Goal: Task Accomplishment & Management: Complete application form

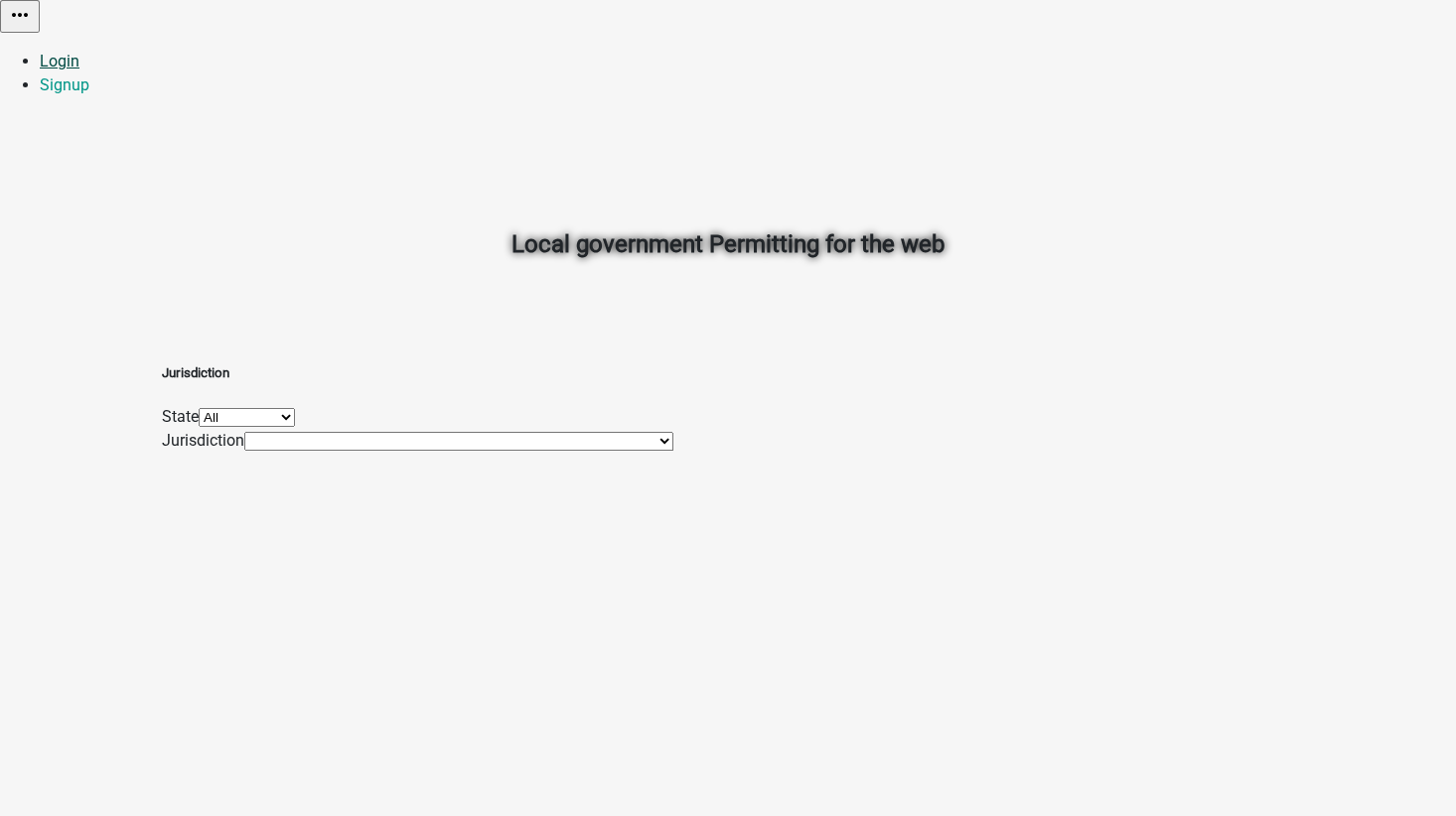
click at [80, 52] on link "Login" at bounding box center [60, 61] width 40 height 19
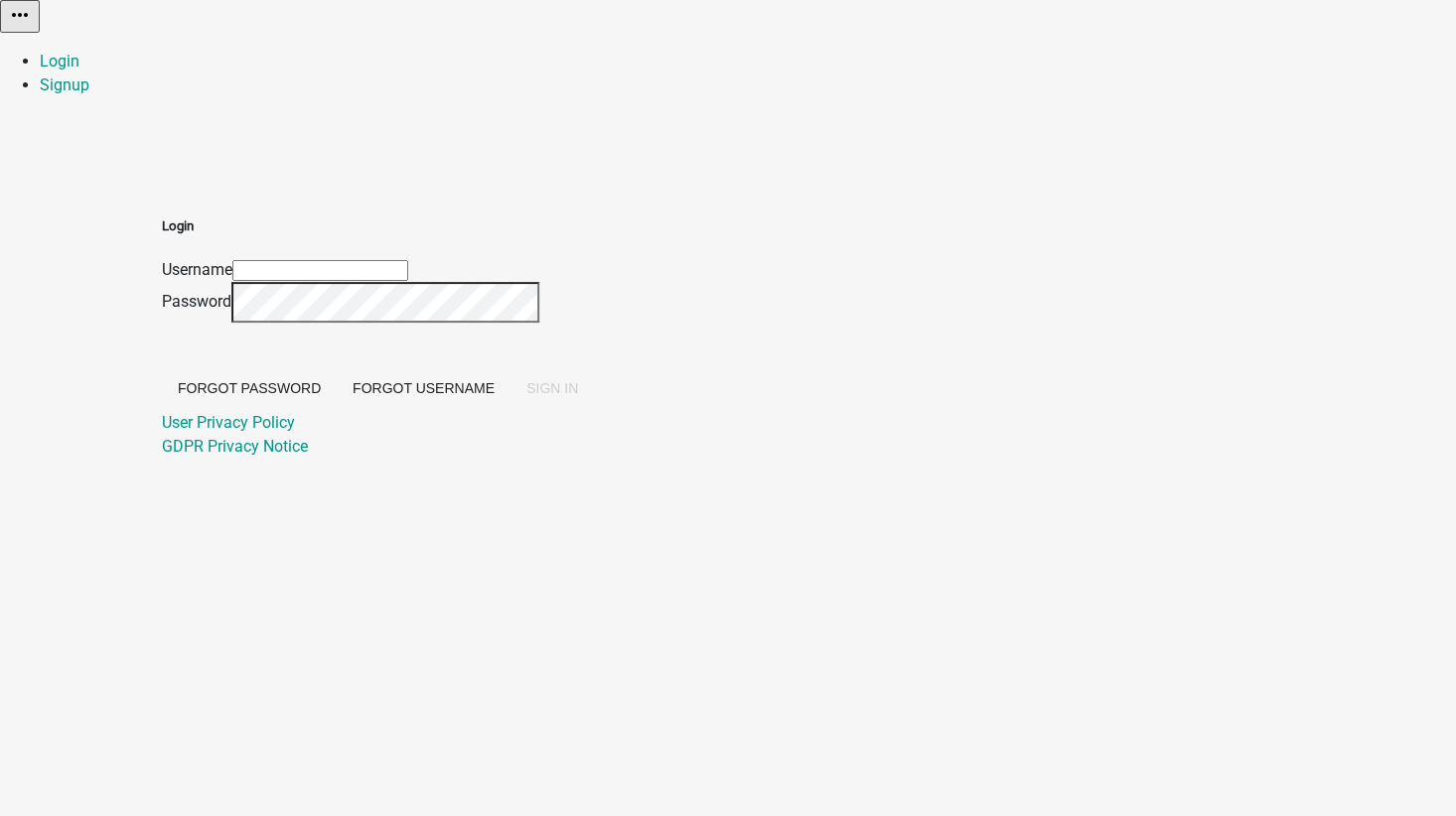
type input "[EMAIL_ADDRESS][DOMAIN_NAME]"
click at [578, 397] on span "SIGN IN" at bounding box center [552, 389] width 52 height 16
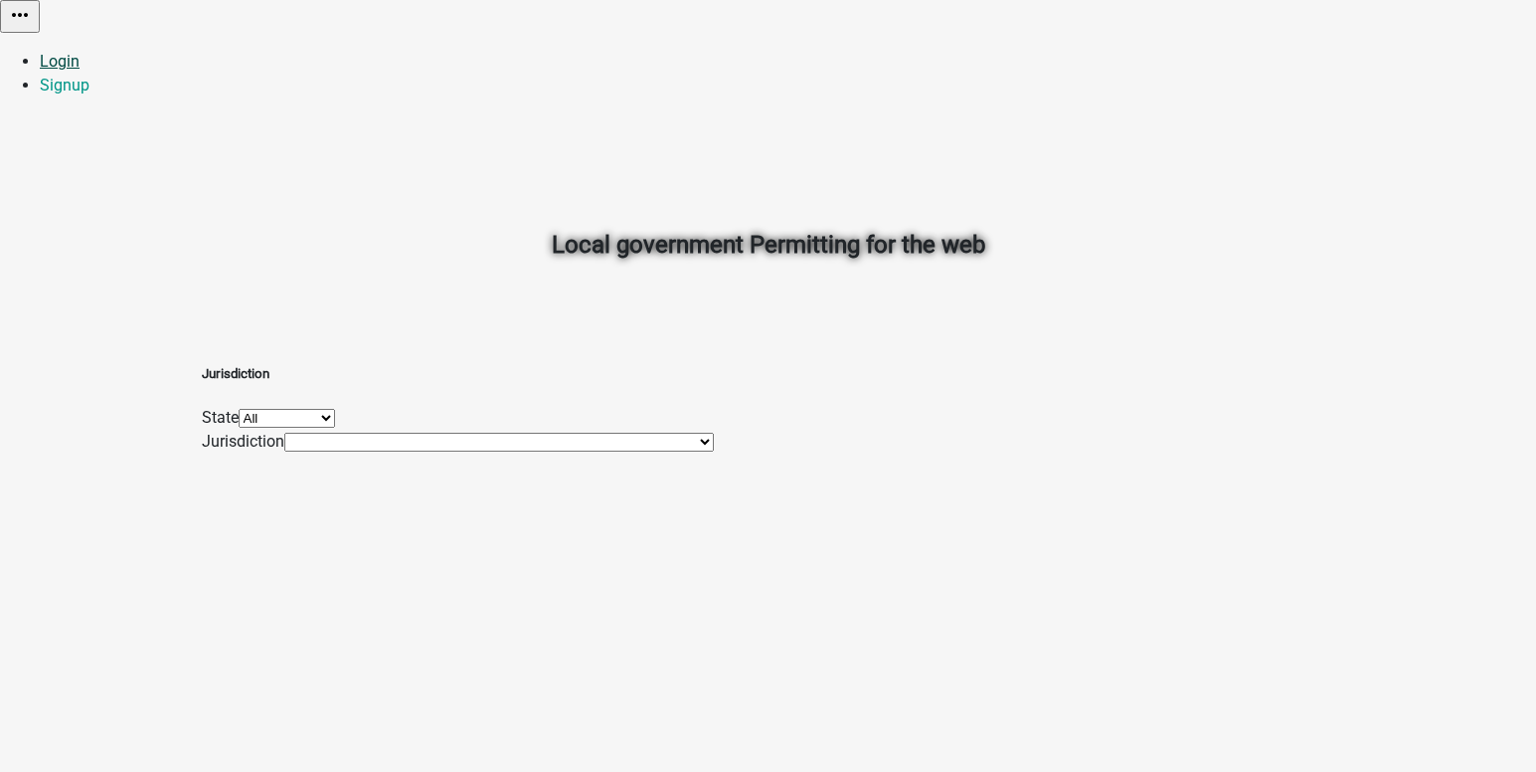
click at [80, 52] on link "Login" at bounding box center [60, 61] width 40 height 19
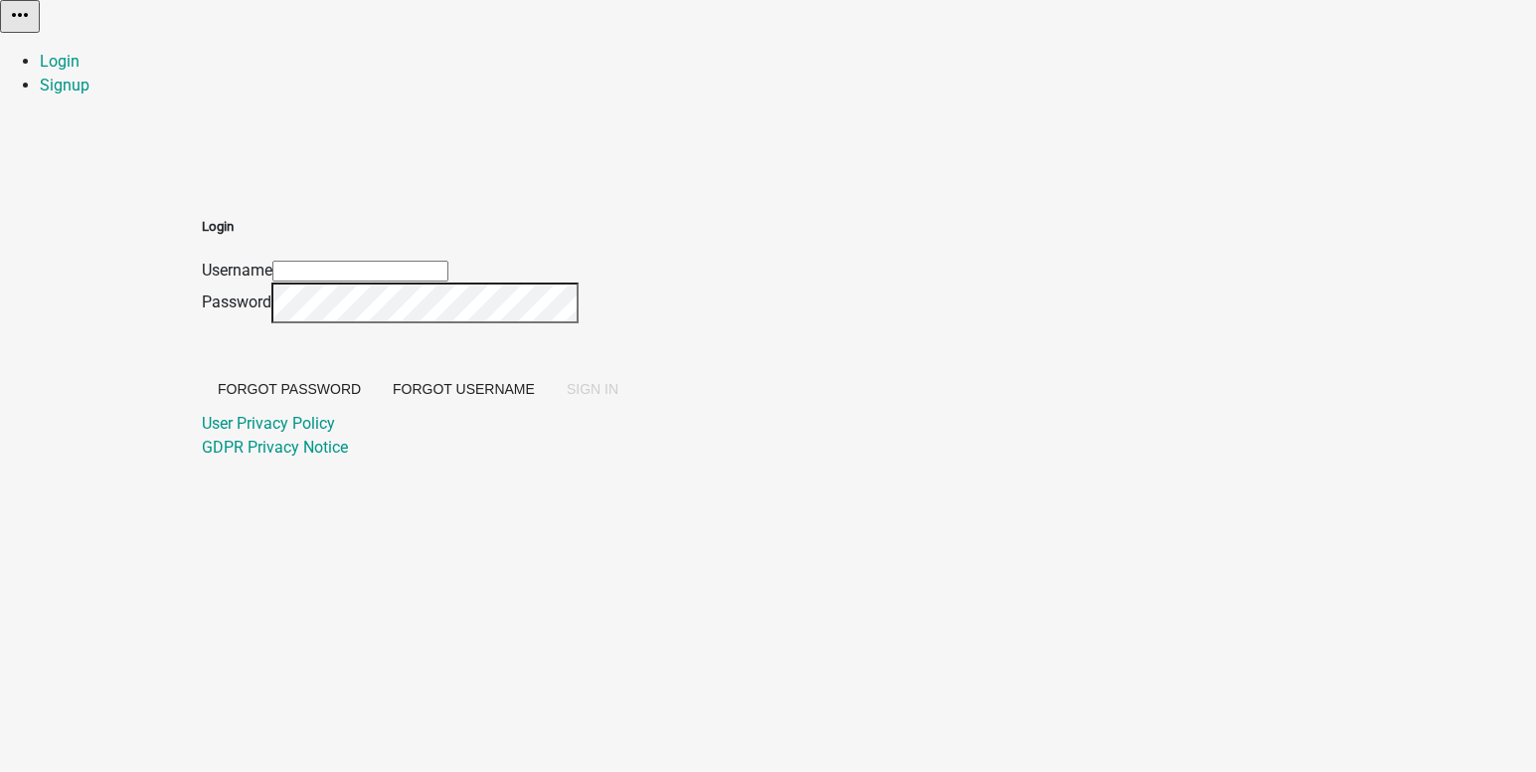
click at [448, 261] on input "Username" at bounding box center [360, 271] width 176 height 21
click at [448, 261] on input "nhutchins@schneidercorp.com" at bounding box center [360, 271] width 176 height 21
type input "[EMAIL_ADDRESS][DOMAIN_NAME]"
click at [618, 397] on span "SIGN IN" at bounding box center [593, 389] width 52 height 16
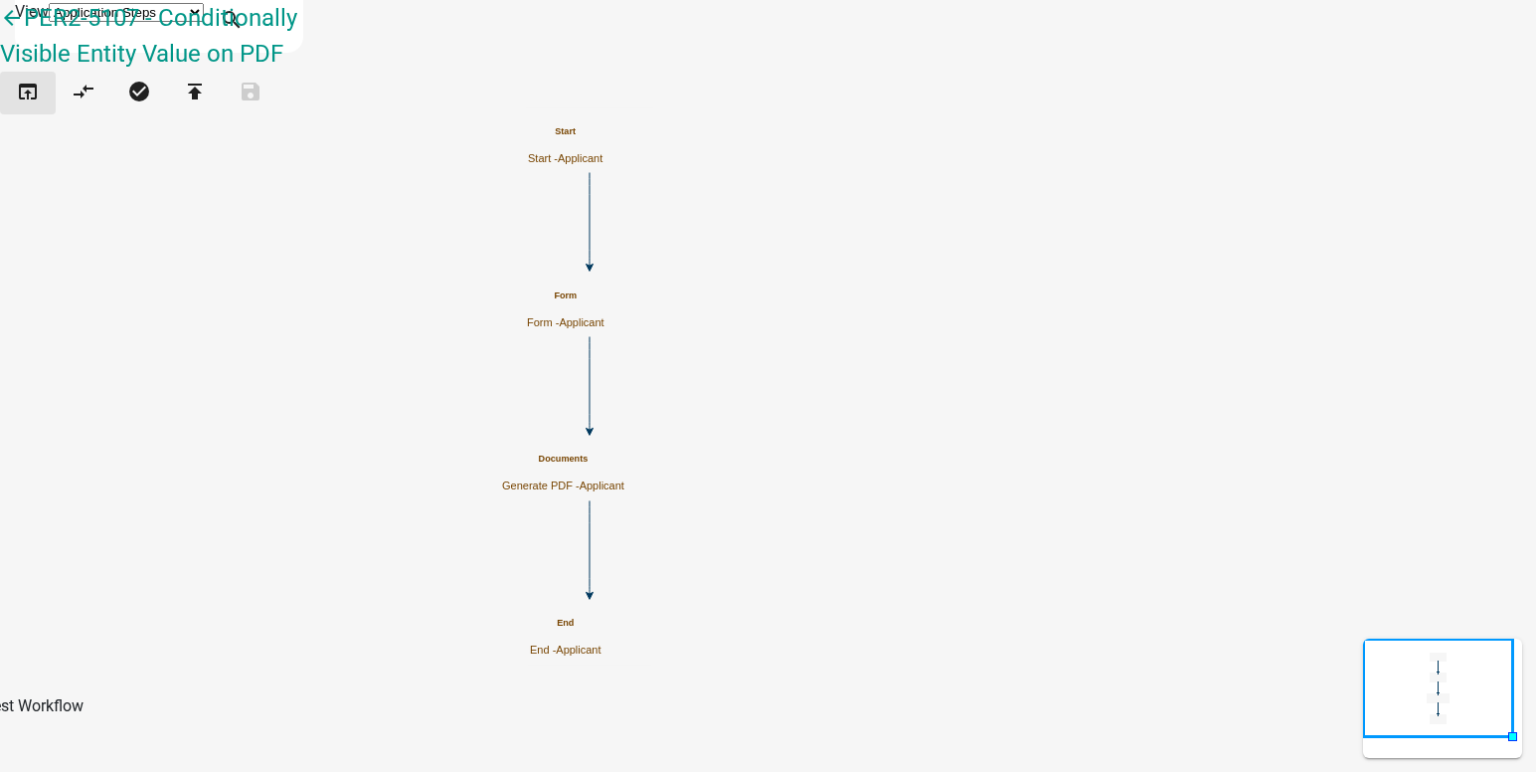
click at [40, 107] on icon "open_in_browser" at bounding box center [28, 94] width 24 height 28
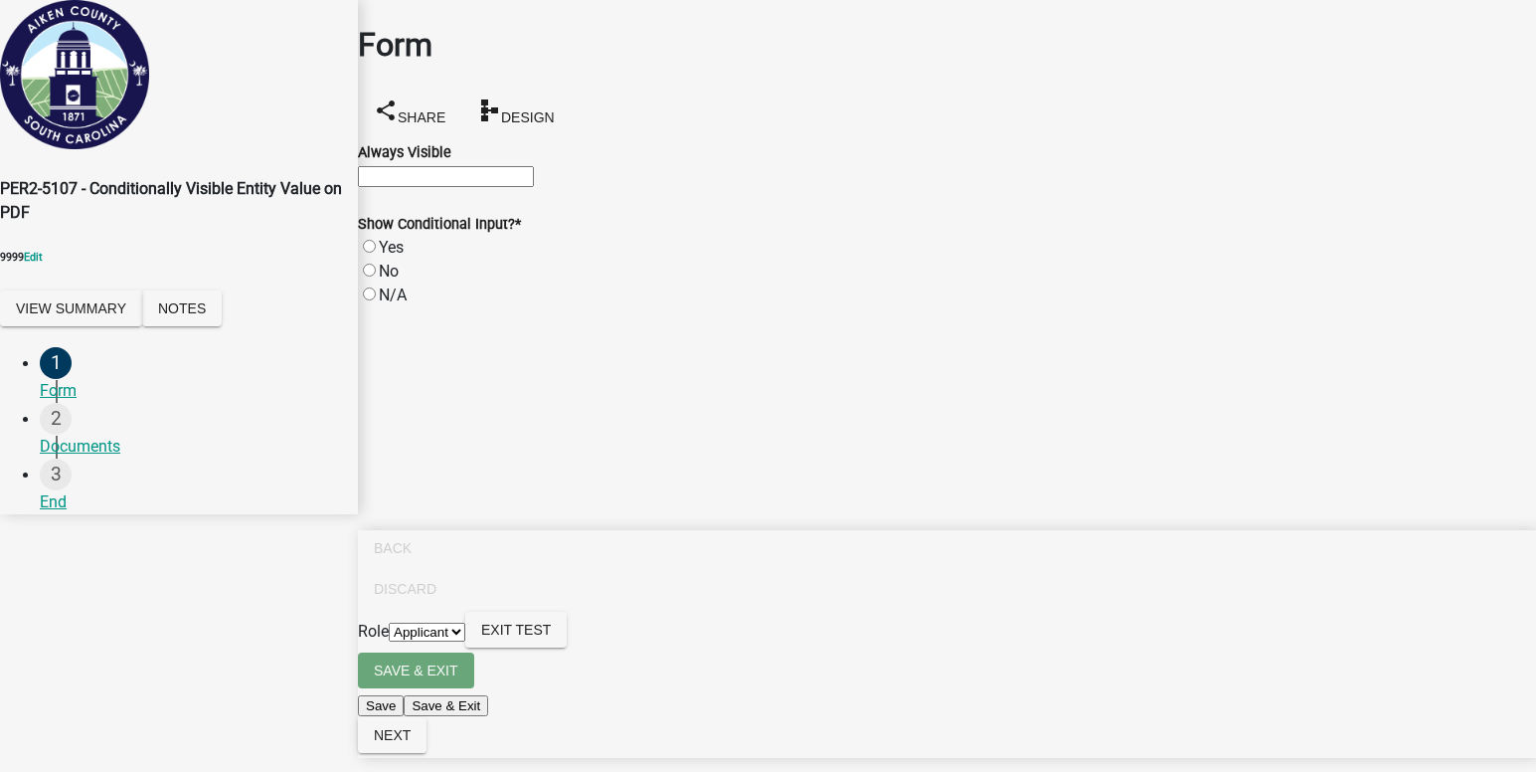
click at [415, 183] on input "Always Visible" at bounding box center [446, 176] width 176 height 21
click at [404, 257] on label "Yes" at bounding box center [391, 247] width 25 height 19
click at [376, 253] on input "Yes" at bounding box center [369, 246] width 13 height 13
radio input "true"
click at [408, 354] on input "Conditionally Visible" at bounding box center [446, 343] width 176 height 21
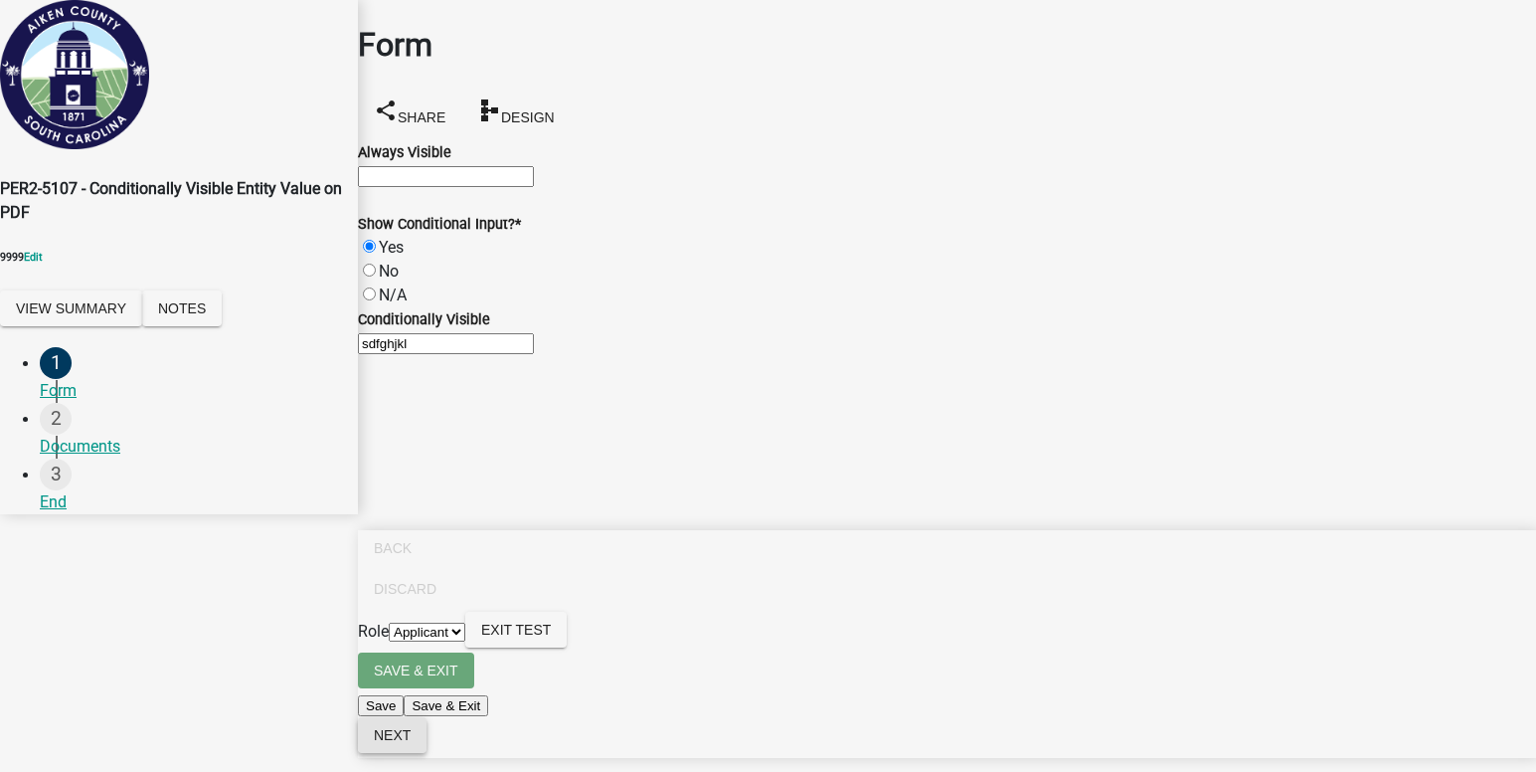
type input "sdfghjkl"
click at [411, 743] on span "Next" at bounding box center [392, 735] width 37 height 16
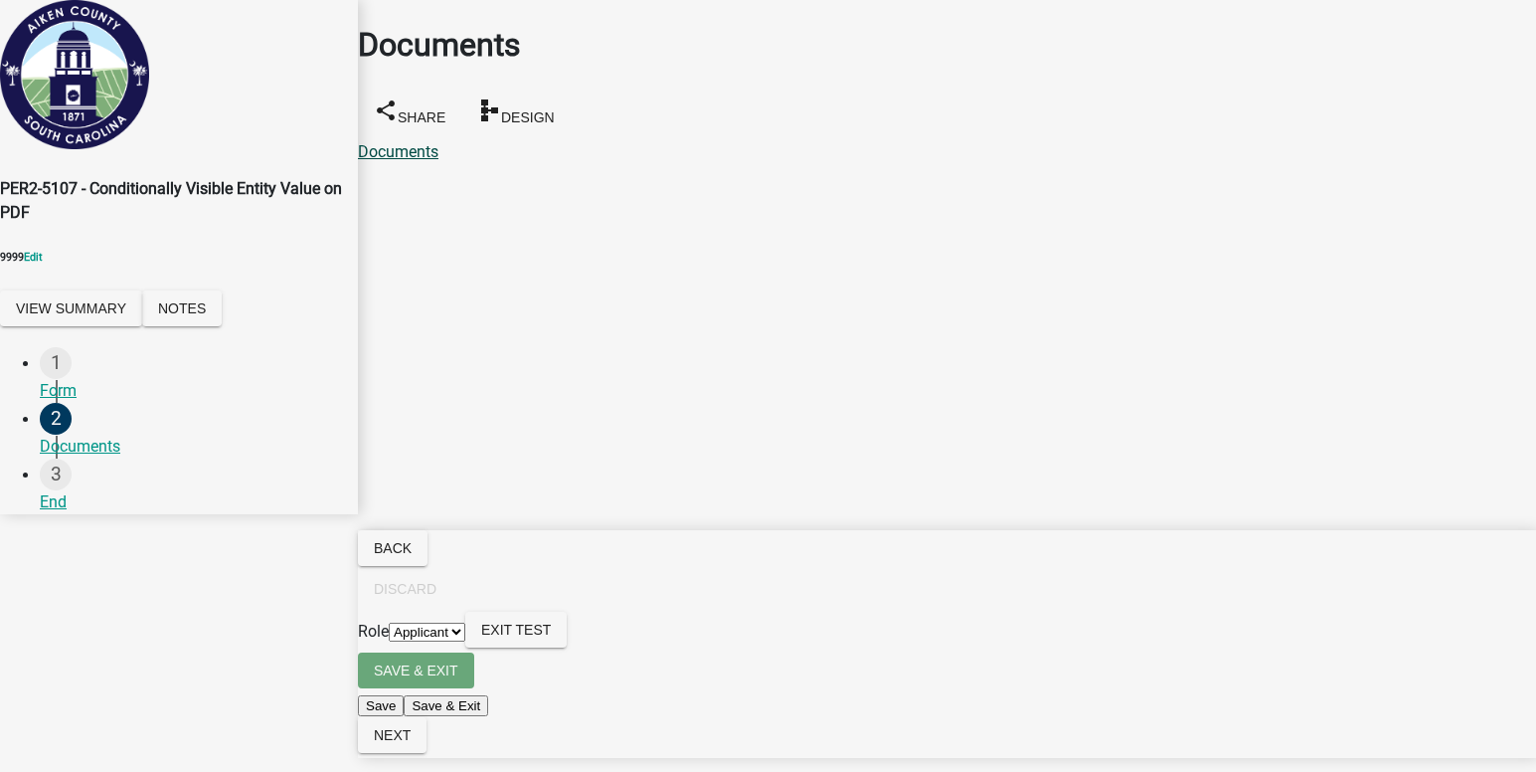
click at [428, 142] on link "Documents" at bounding box center [398, 151] width 81 height 19
click at [411, 743] on span "Next" at bounding box center [392, 735] width 37 height 16
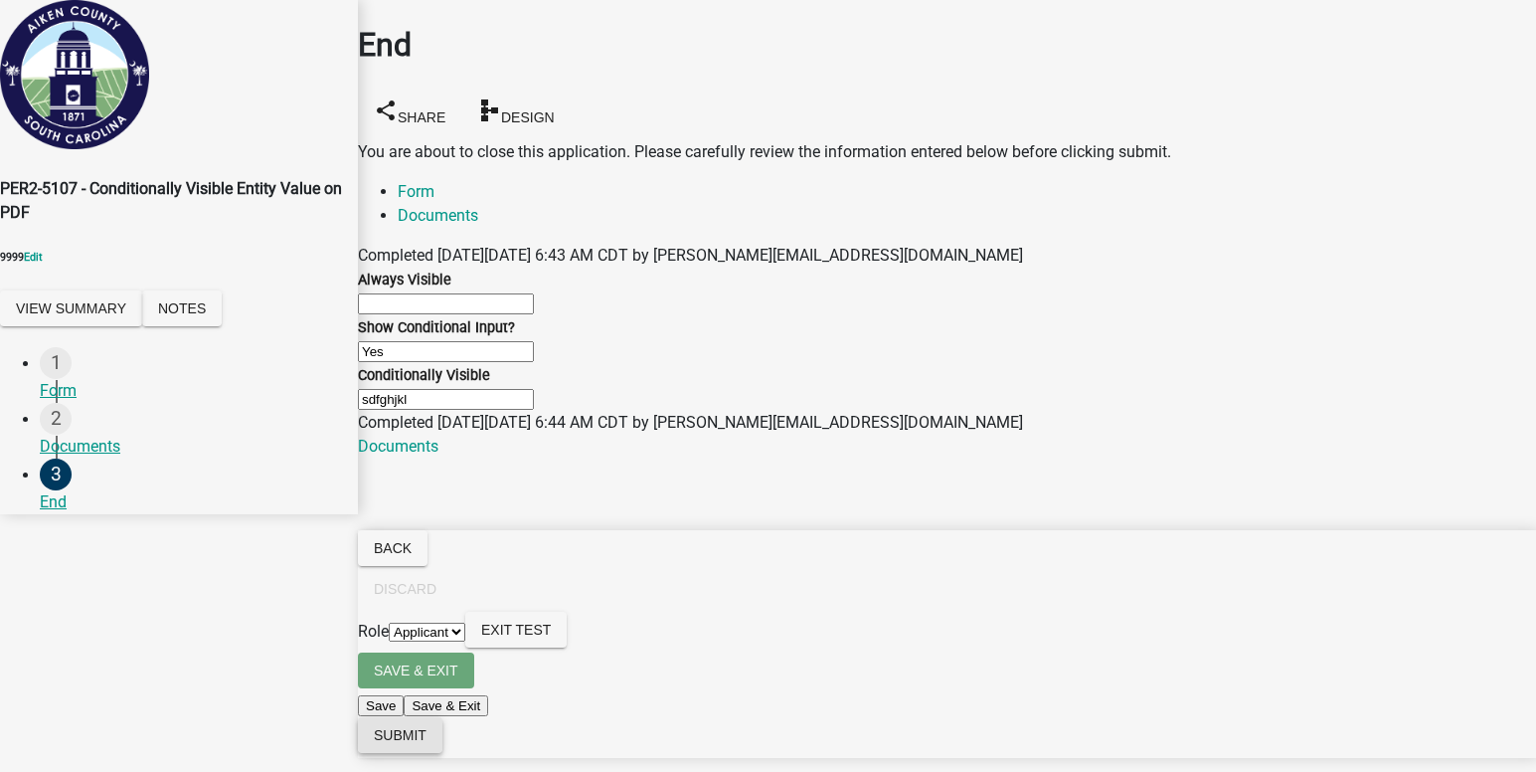
click at [427, 743] on span "Submit" at bounding box center [400, 735] width 53 height 16
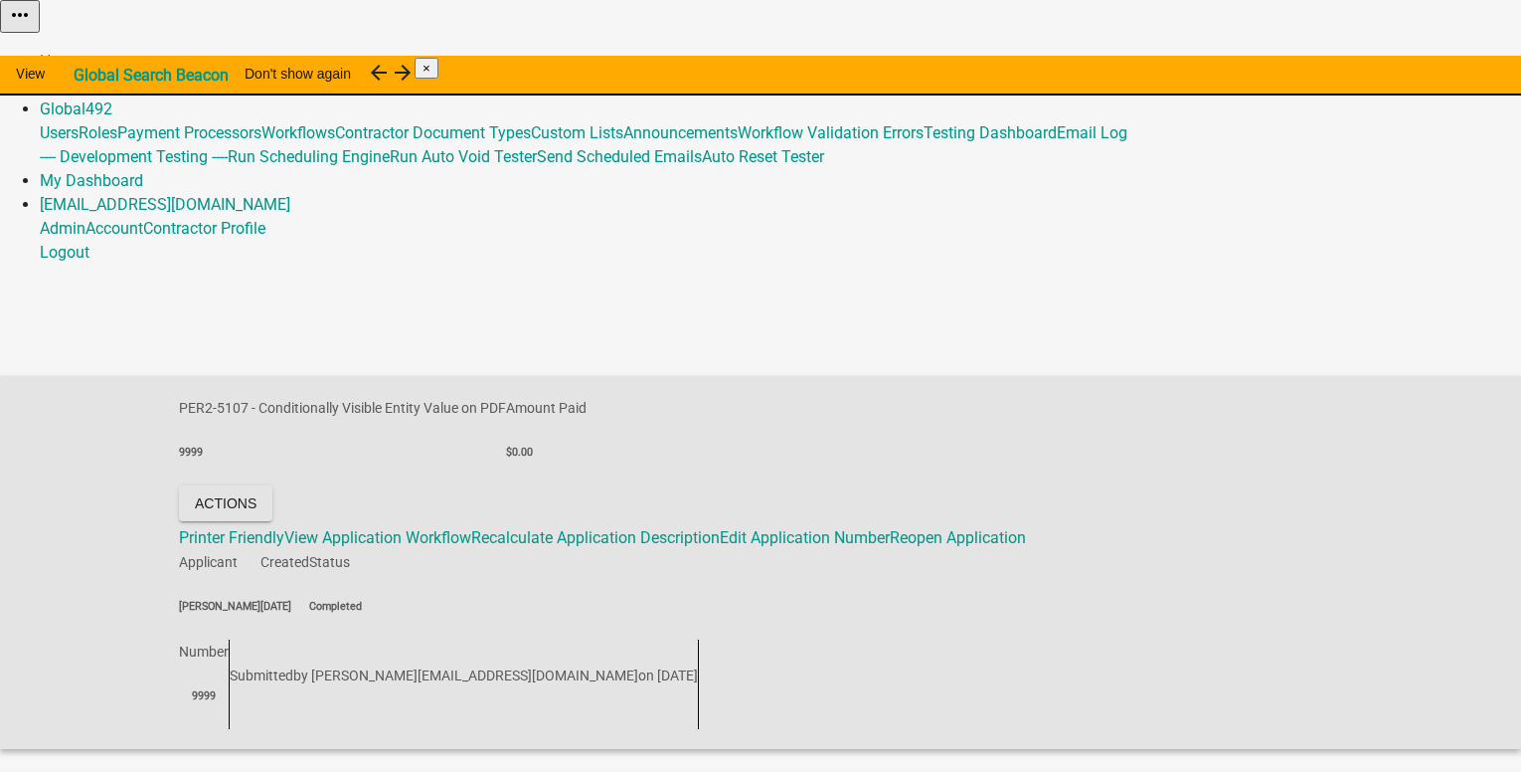
scroll to position [201, 0]
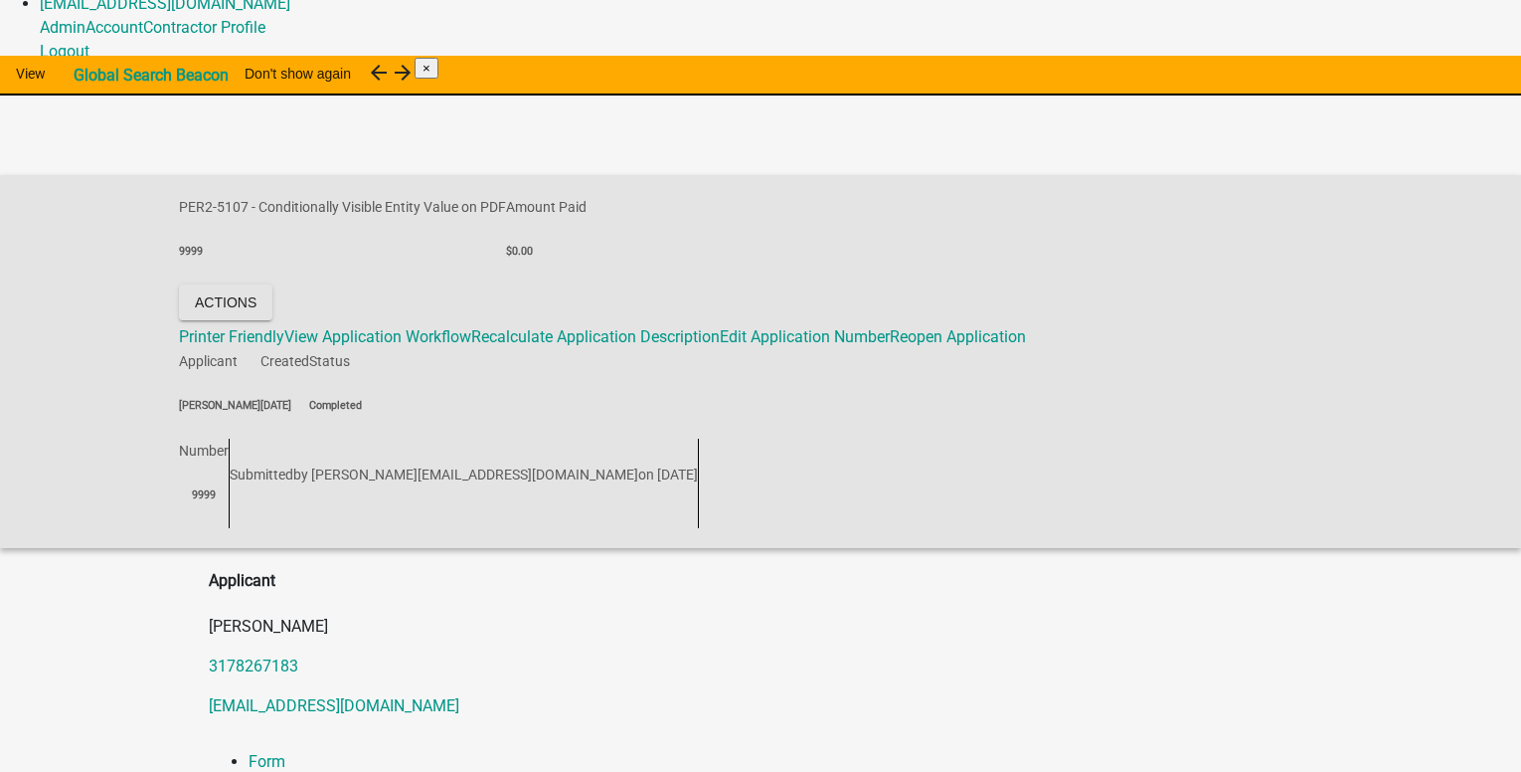
click at [329, 771] on link "Documents" at bounding box center [289, 785] width 81 height 19
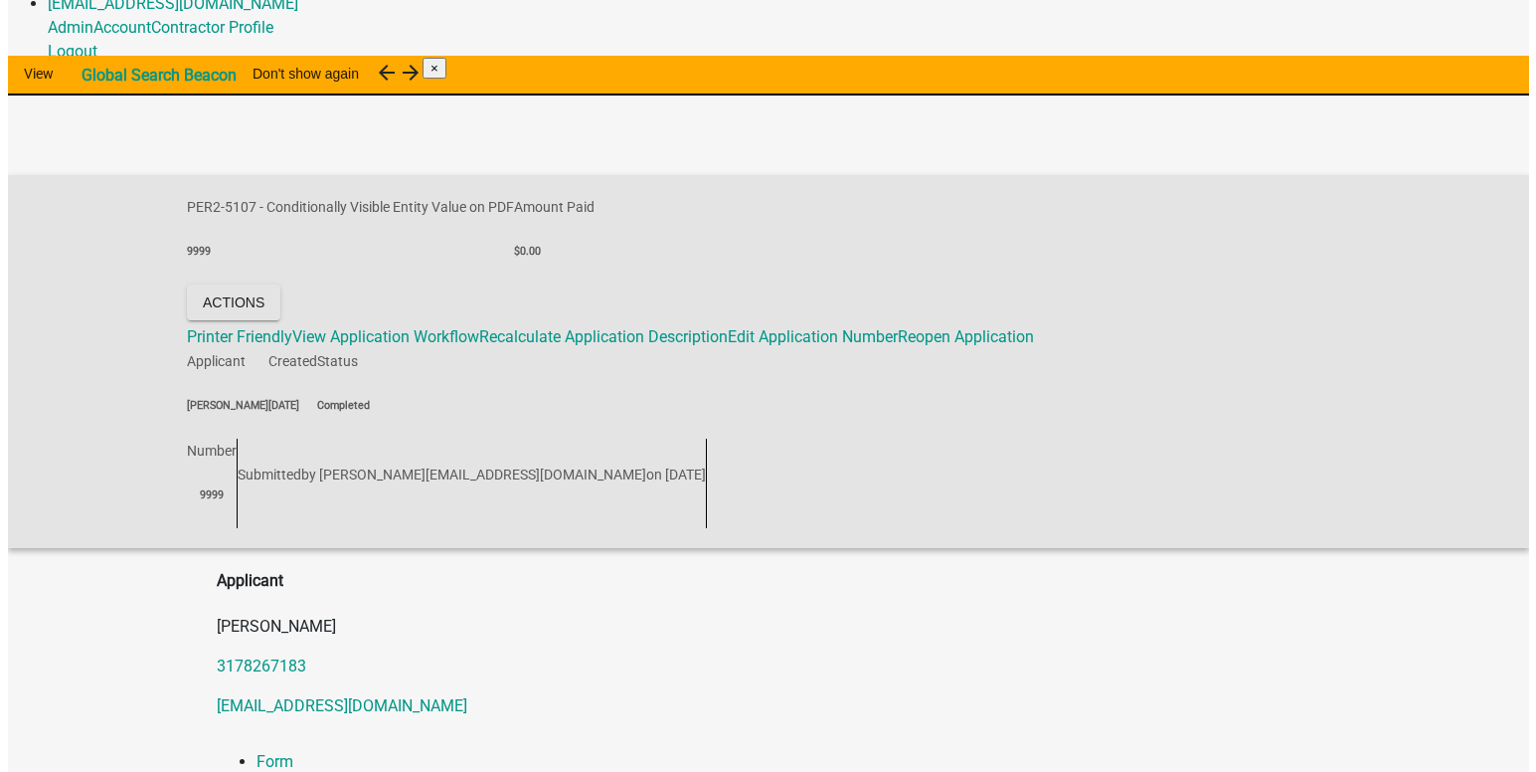
scroll to position [0, 0]
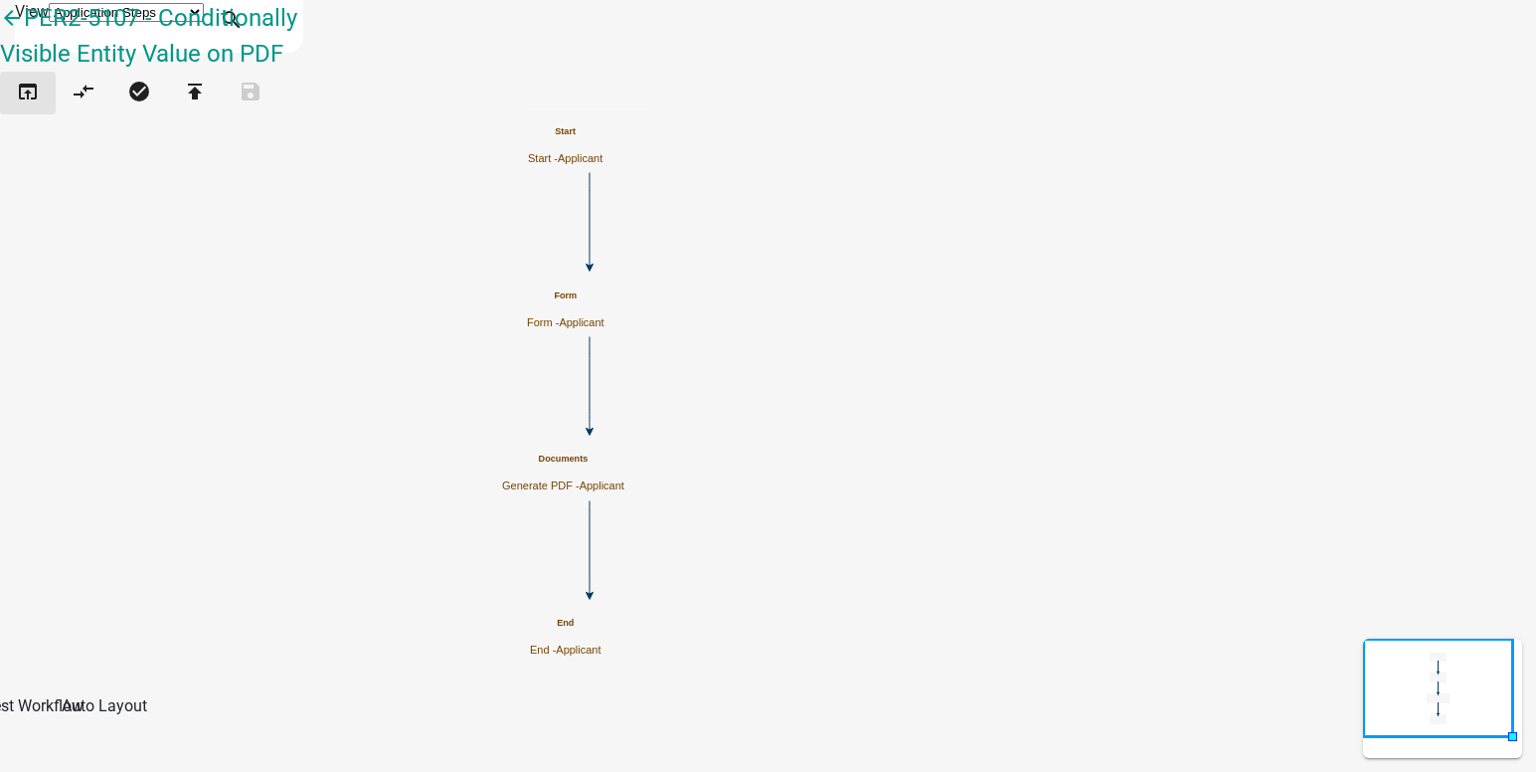
click at [40, 102] on icon "open_in_browser" at bounding box center [28, 94] width 24 height 28
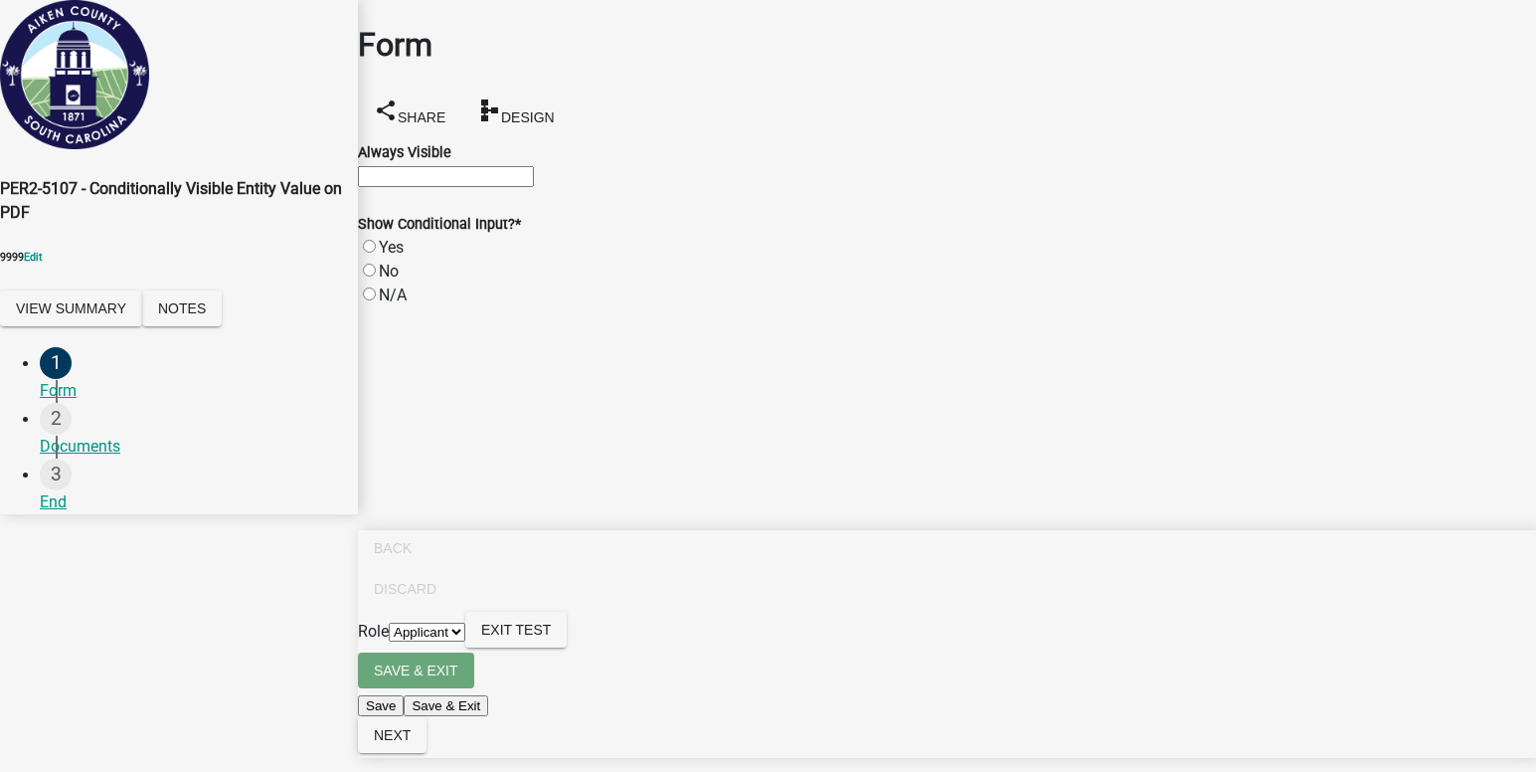
click at [408, 168] on input "Always Visible" at bounding box center [446, 176] width 176 height 21
type input "warthjk"
click at [386, 280] on label "No" at bounding box center [389, 271] width 20 height 19
click at [376, 276] on input "No" at bounding box center [369, 270] width 13 height 13
radio input "true"
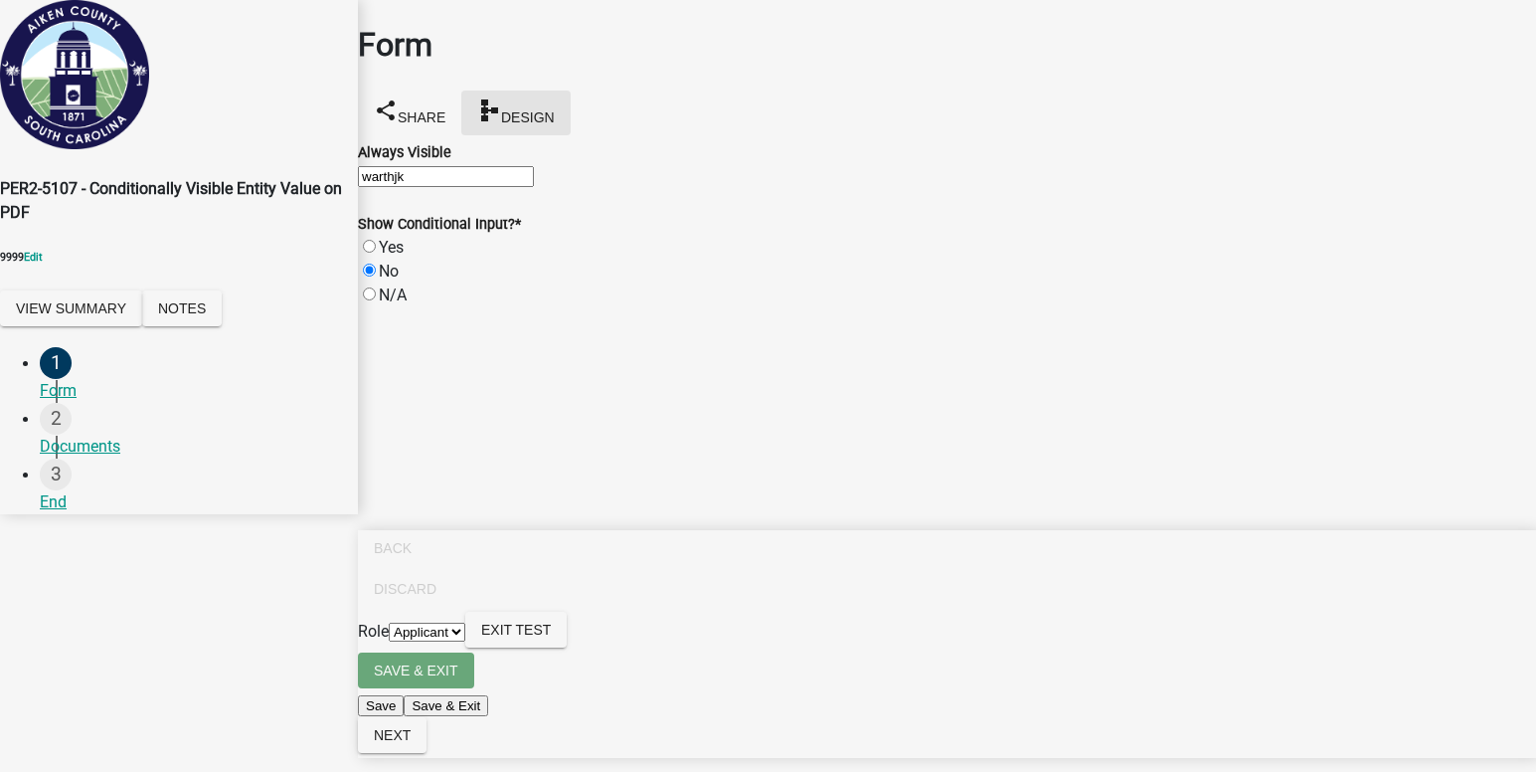
click at [555, 108] on span "Design" at bounding box center [528, 116] width 54 height 16
click at [567, 647] on button "Exit Test" at bounding box center [515, 630] width 101 height 36
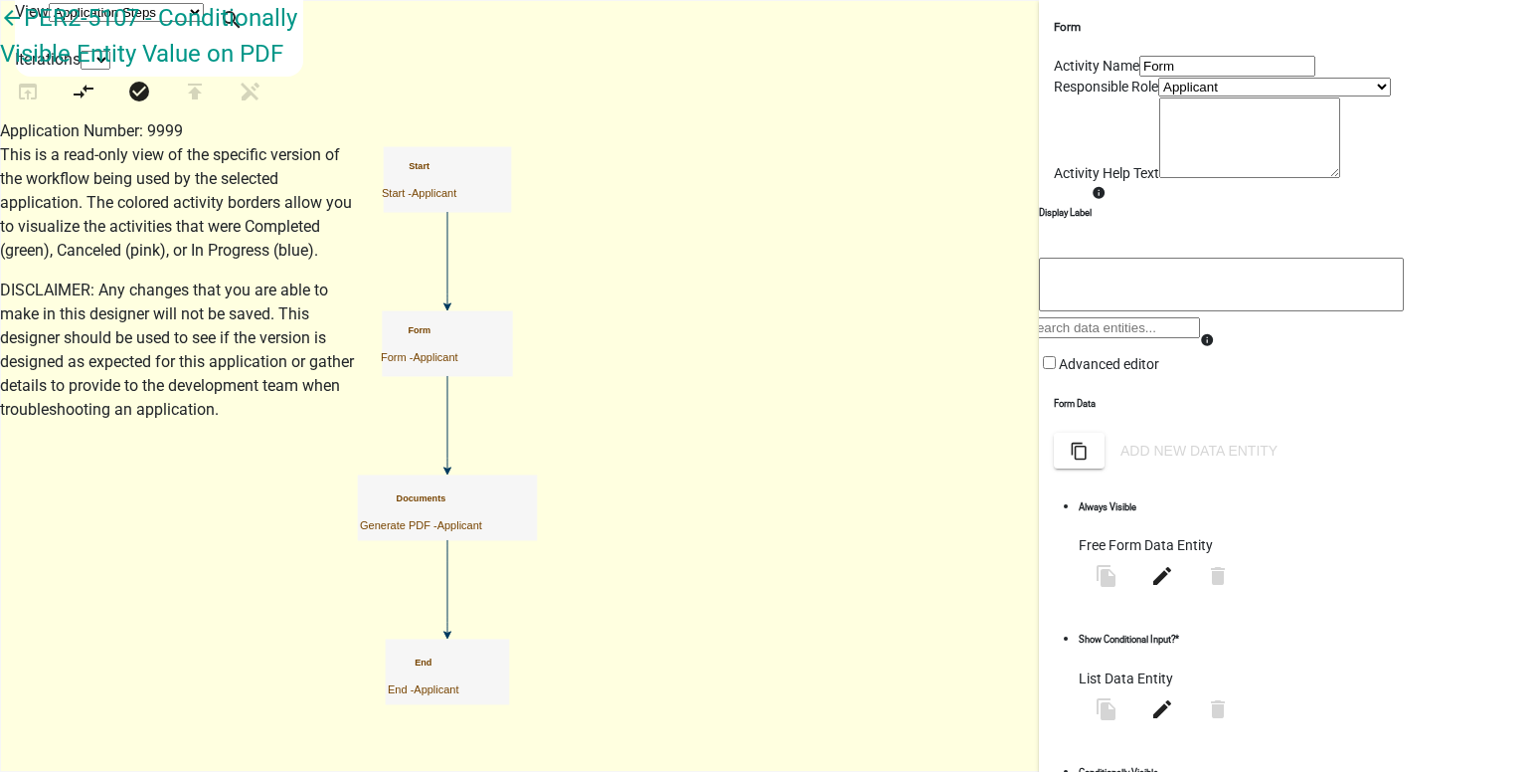
click at [568, 415] on icon "Start Start - Applicant Form Form - Applicant End End - Applicant Documents Gen…" at bounding box center [768, 386] width 1534 height 770
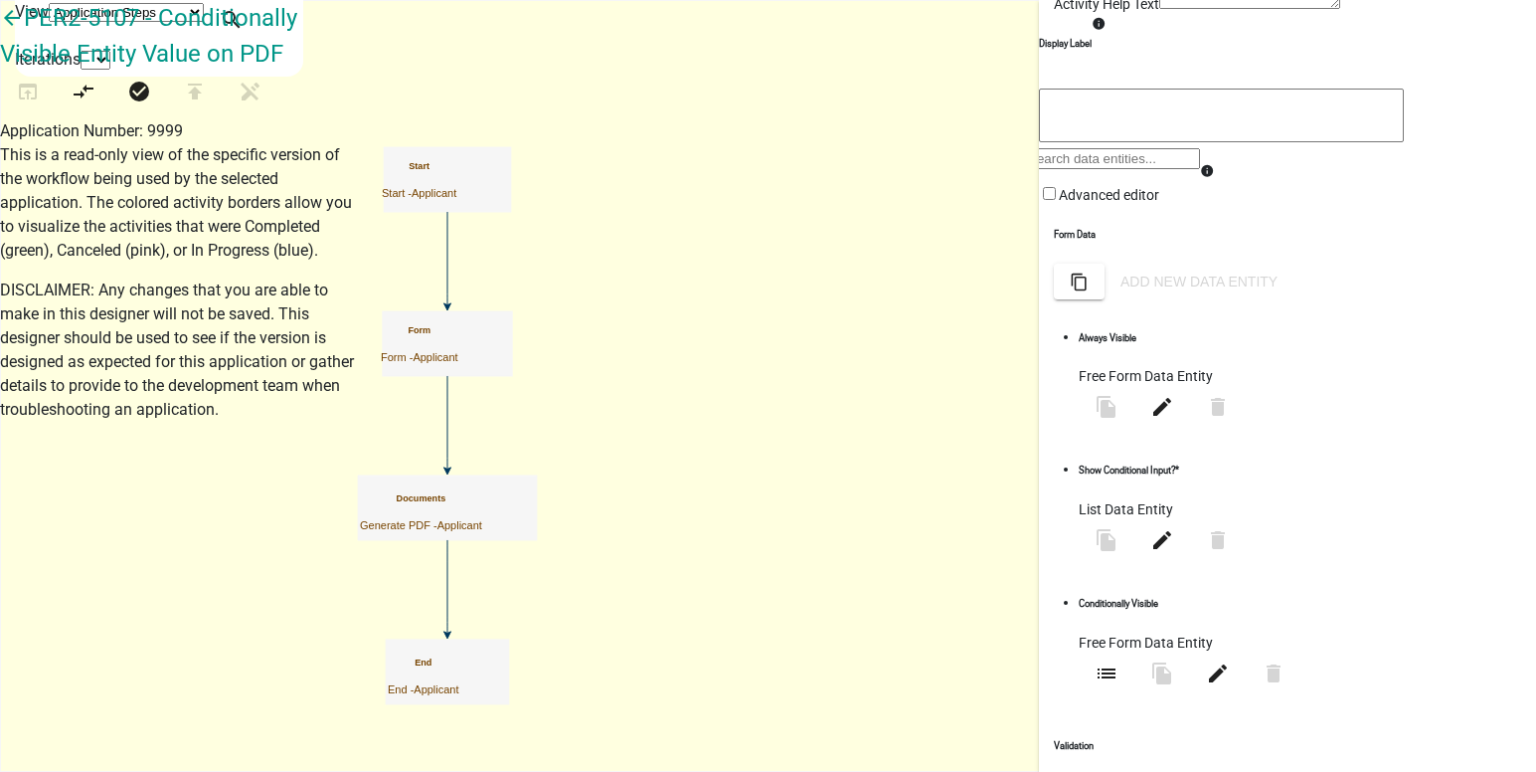
scroll to position [199, 0]
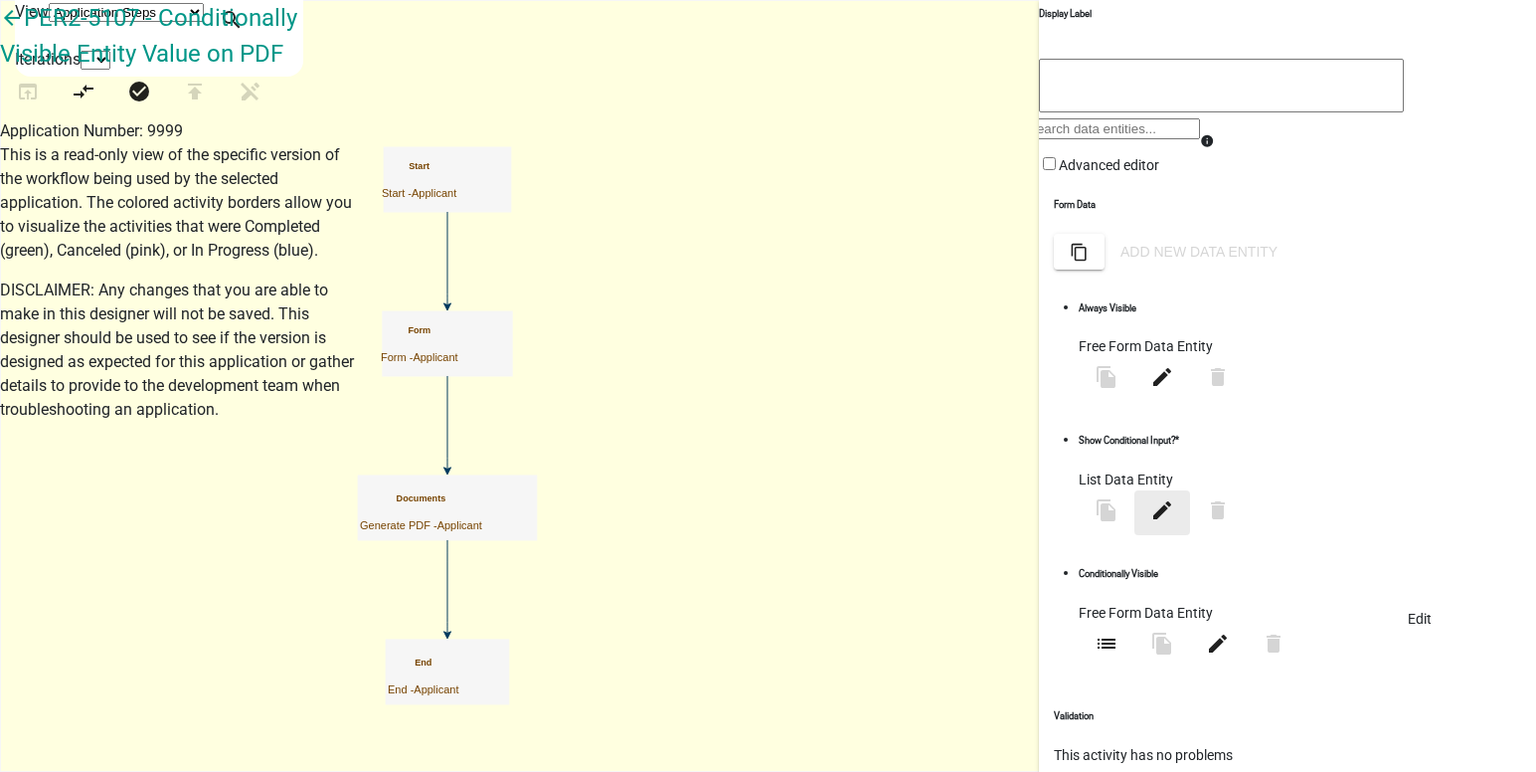
click at [1174, 522] on icon "edit" at bounding box center [1162, 510] width 24 height 24
select select "list-data"
select select "custom-list-7eefc567-b66c-4ade-873e-abac6902b8f5"
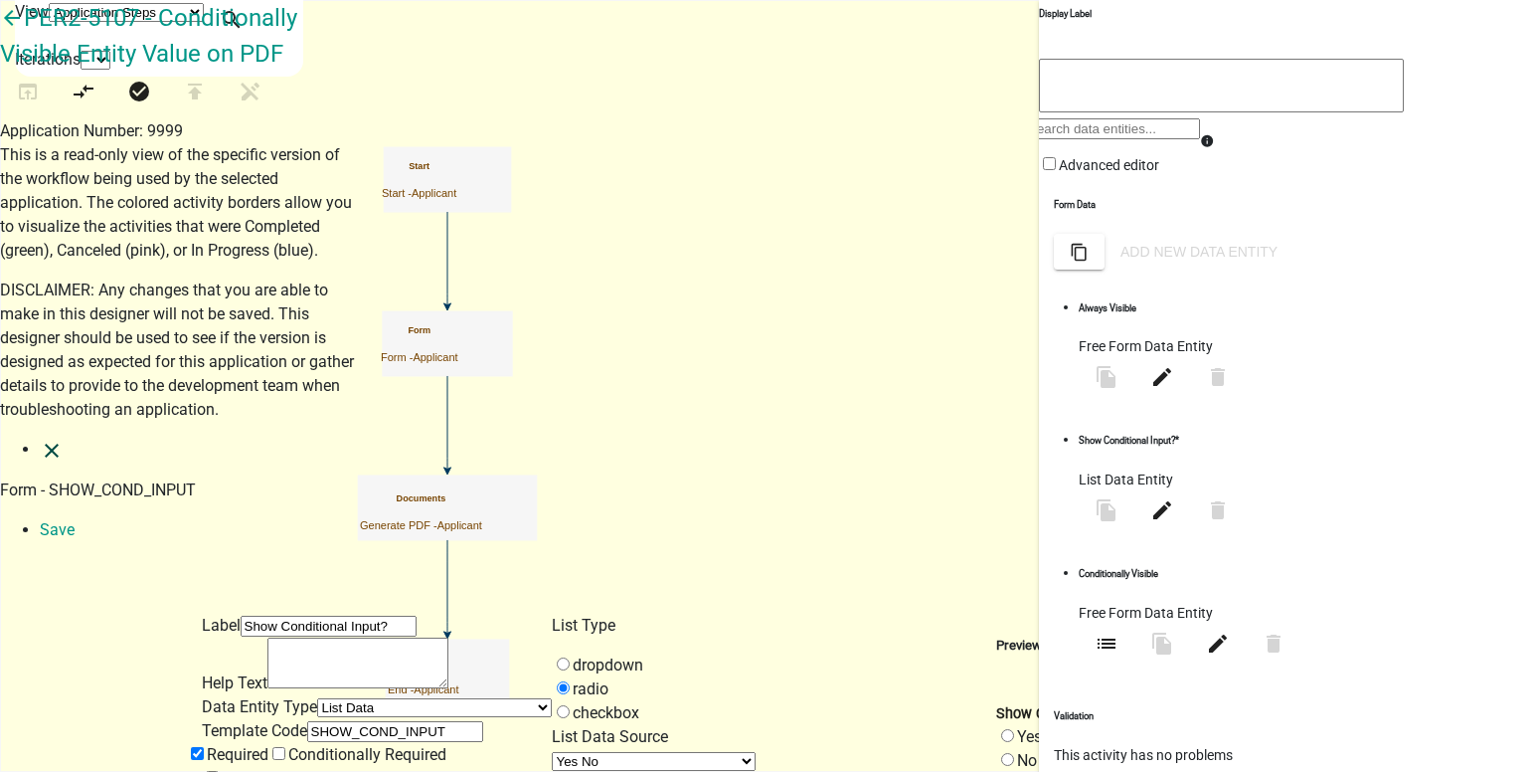
click at [40, 439] on icon "close" at bounding box center [52, 451] width 24 height 24
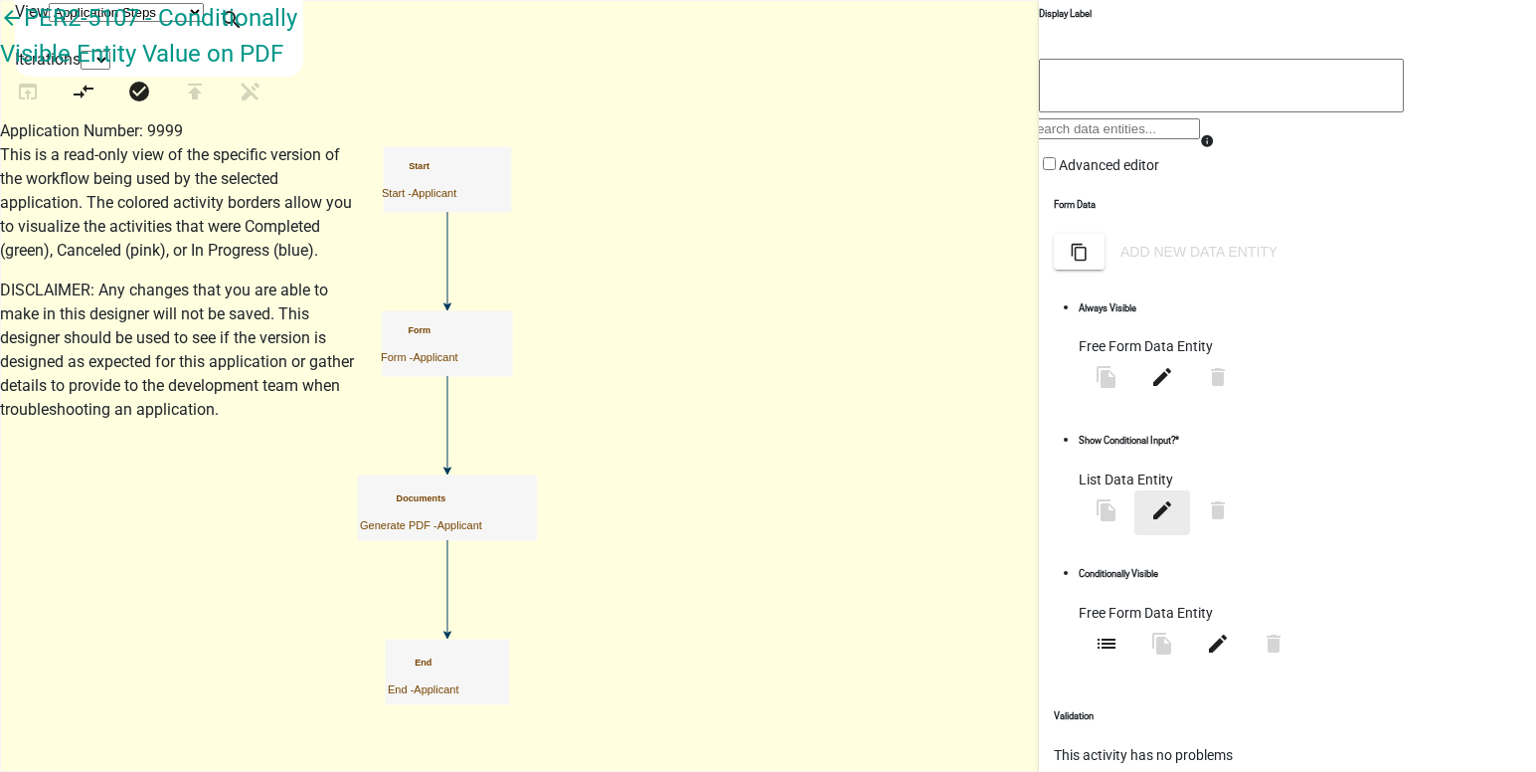
click at [1174, 522] on icon "edit" at bounding box center [1162, 510] width 24 height 24
select select "list-data"
select select "custom-list-7eefc567-b66c-4ade-873e-abac6902b8f5"
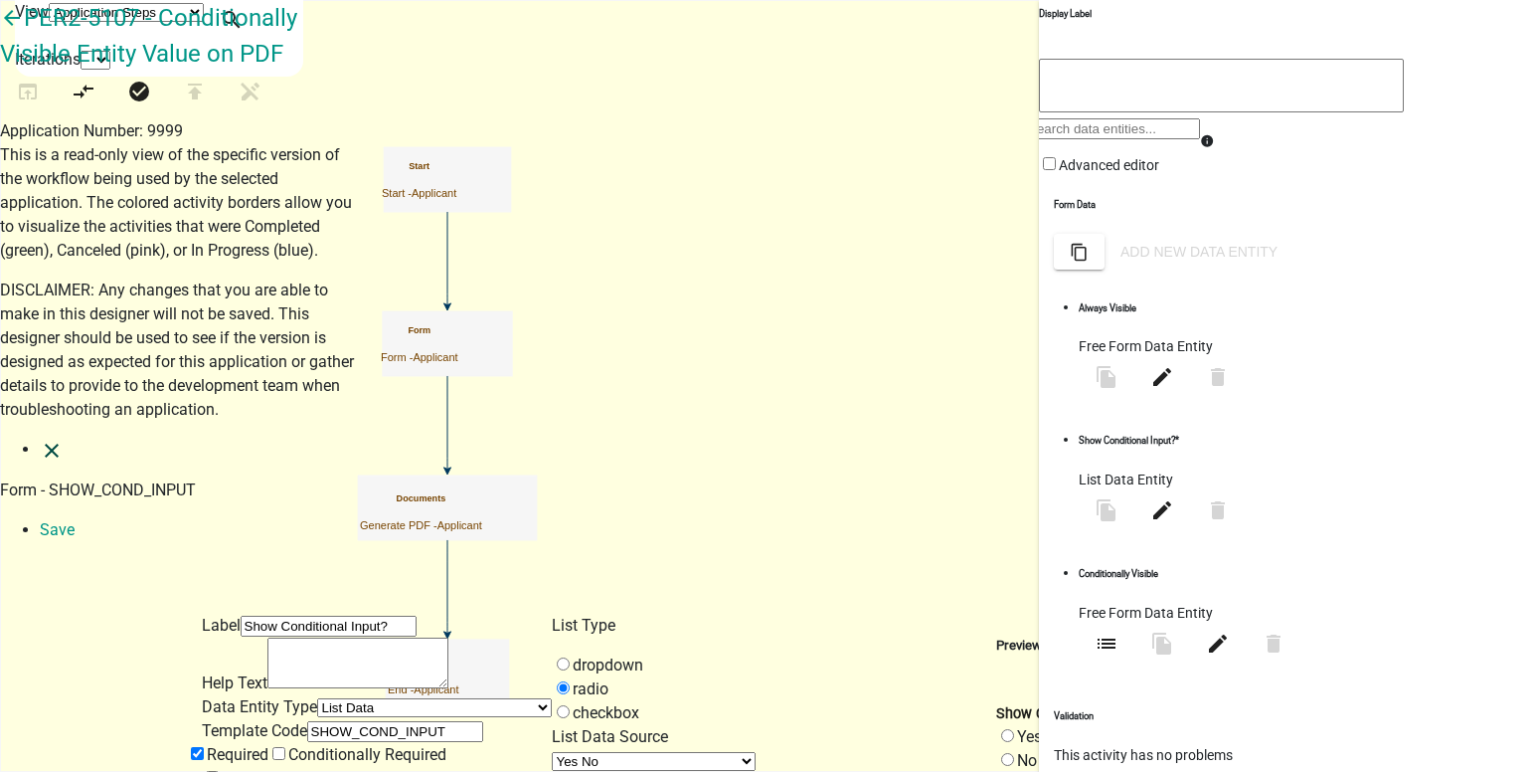
click at [41, 439] on icon "close" at bounding box center [52, 451] width 24 height 24
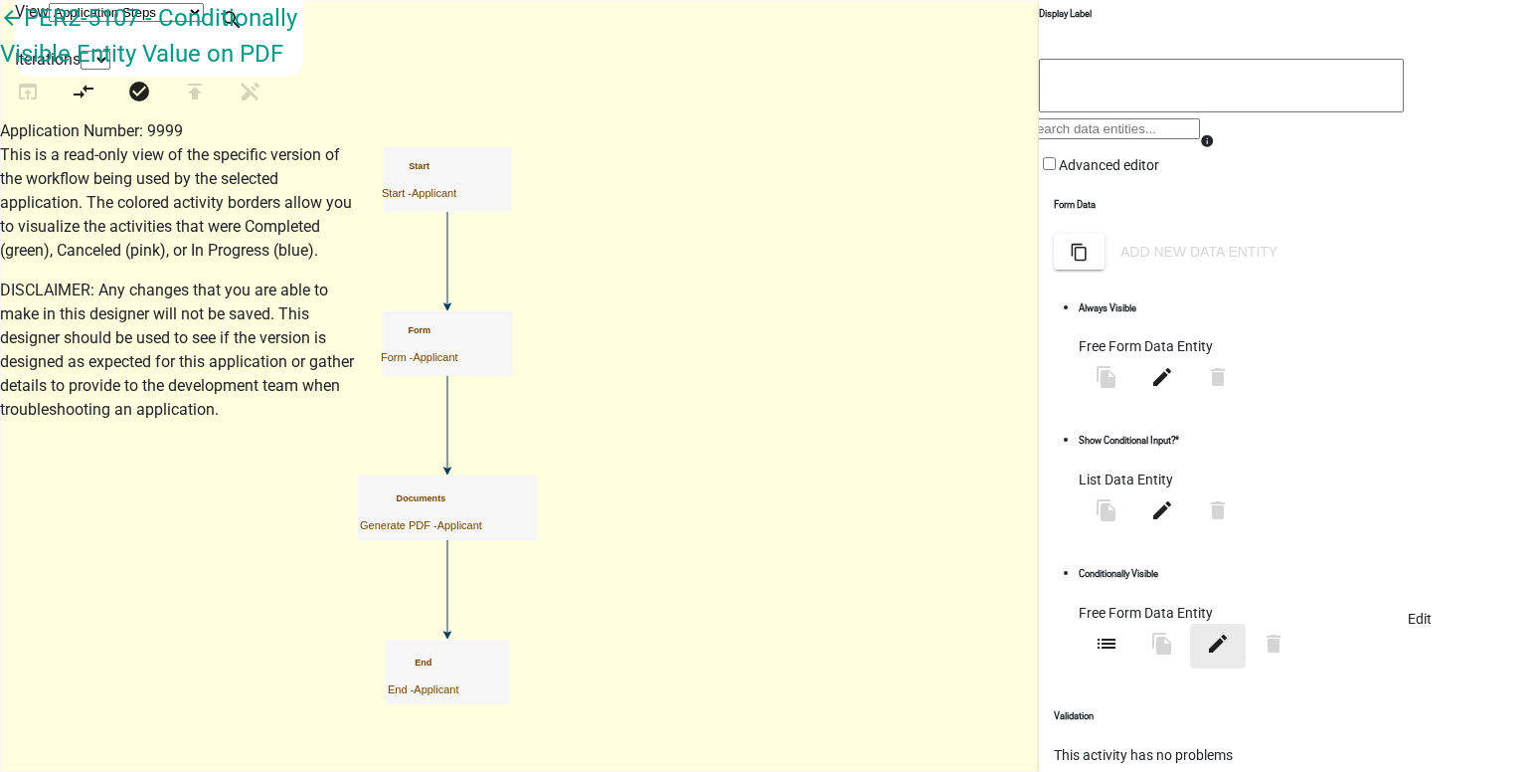
click at [1230, 644] on icon "edit" at bounding box center [1218, 642] width 24 height 24
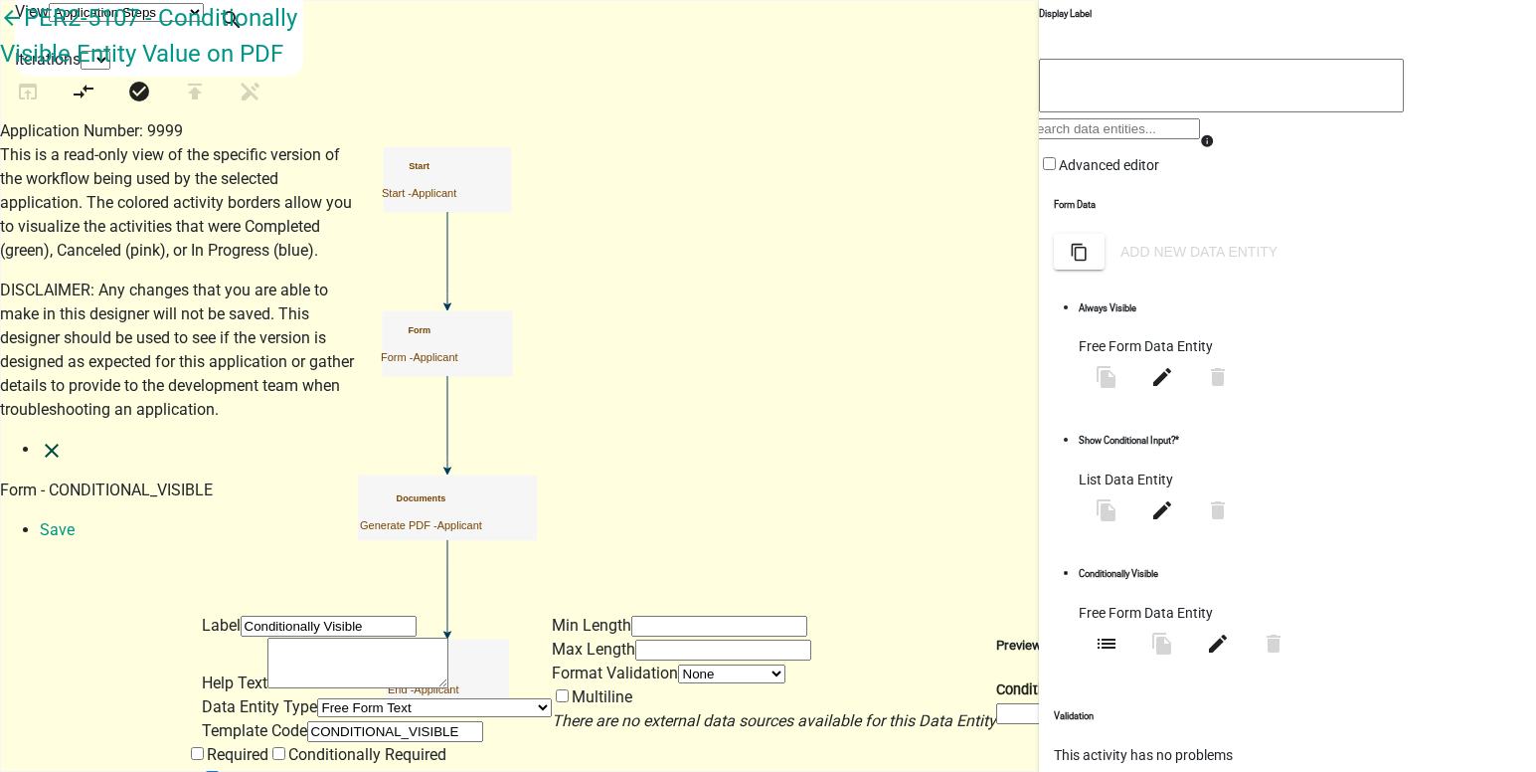
click at [40, 439] on icon "close" at bounding box center [52, 451] width 24 height 24
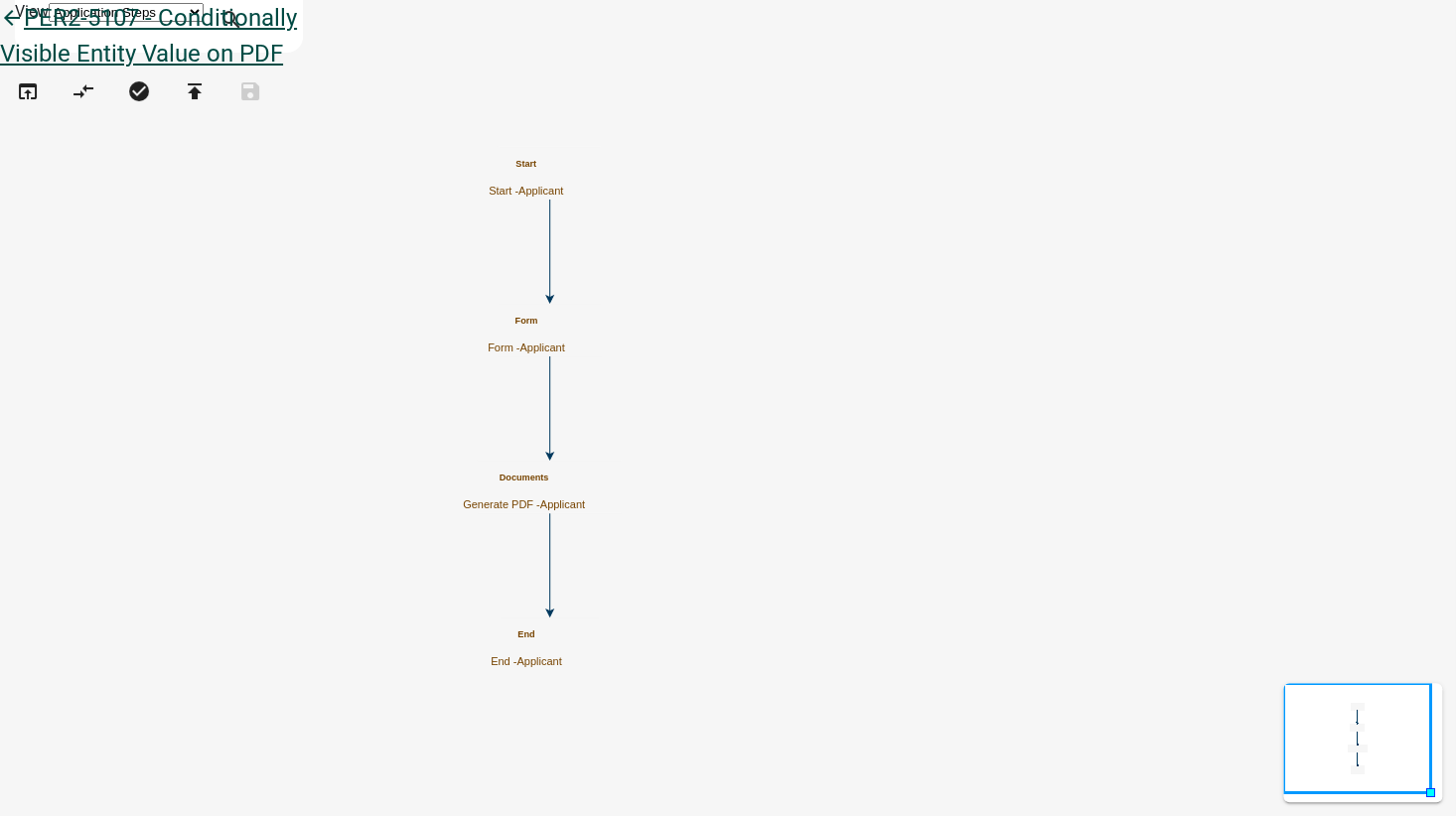
click at [24, 34] on icon "arrow_back" at bounding box center [12, 20] width 24 height 28
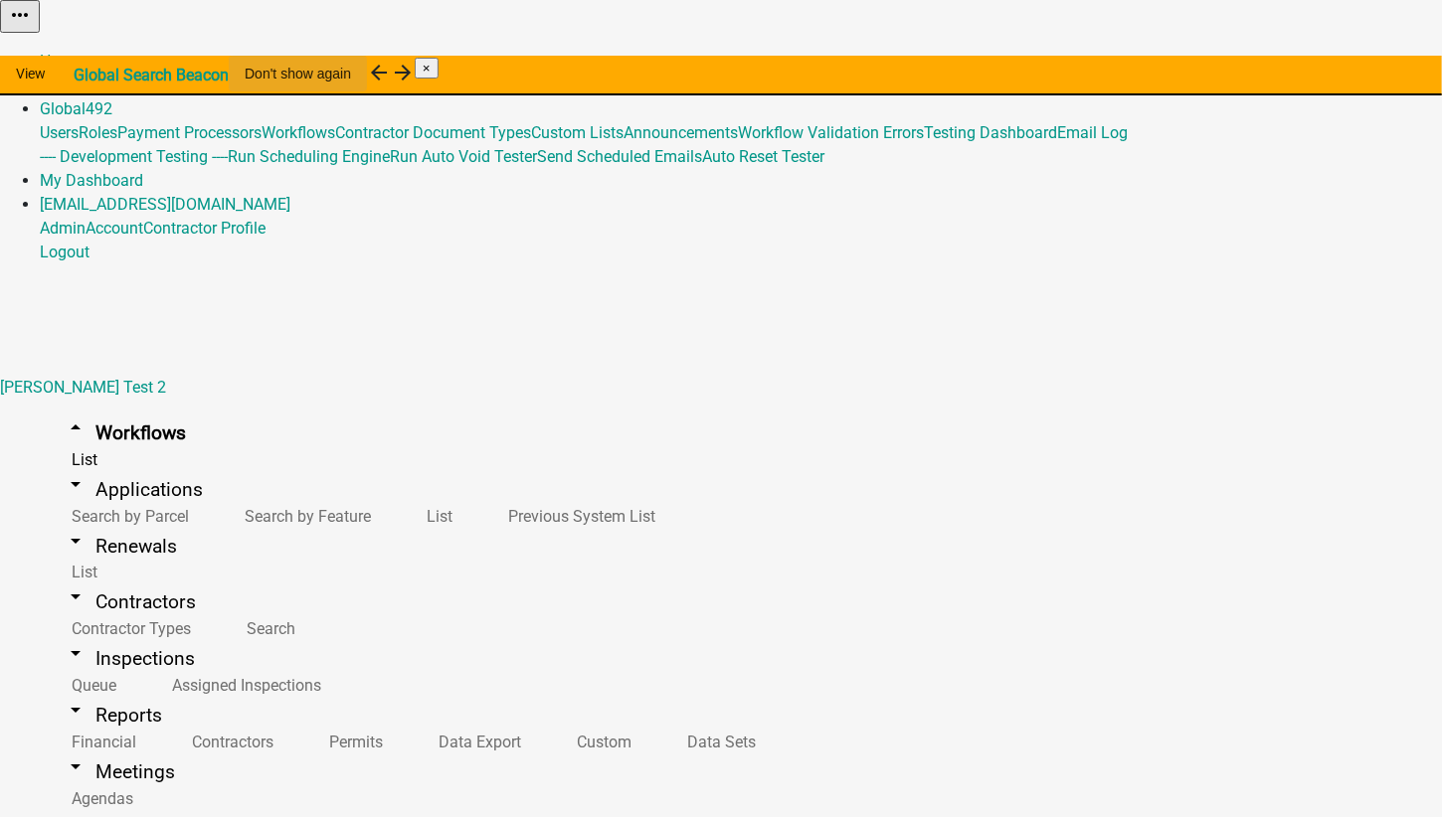
drag, startPoint x: 965, startPoint y: 31, endPoint x: 995, endPoint y: 80, distance: 57.7
click at [112, 99] on link "Global 492" at bounding box center [76, 108] width 73 height 19
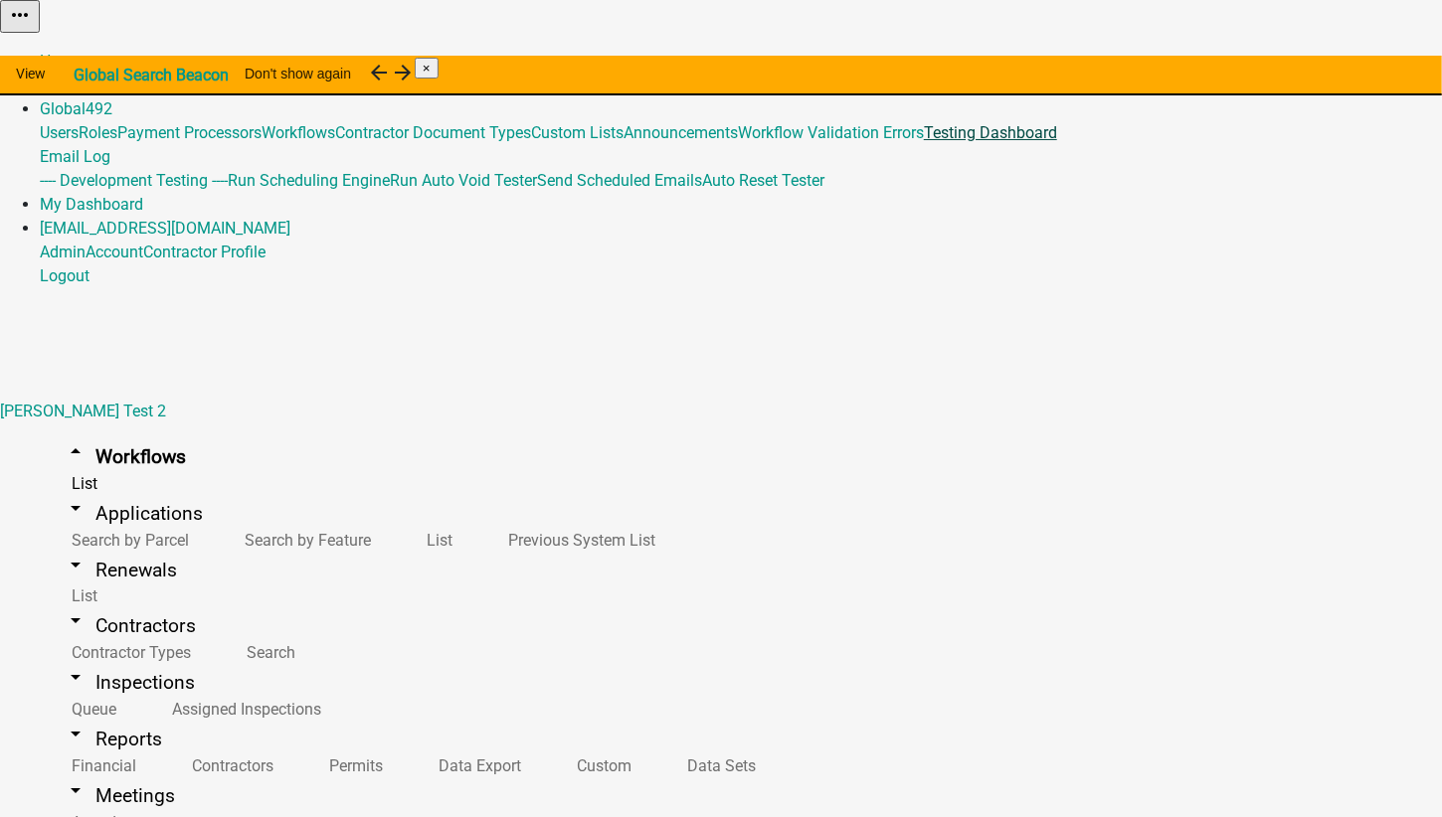
click at [928, 142] on link "Testing Dashboard" at bounding box center [990, 132] width 133 height 19
select select
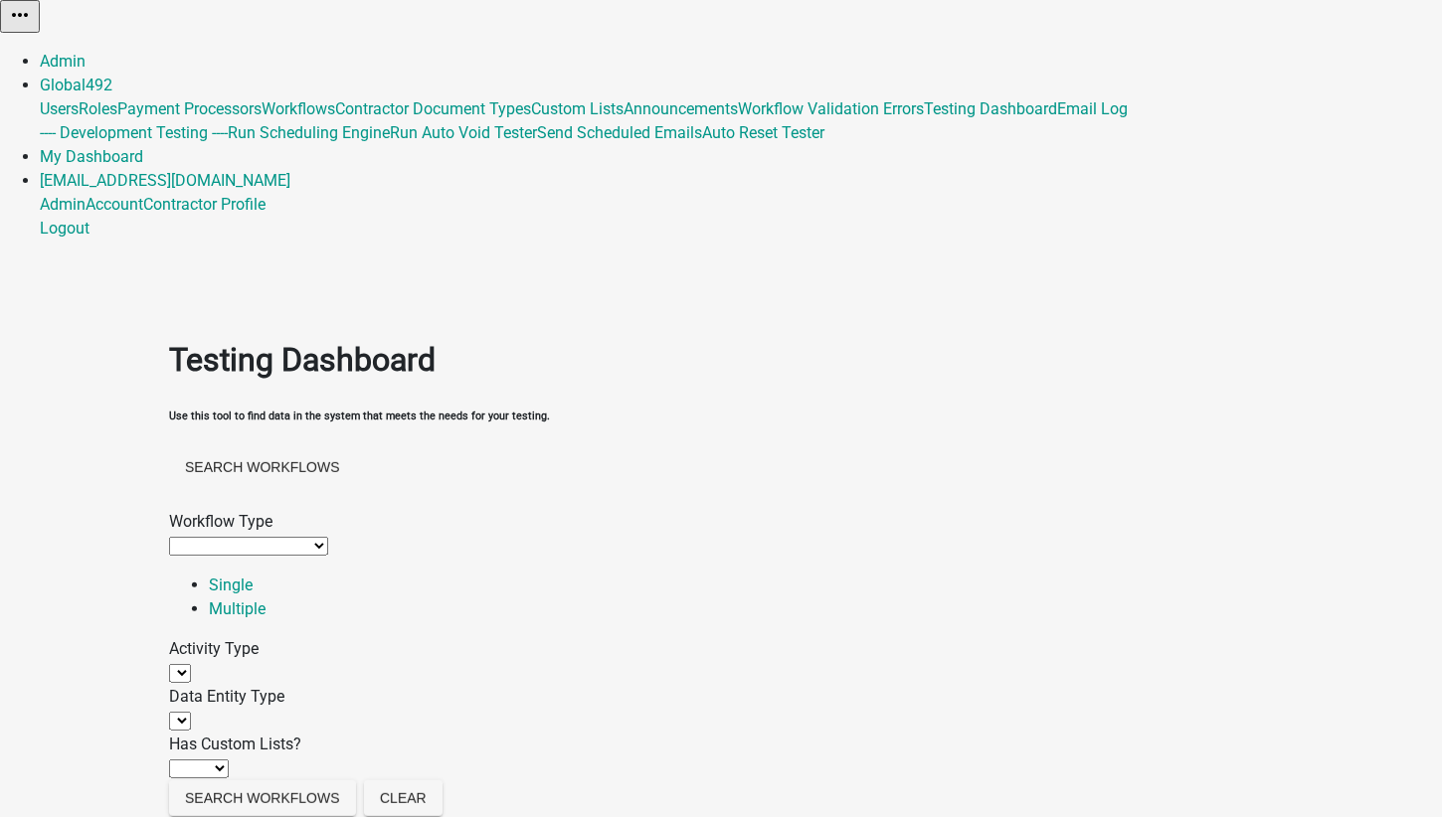
select select
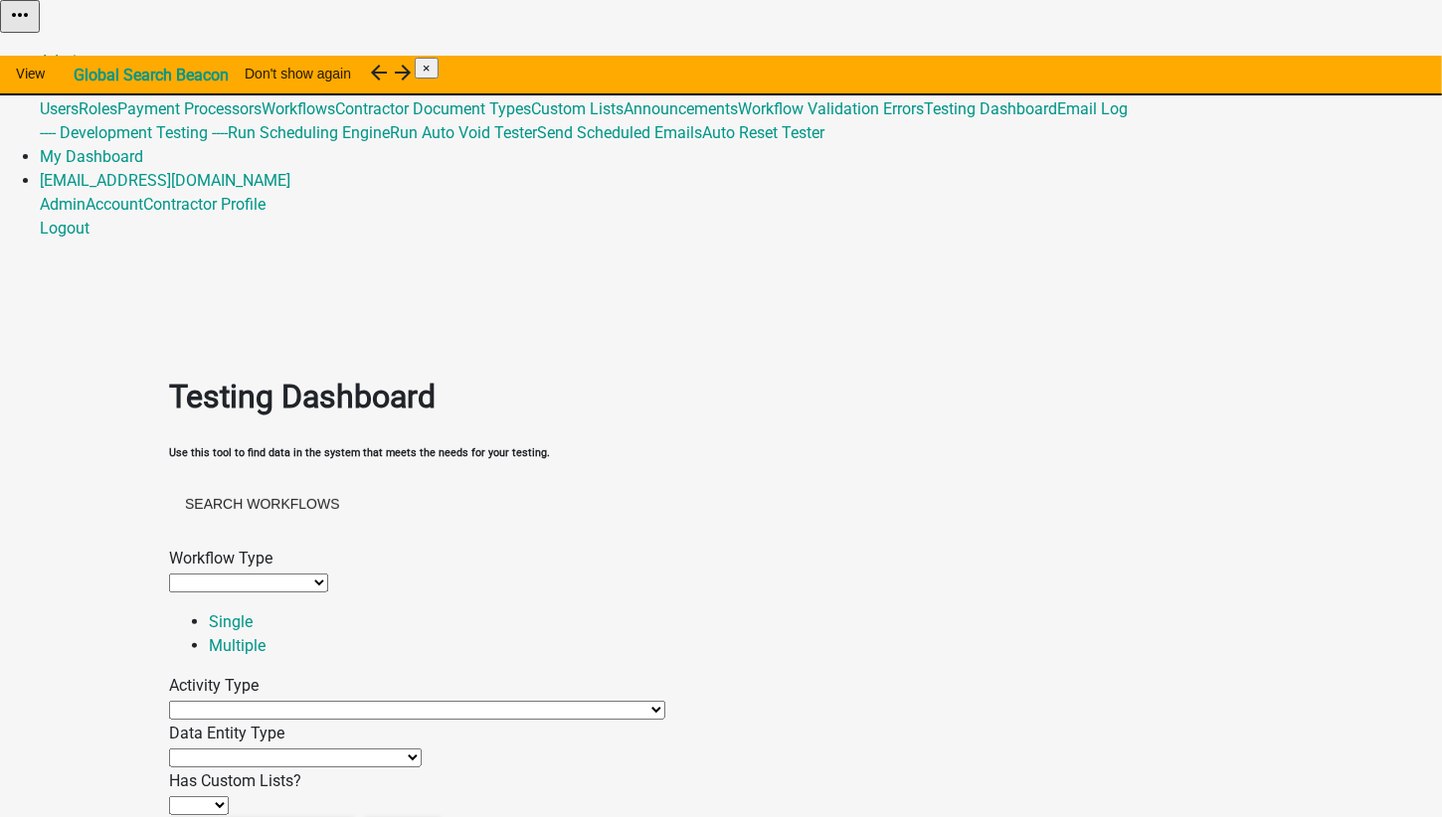
click at [268, 701] on select "Agenda item Appointment Call workflow Cancel Scheduled Email Complete Timeout A…" at bounding box center [417, 710] width 496 height 19
select select "payment-activity"
click at [229, 701] on select "Agenda item Appointment Call workflow Cancel Scheduled Email Complete Timeout A…" at bounding box center [417, 710] width 496 height 19
click at [291, 749] on select "Application URL QR Code Appointment Time Data Entity Calculated Data Entity Con…" at bounding box center [295, 758] width 253 height 19
click at [209, 749] on select "Application URL QR Code Appointment Time Data Entity Calculated Data Entity Con…" at bounding box center [295, 758] width 253 height 19
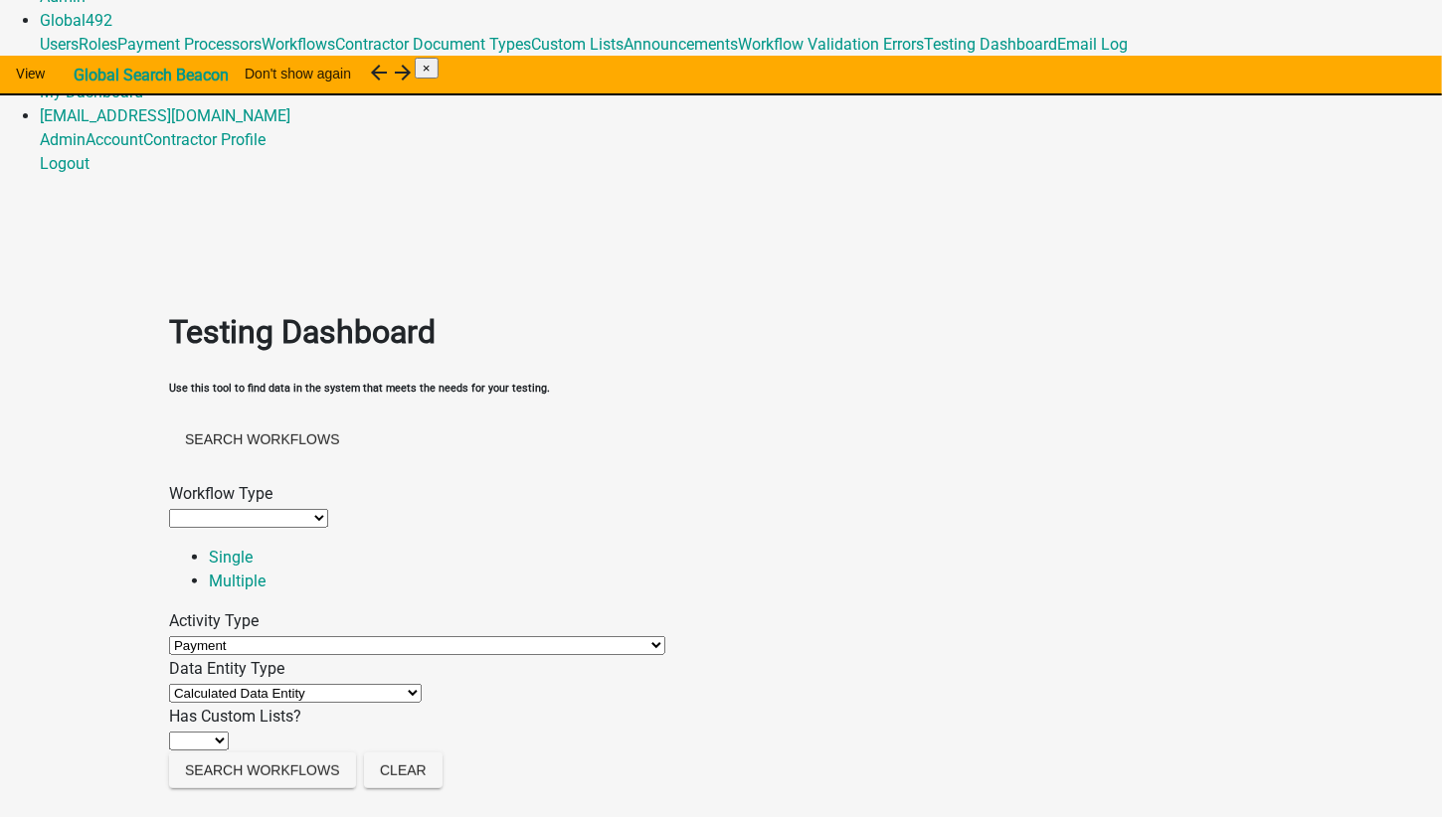
scroll to position [99, 0]
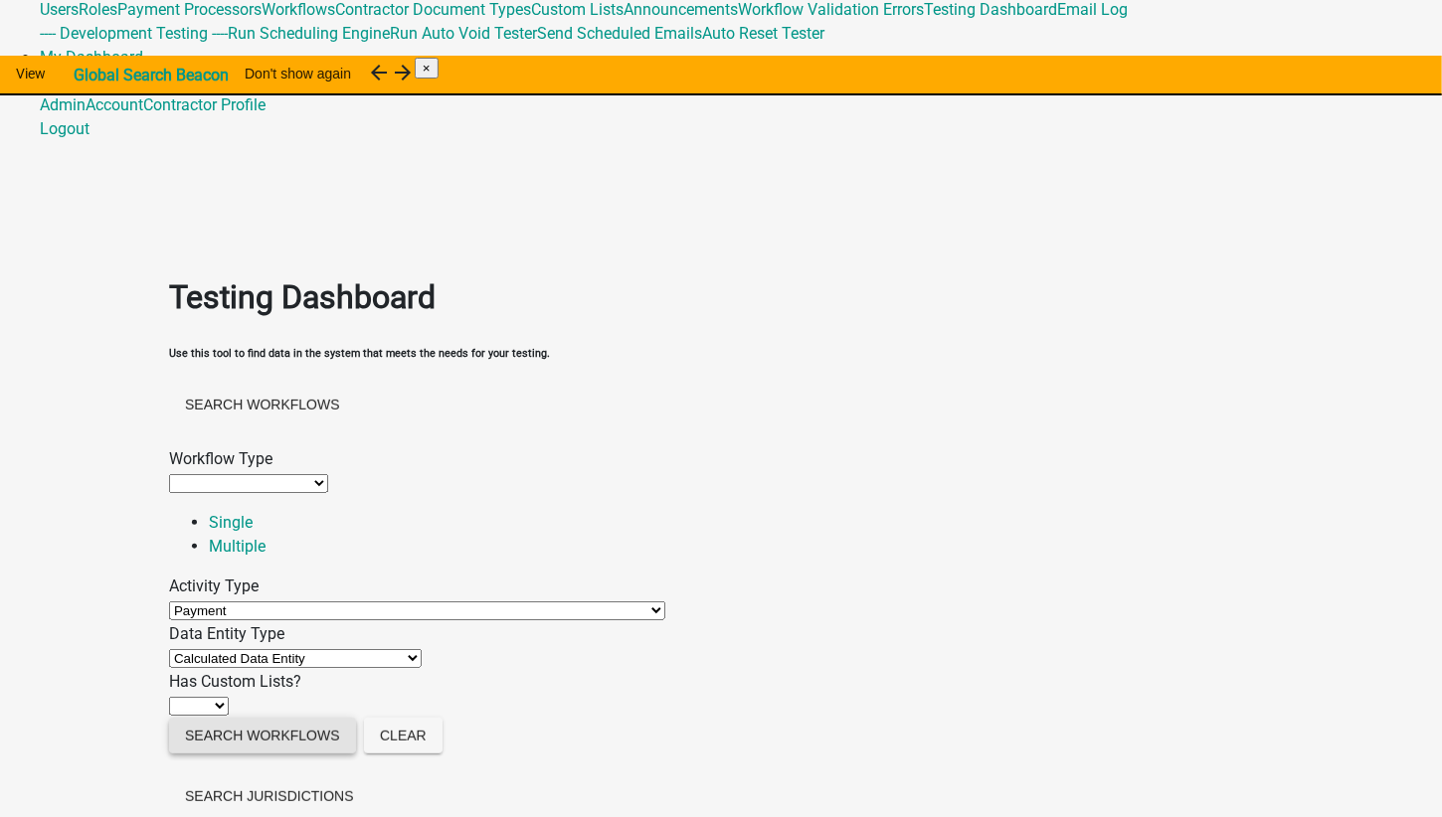
click at [284, 742] on button "Search Workflows" at bounding box center [262, 736] width 187 height 36
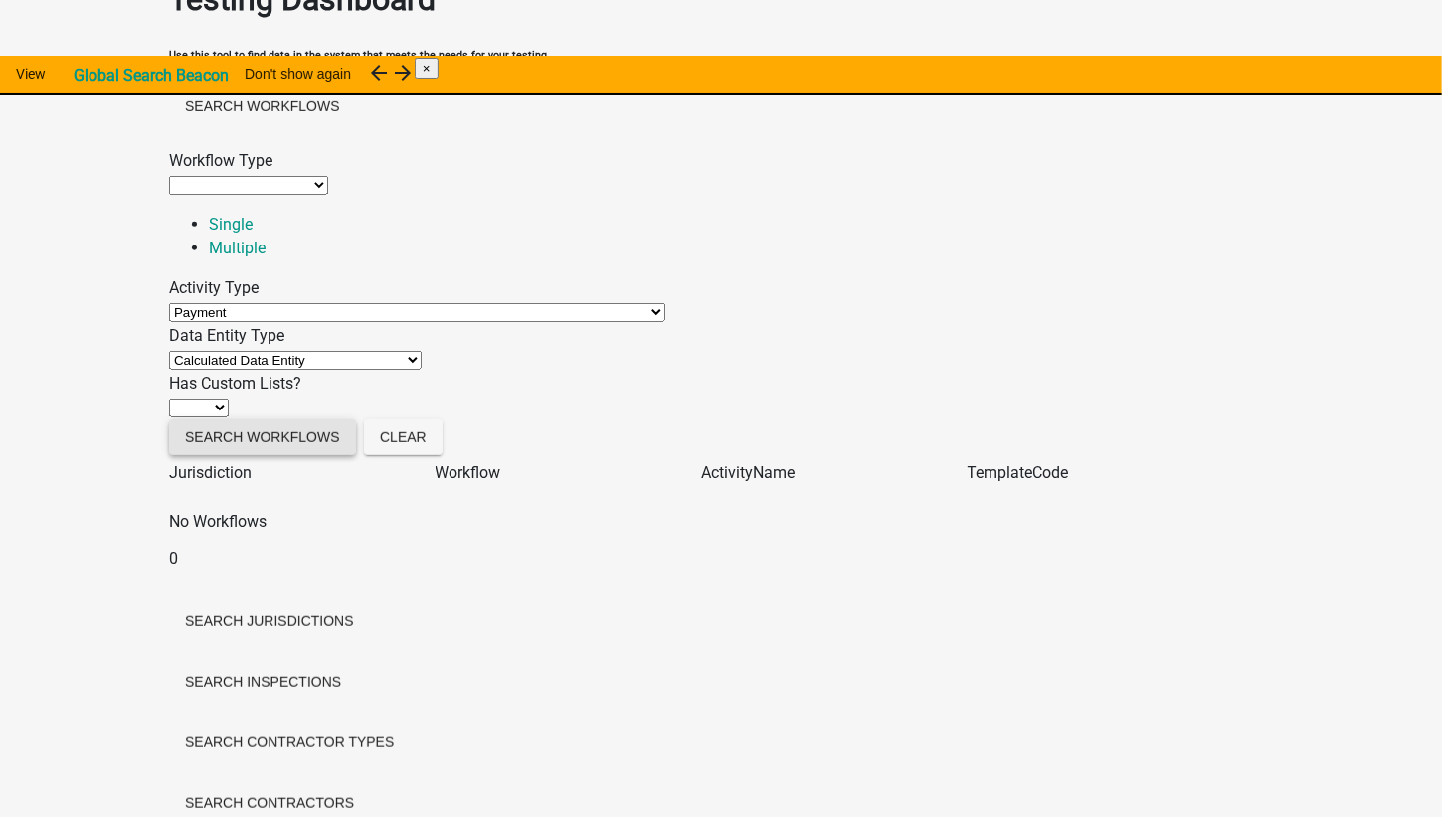
scroll to position [497, 0]
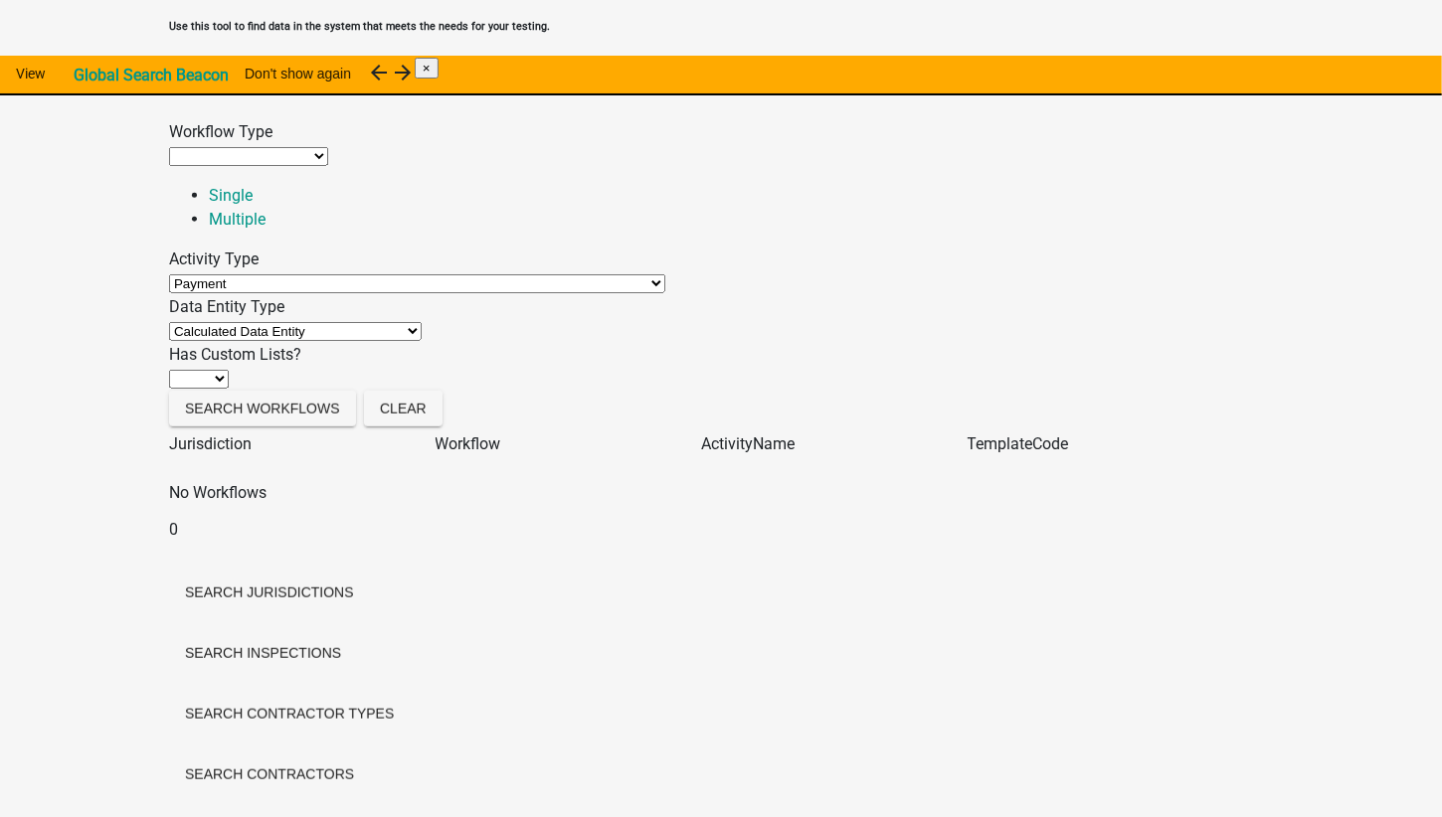
click at [347, 322] on select "Application URL QR Code Appointment Time Data Entity Calculated Data Entity Con…" at bounding box center [295, 331] width 253 height 19
select select "fee"
click at [209, 322] on select "Application URL QR Code Appointment Time Data Entity Calculated Data Entity Con…" at bounding box center [295, 331] width 253 height 19
click at [323, 391] on button "Search Workflows" at bounding box center [262, 409] width 187 height 36
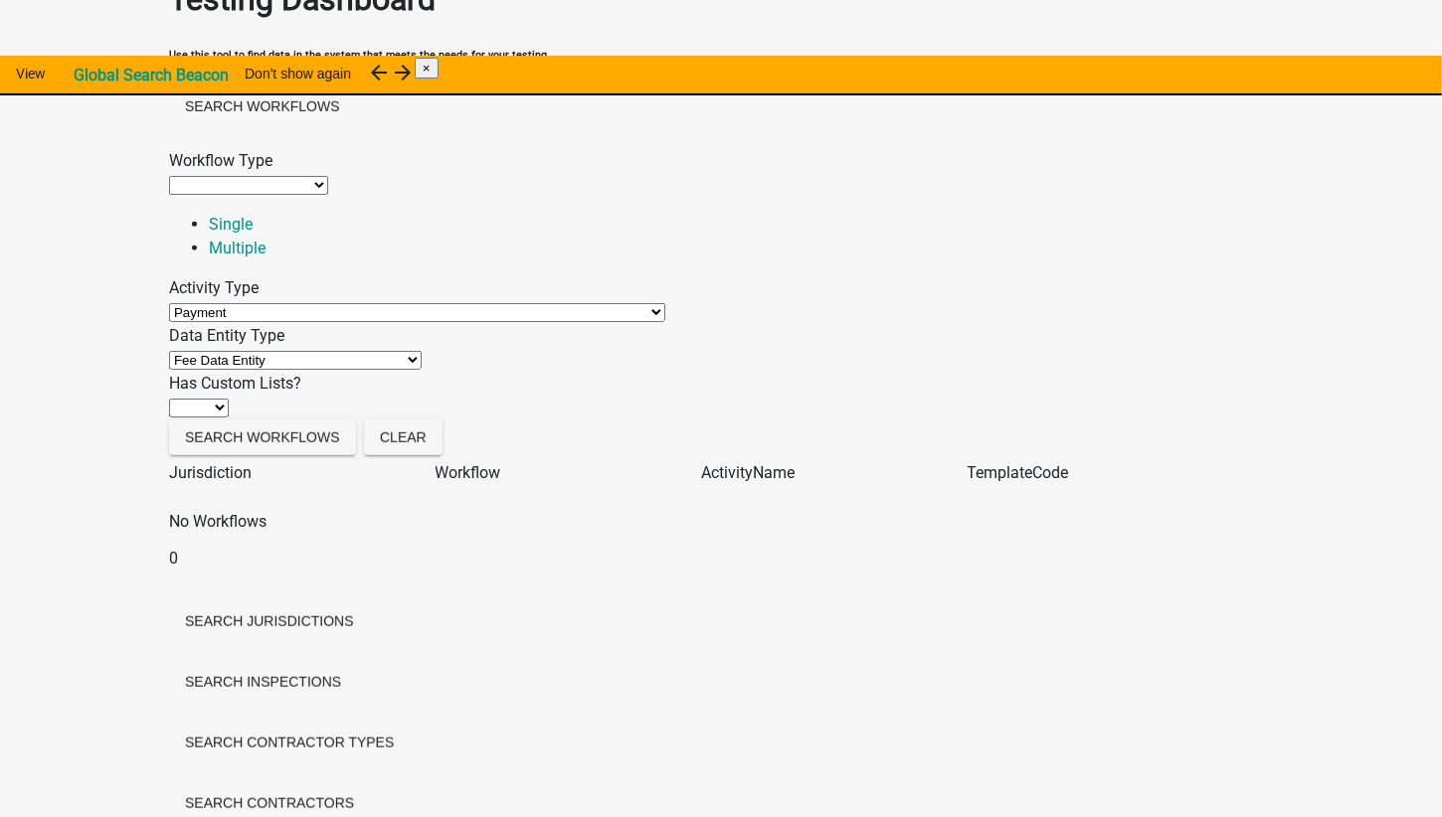
click at [382, 303] on select "Agenda item Appointment Call workflow Cancel Scheduled Email Complete Timeout A…" at bounding box center [417, 312] width 496 height 19
select select
click at [229, 303] on select "Agenda item Appointment Call workflow Cancel Scheduled Email Complete Timeout A…" at bounding box center [417, 312] width 496 height 19
click at [275, 446] on button "Search Workflows" at bounding box center [262, 438] width 187 height 36
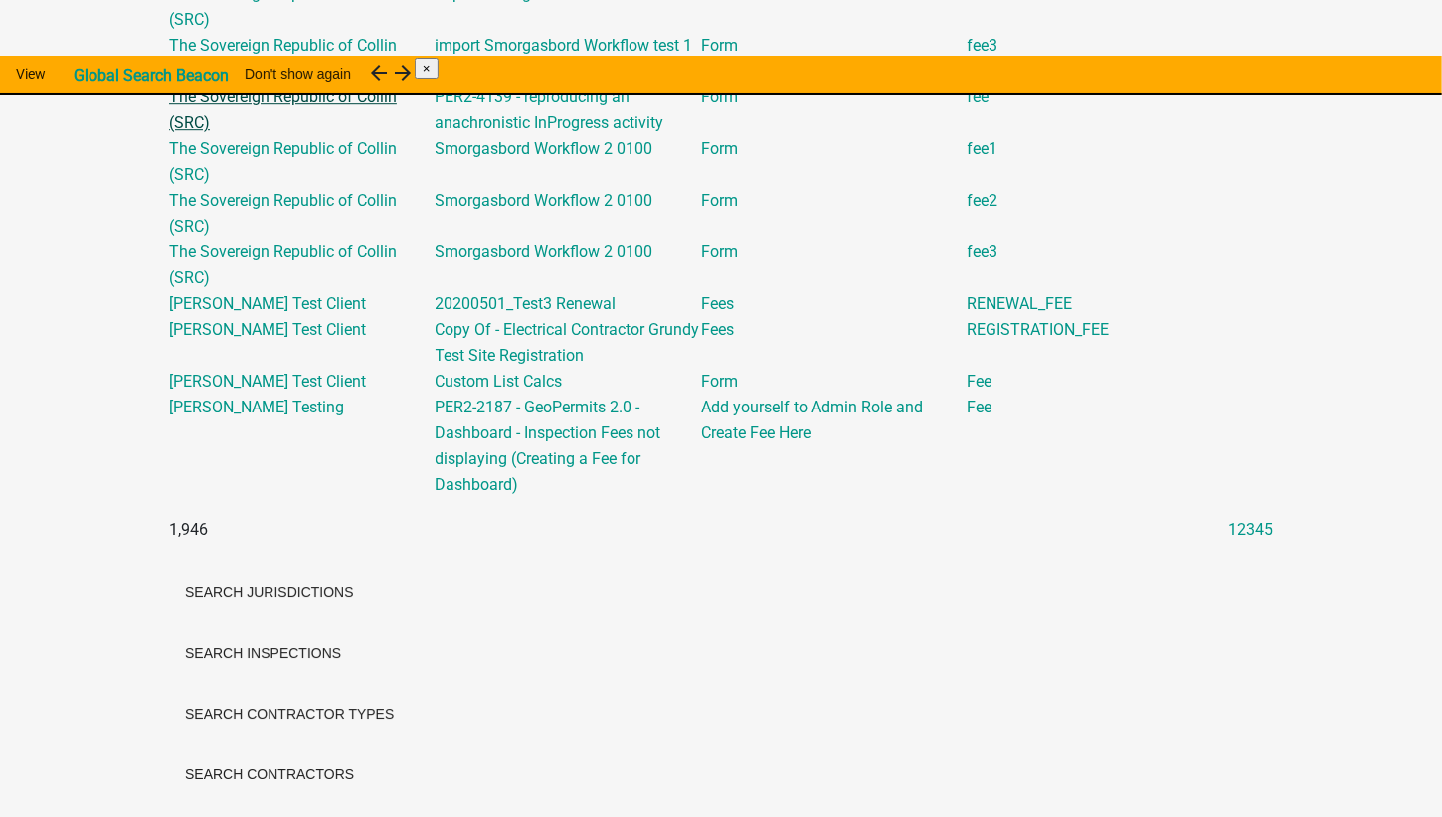
scroll to position [3779, 0]
click at [267, 391] on link "[PERSON_NAME] Test Client" at bounding box center [267, 381] width 197 height 19
click at [524, 391] on link "Custom List Calcs" at bounding box center [499, 381] width 127 height 19
click at [565, 369] on div "Copy Of - Electrical Contractor Grundy Test Site Registration" at bounding box center [569, 343] width 266 height 52
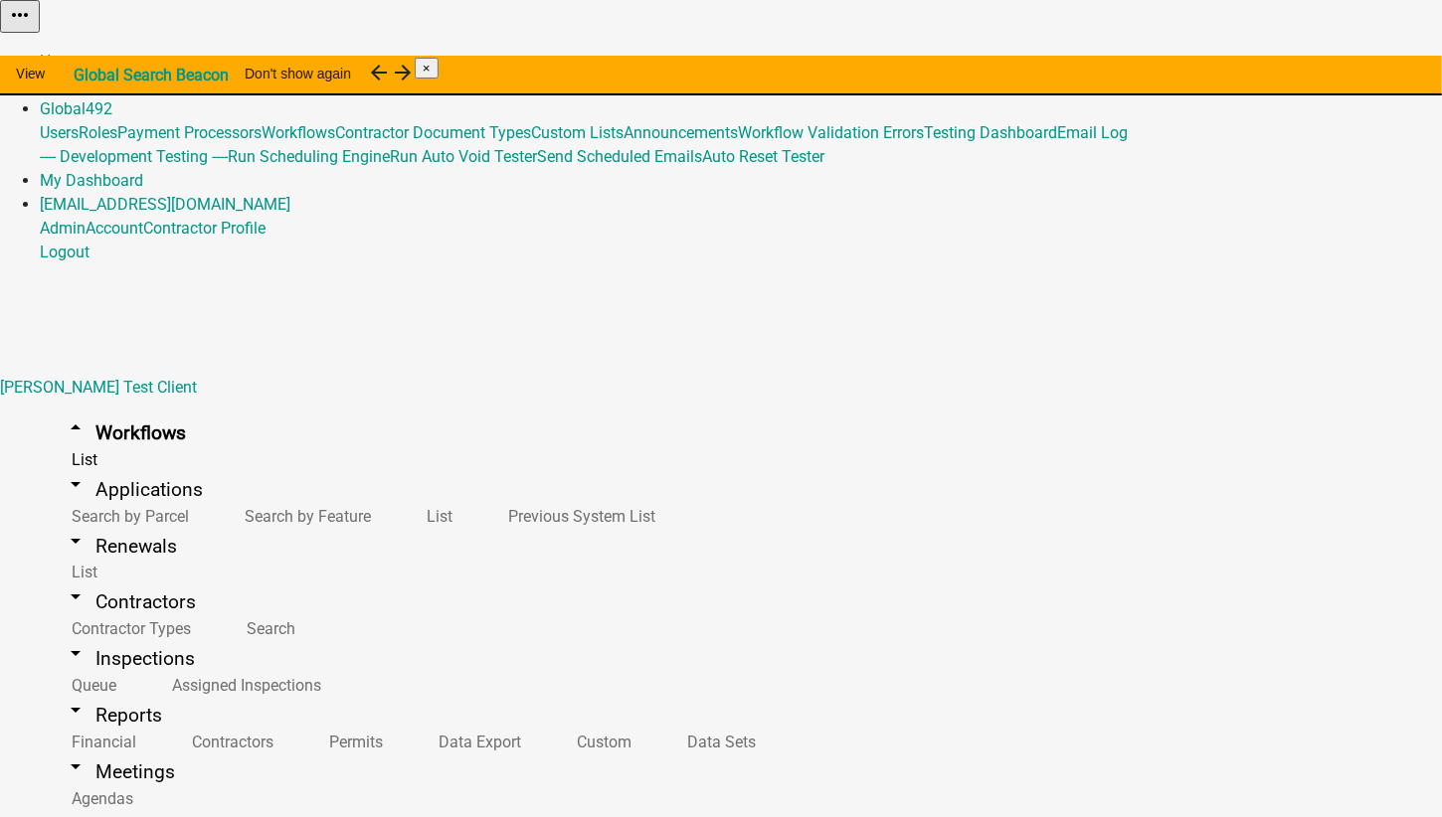
scroll to position [199, 0]
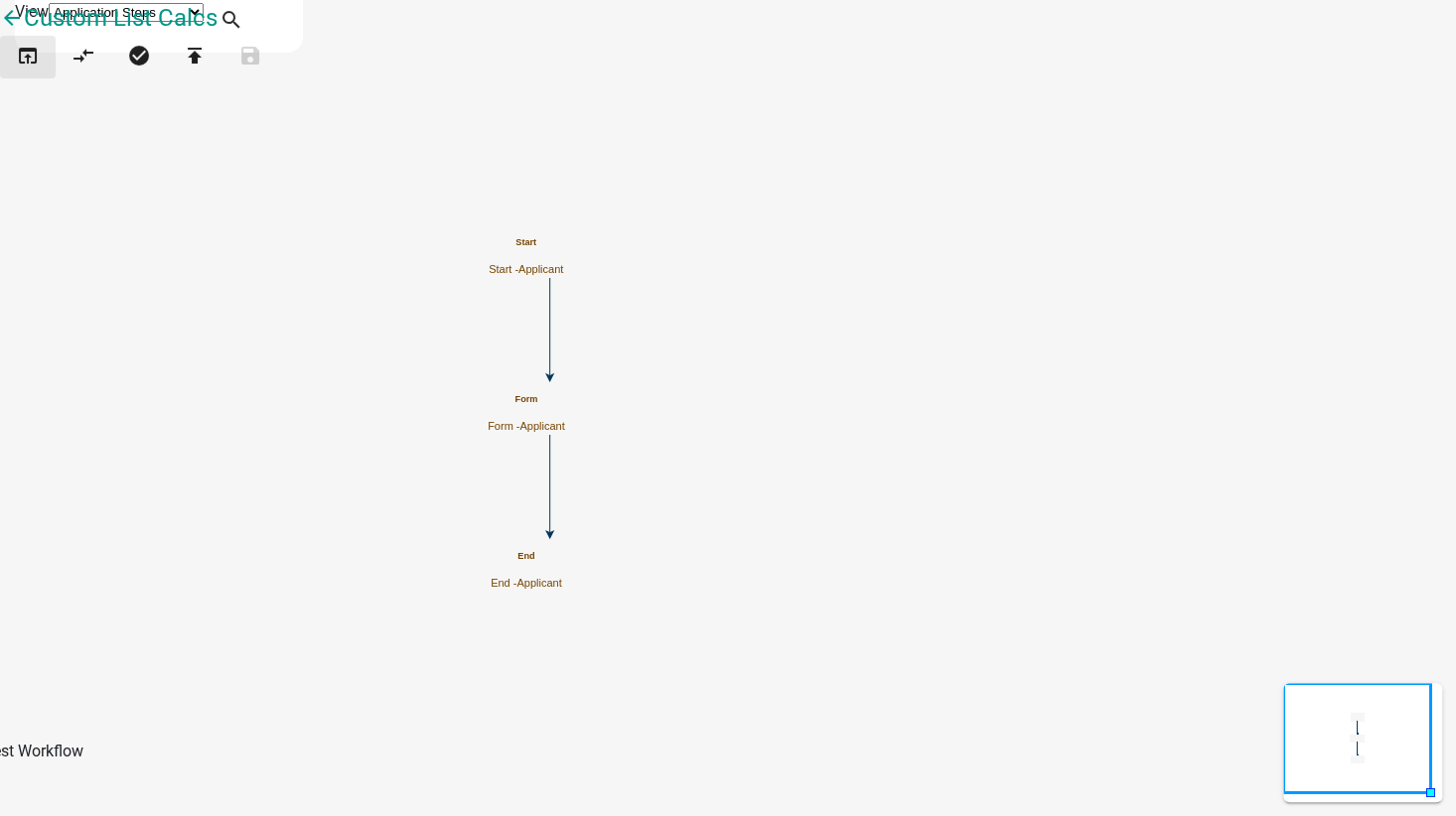
click at [33, 72] on icon "open_in_browser" at bounding box center [28, 58] width 24 height 28
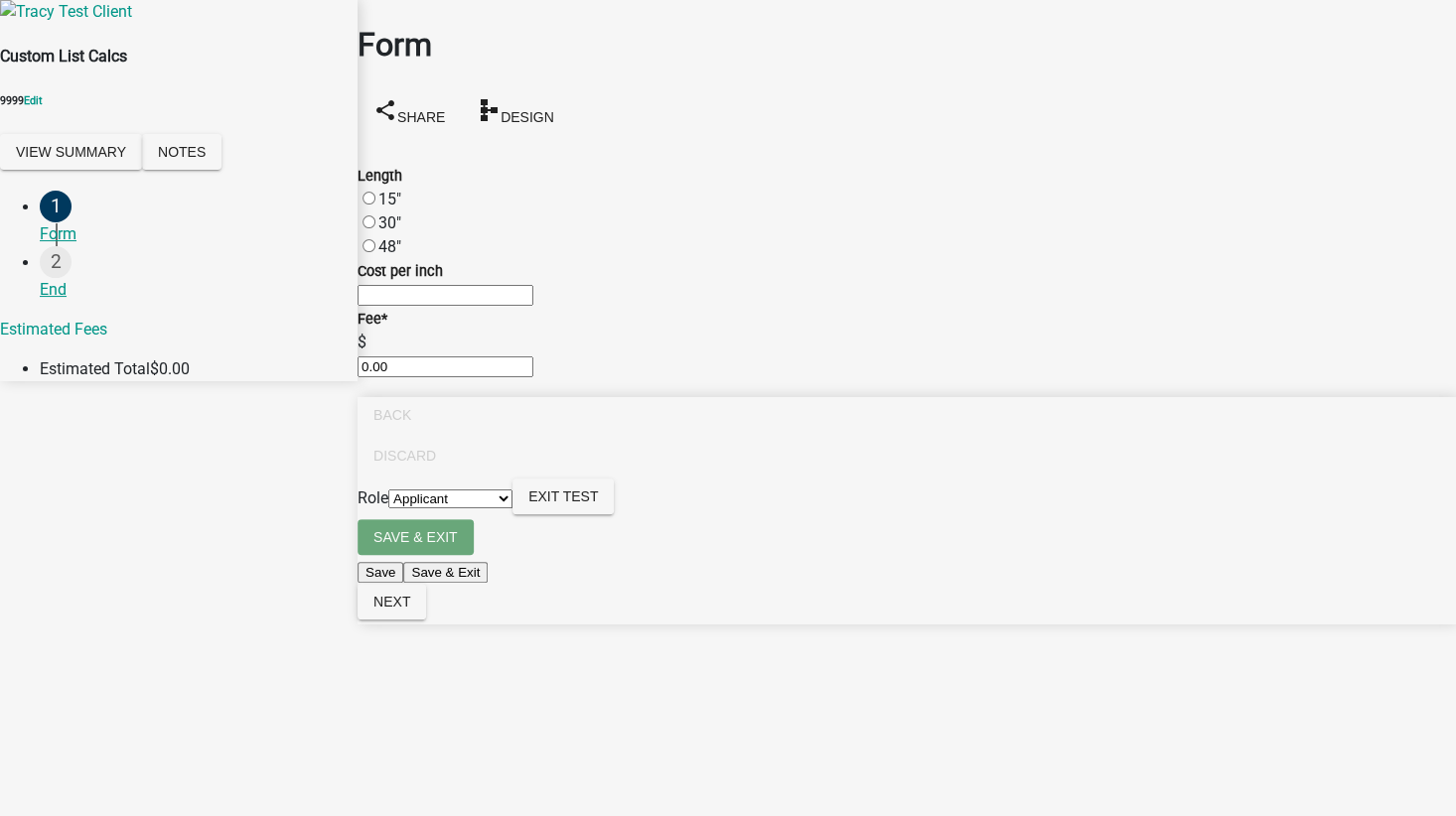
click at [394, 190] on label "15"" at bounding box center [389, 199] width 23 height 19
click at [375, 192] on input "15"" at bounding box center [368, 198] width 13 height 13
radio input "true"
click at [394, 214] on label "30"" at bounding box center [389, 223] width 23 height 19
click at [375, 216] on input "30"" at bounding box center [368, 222] width 13 height 13
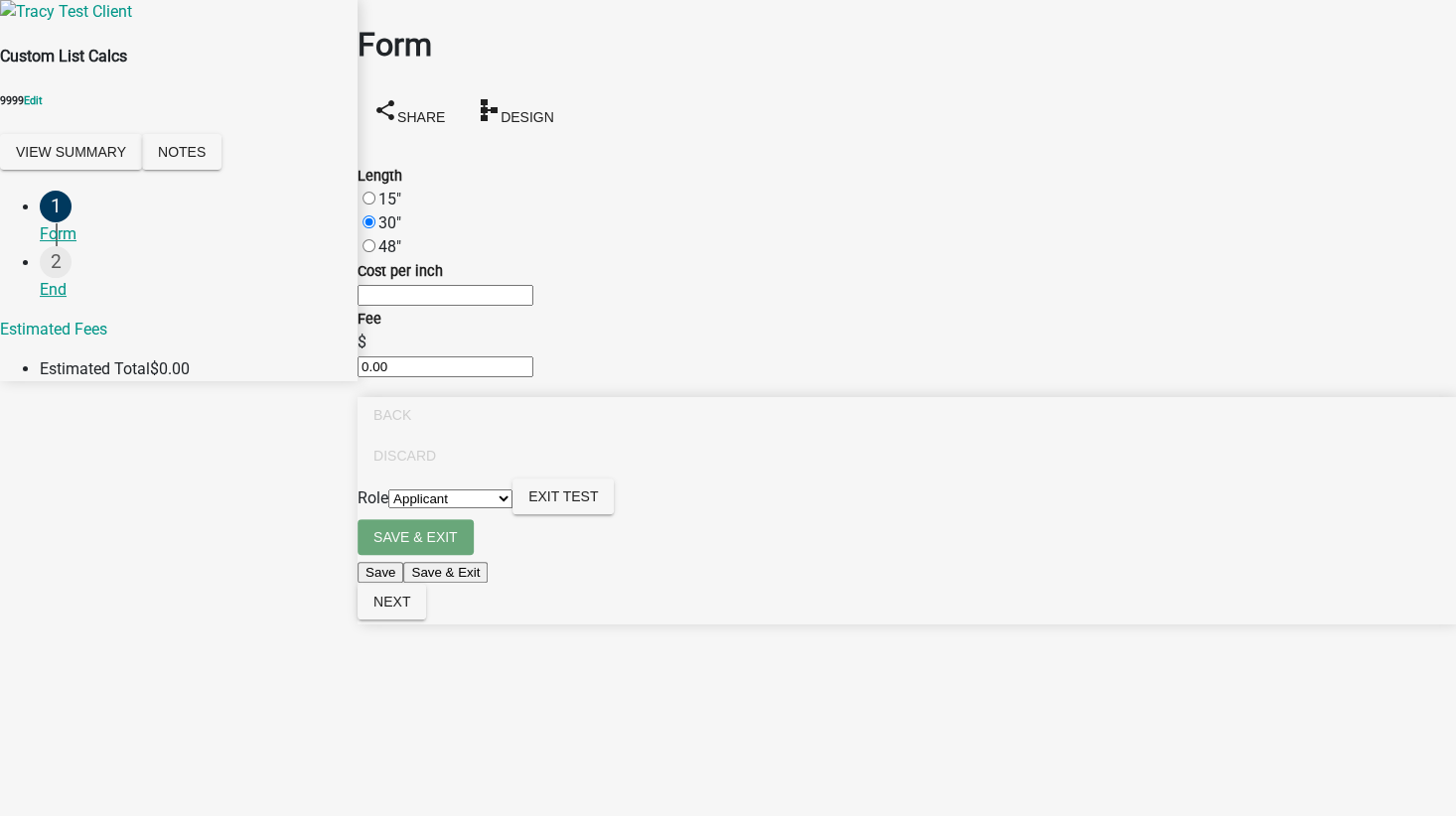
radio input "true"
click at [387, 238] on label "48"" at bounding box center [389, 247] width 23 height 19
click at [375, 240] on input "48"" at bounding box center [368, 246] width 13 height 13
radio input "true"
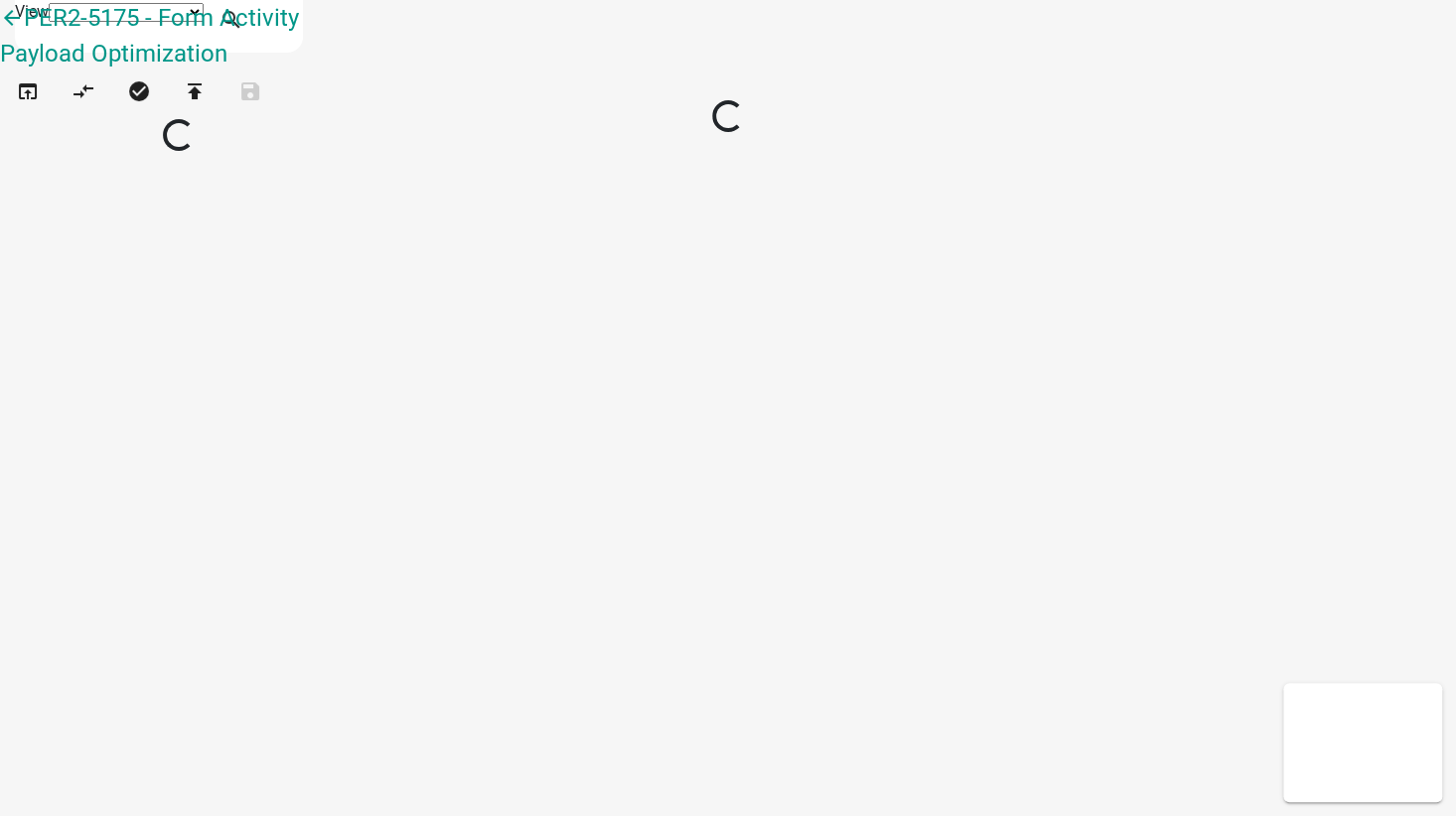
select select "1"
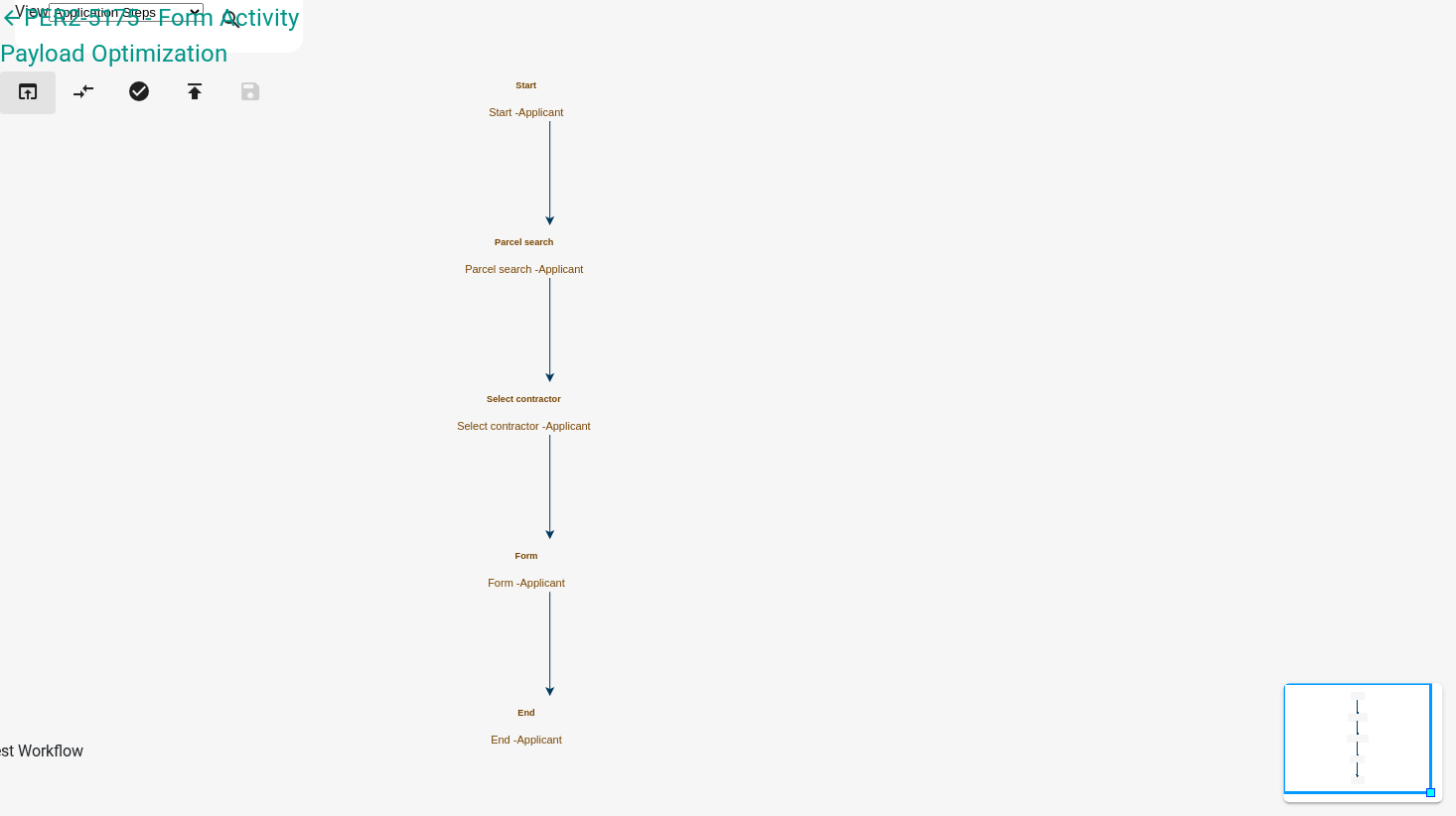
click at [40, 107] on icon "open_in_browser" at bounding box center [28, 94] width 24 height 28
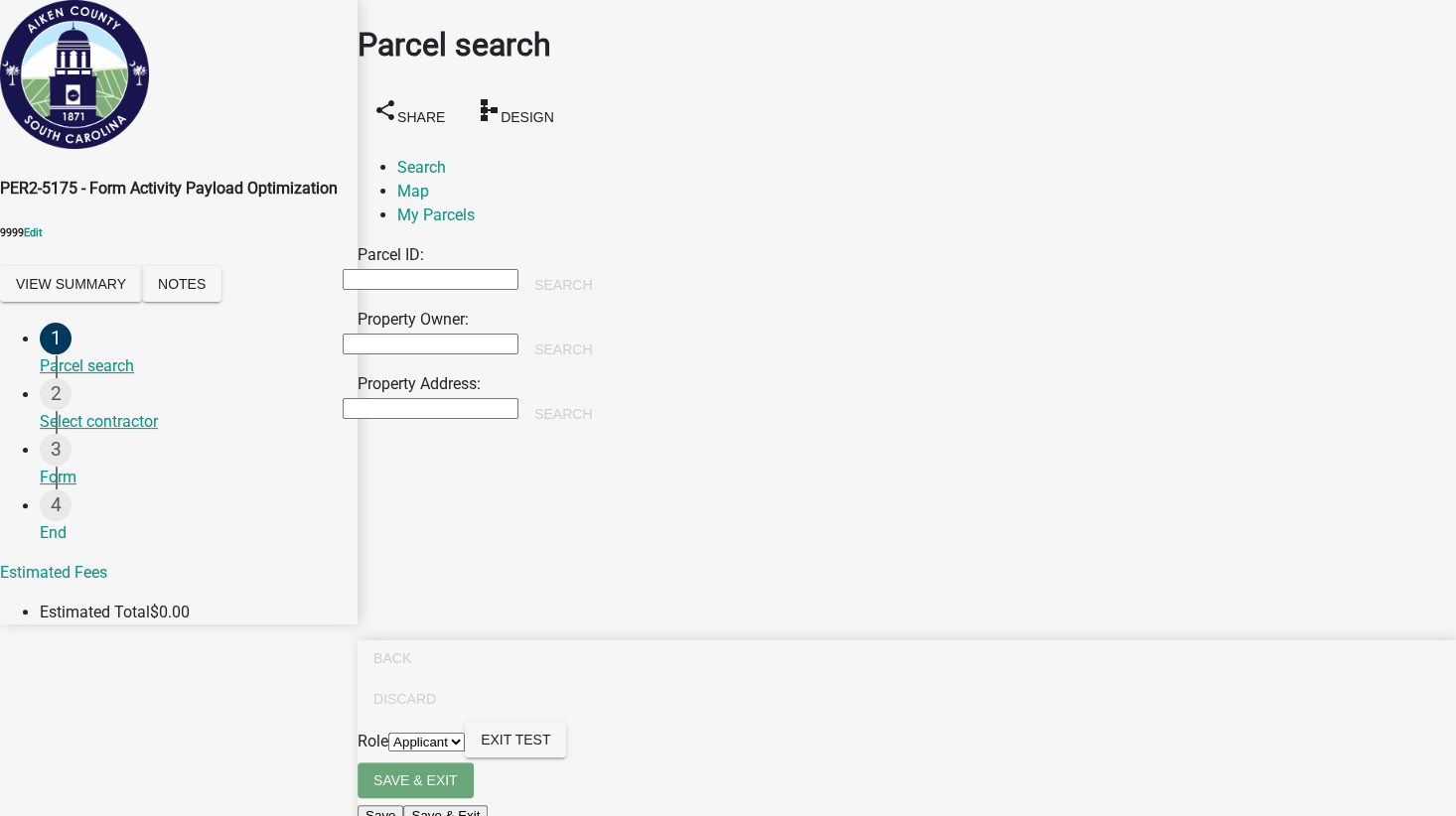
click at [499, 334] on input "Property Owner:" at bounding box center [430, 344] width 176 height 21
type input "[PERSON_NAME]"
click at [608, 332] on button "Search" at bounding box center [562, 350] width 89 height 36
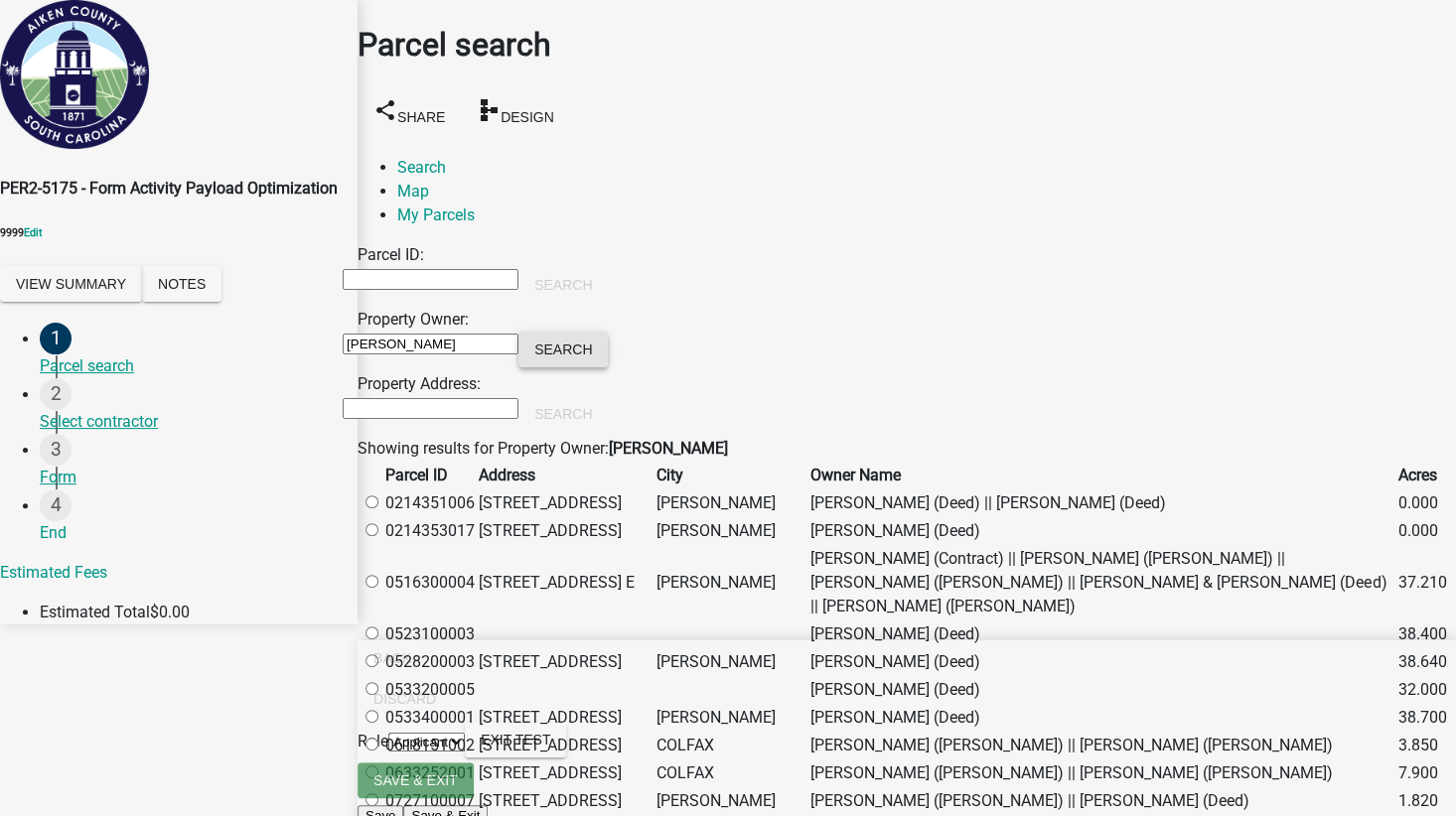
scroll to position [298, 0]
click at [381, 573] on label at bounding box center [381, 582] width 0 height 19
click at [378, 575] on input "radio" at bounding box center [371, 581] width 13 height 13
radio input "true"
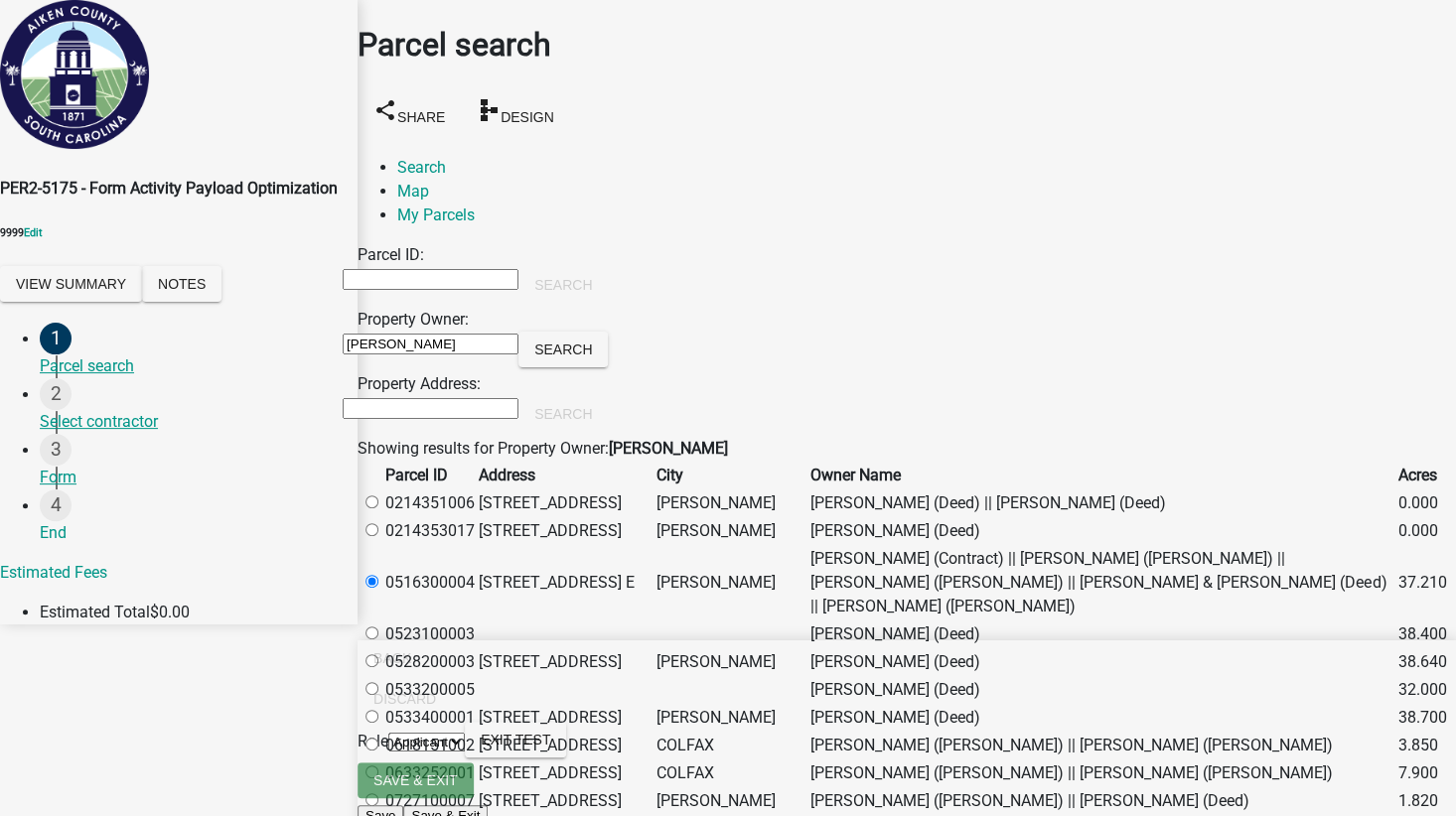
scroll to position [0, 0]
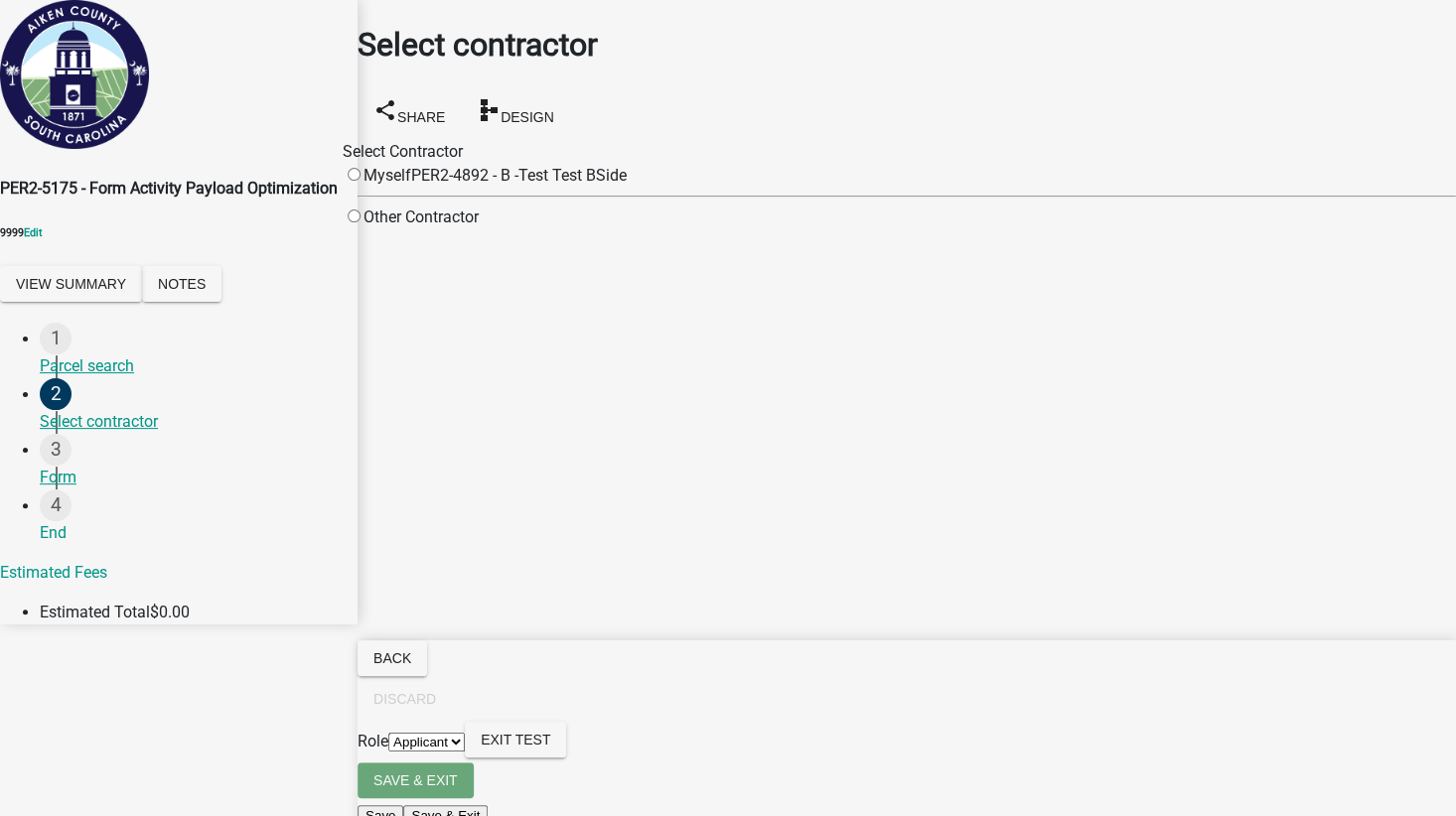
click at [411, 175] on div "Myself" at bounding box center [376, 176] width 69 height 24
click at [361, 174] on input "radio" at bounding box center [354, 174] width 13 height 13
radio input "true"
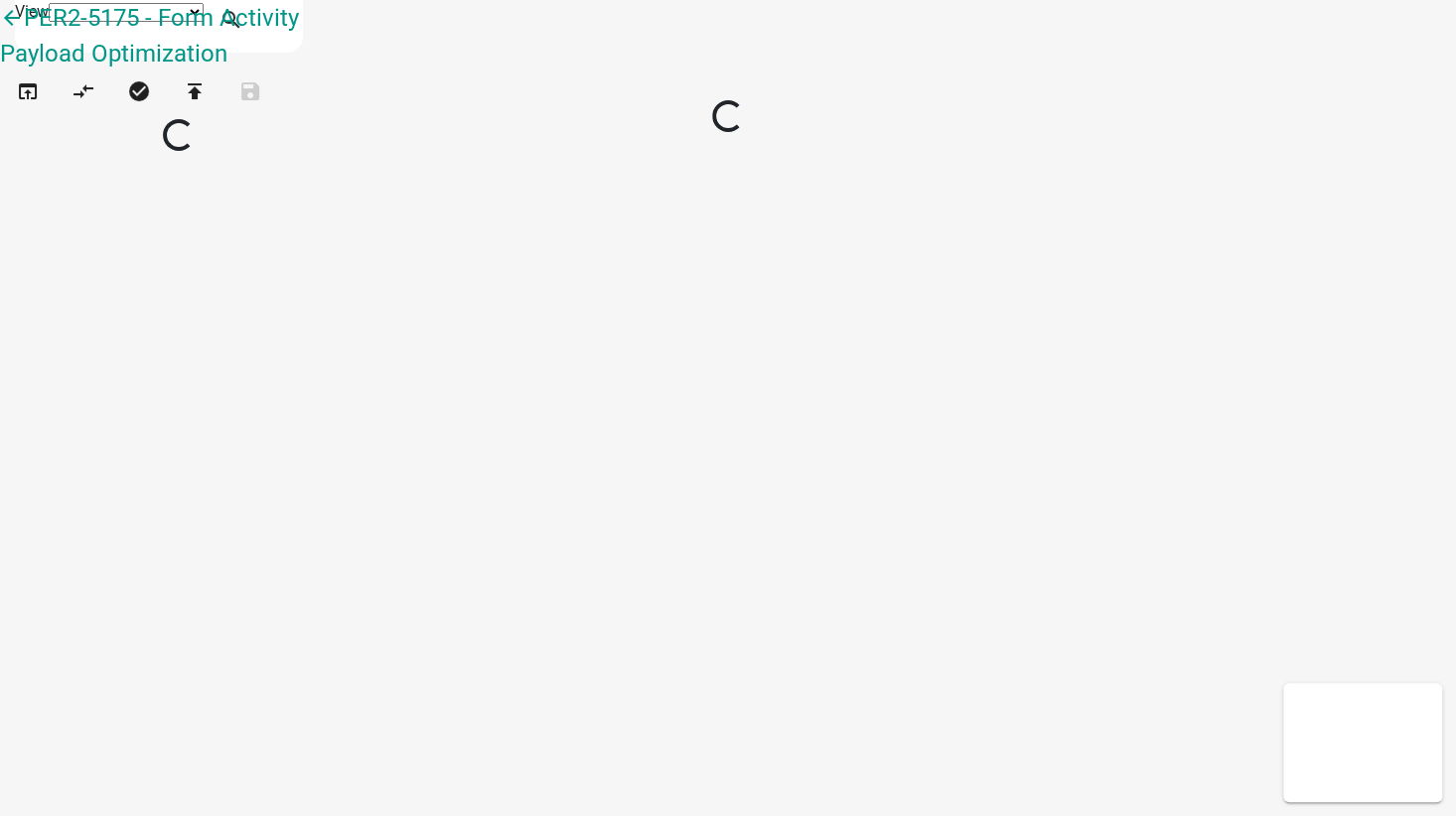
select select "1"
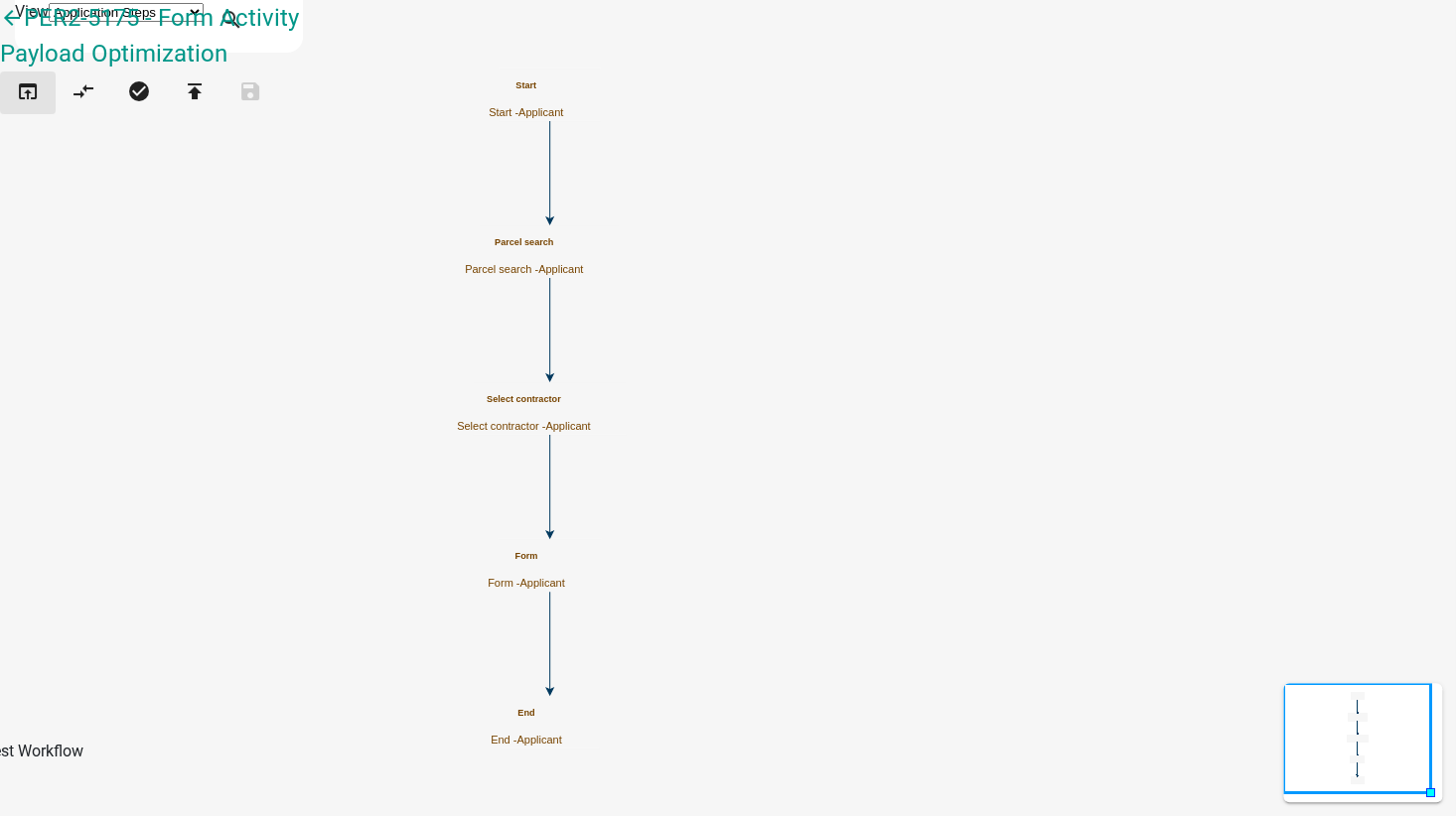
click at [40, 107] on icon "open_in_browser" at bounding box center [28, 94] width 24 height 28
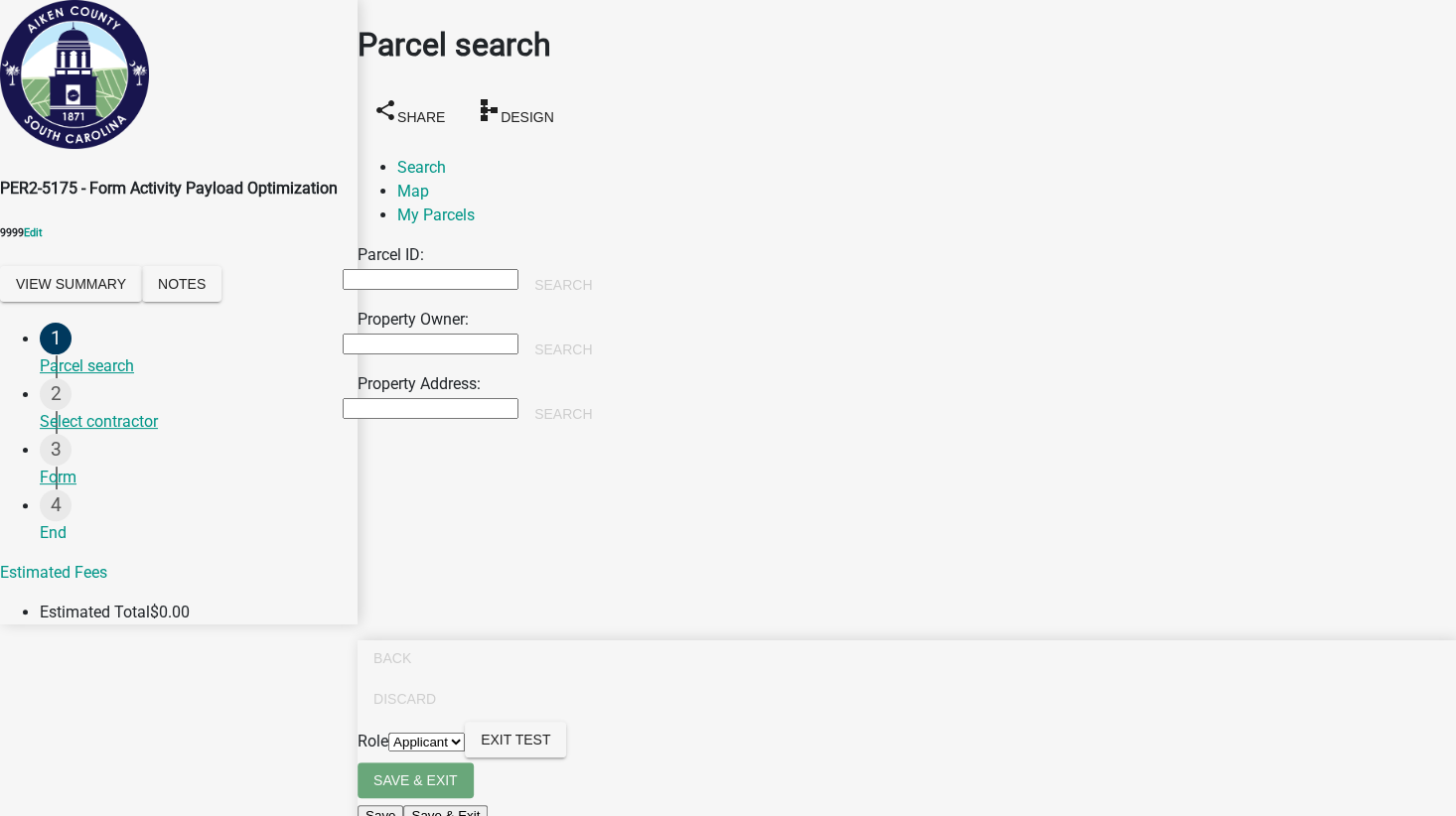
click at [458, 334] on input "Property Owner:" at bounding box center [430, 344] width 176 height 21
type input "[PERSON_NAME]"
click at [608, 332] on button "Search" at bounding box center [562, 350] width 89 height 36
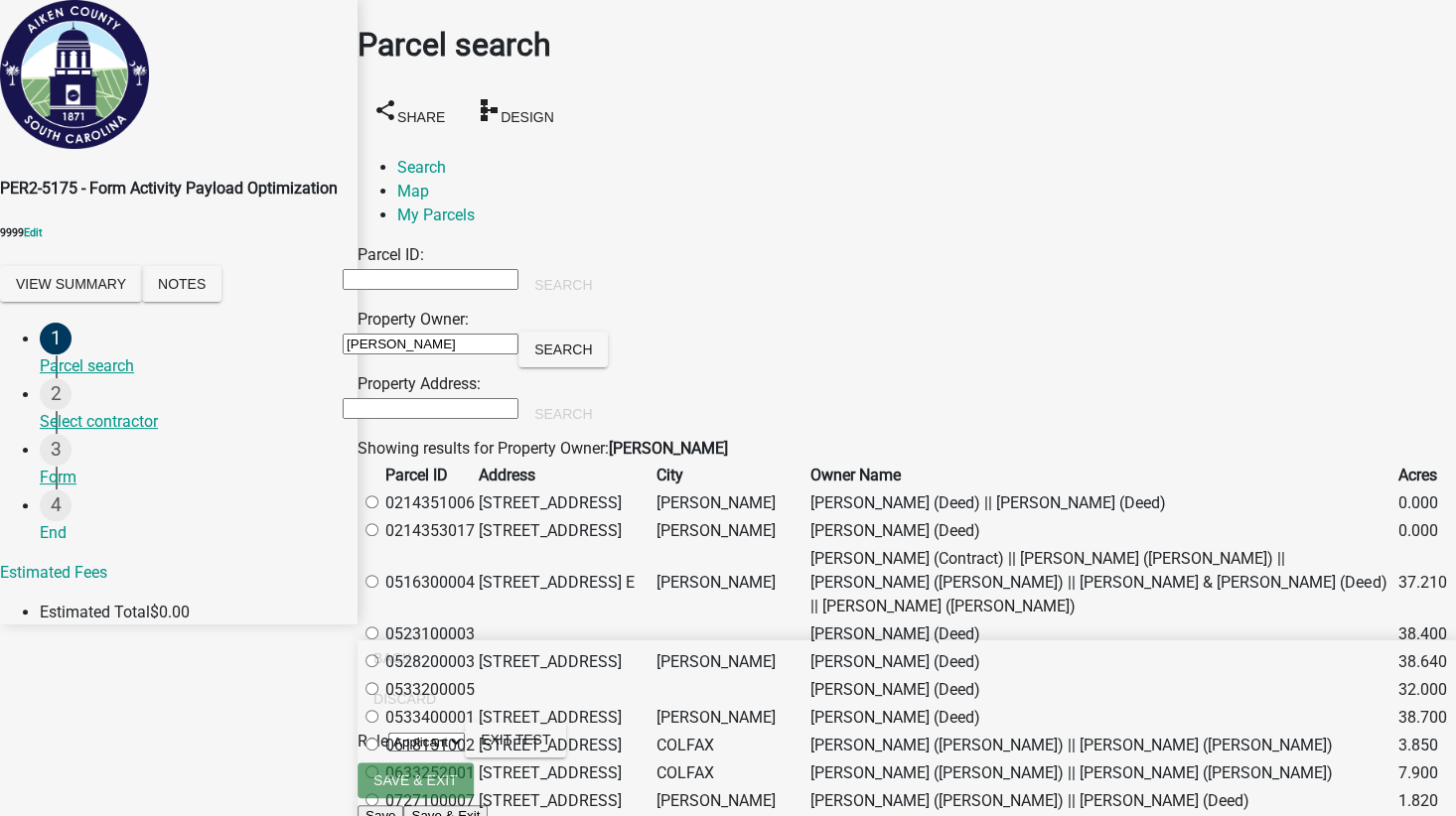
click at [381, 592] on label at bounding box center [381, 582] width 0 height 19
click at [378, 588] on input "radio" at bounding box center [371, 581] width 13 height 13
radio input "true"
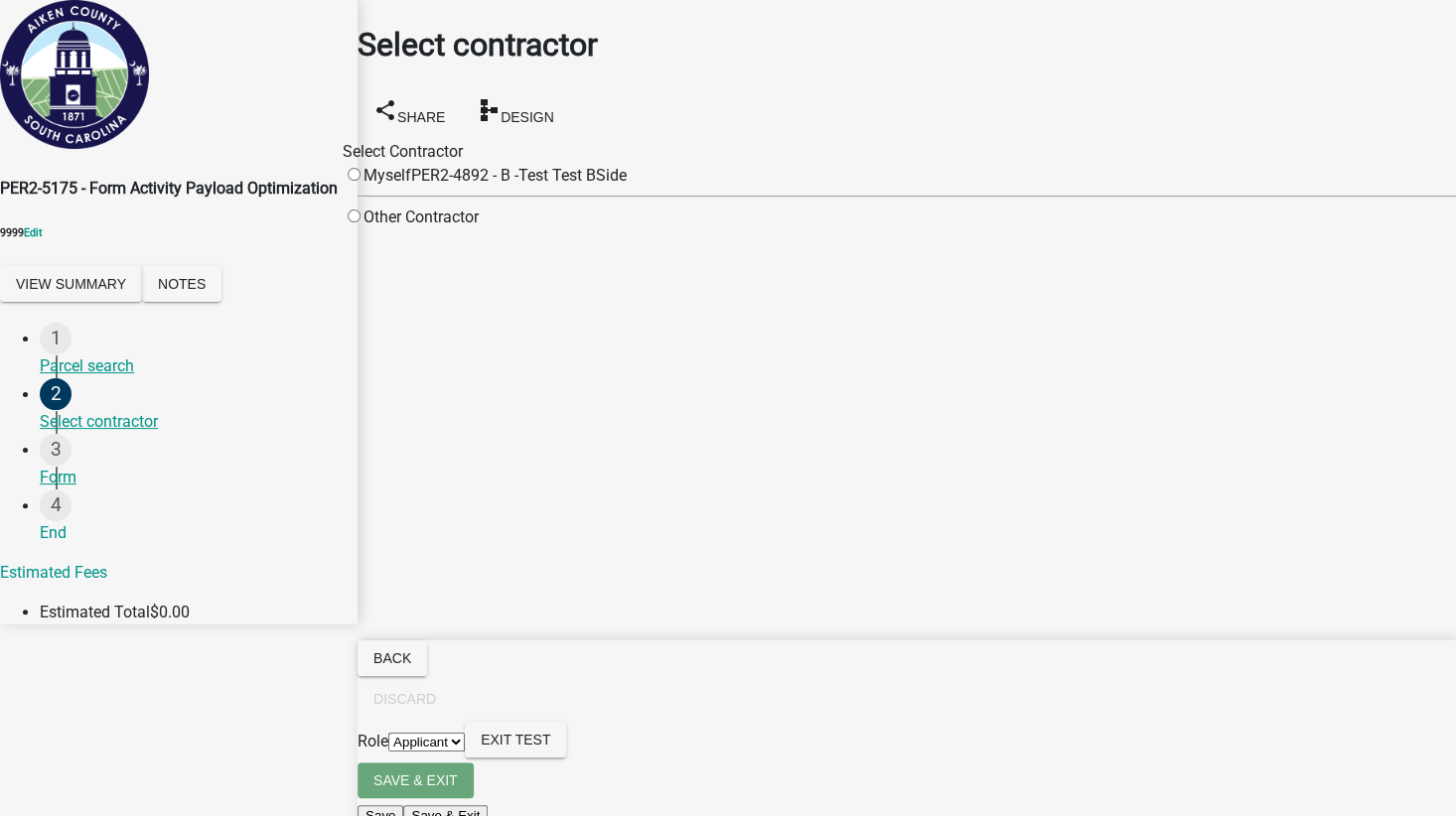
click at [361, 172] on input "radio" at bounding box center [354, 174] width 13 height 13
radio input "true"
click at [361, 223] on input "radio" at bounding box center [354, 216] width 13 height 13
radio input "true"
radio input "false"
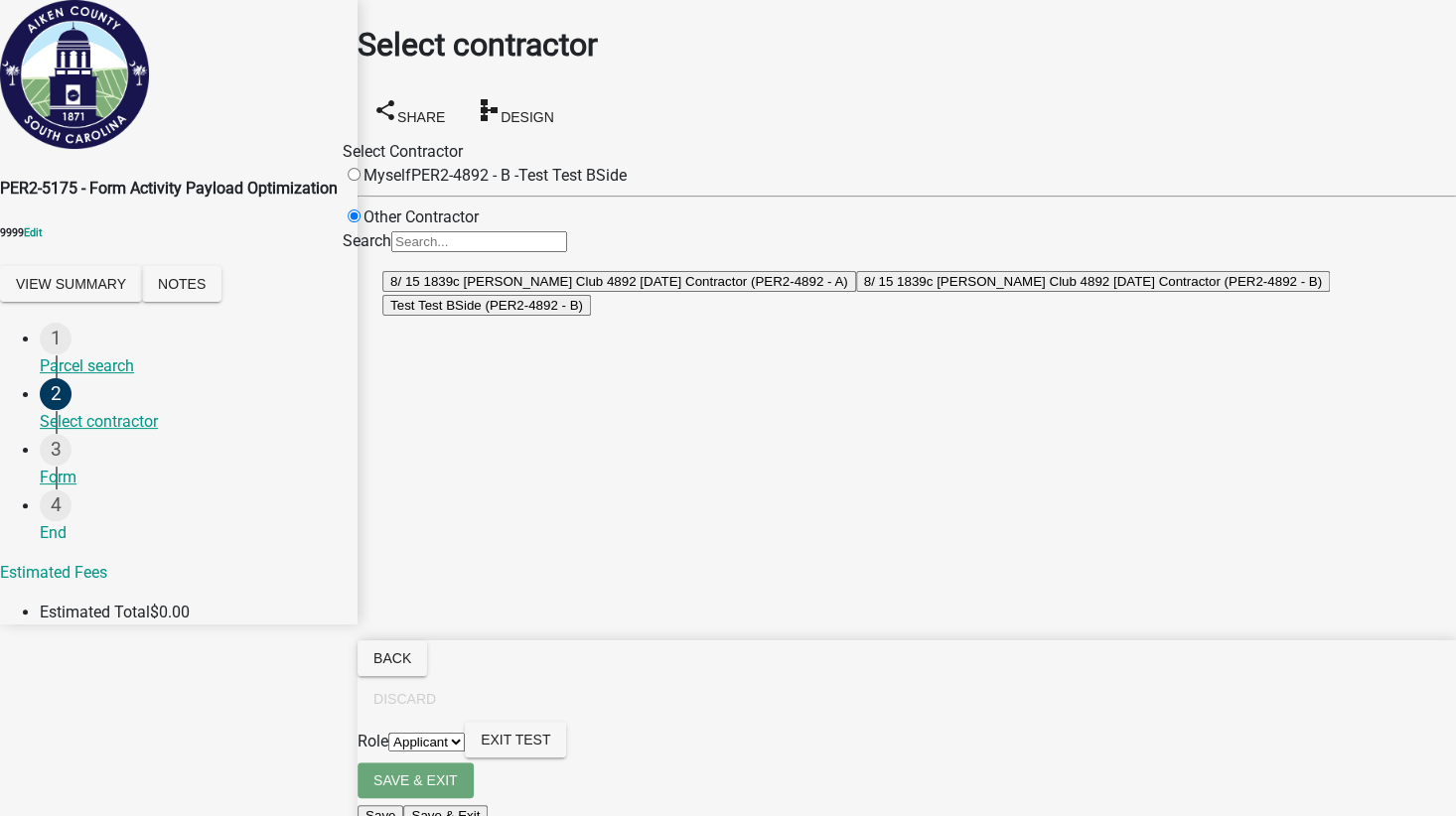
click at [856, 292] on button "8/ 15 1839c [PERSON_NAME] Club 4892 [DATE] Contractor (PER2-4892 - A)" at bounding box center [619, 281] width 473 height 21
click at [856, 292] on button "8/ 15 1839c [PERSON_NAME] Club 4892 [DATE] Contractor (PER2-4892 - B)" at bounding box center [1092, 281] width 473 height 21
click at [591, 316] on button "Test Test BSide (PER2-4892 - B)" at bounding box center [486, 305] width 209 height 21
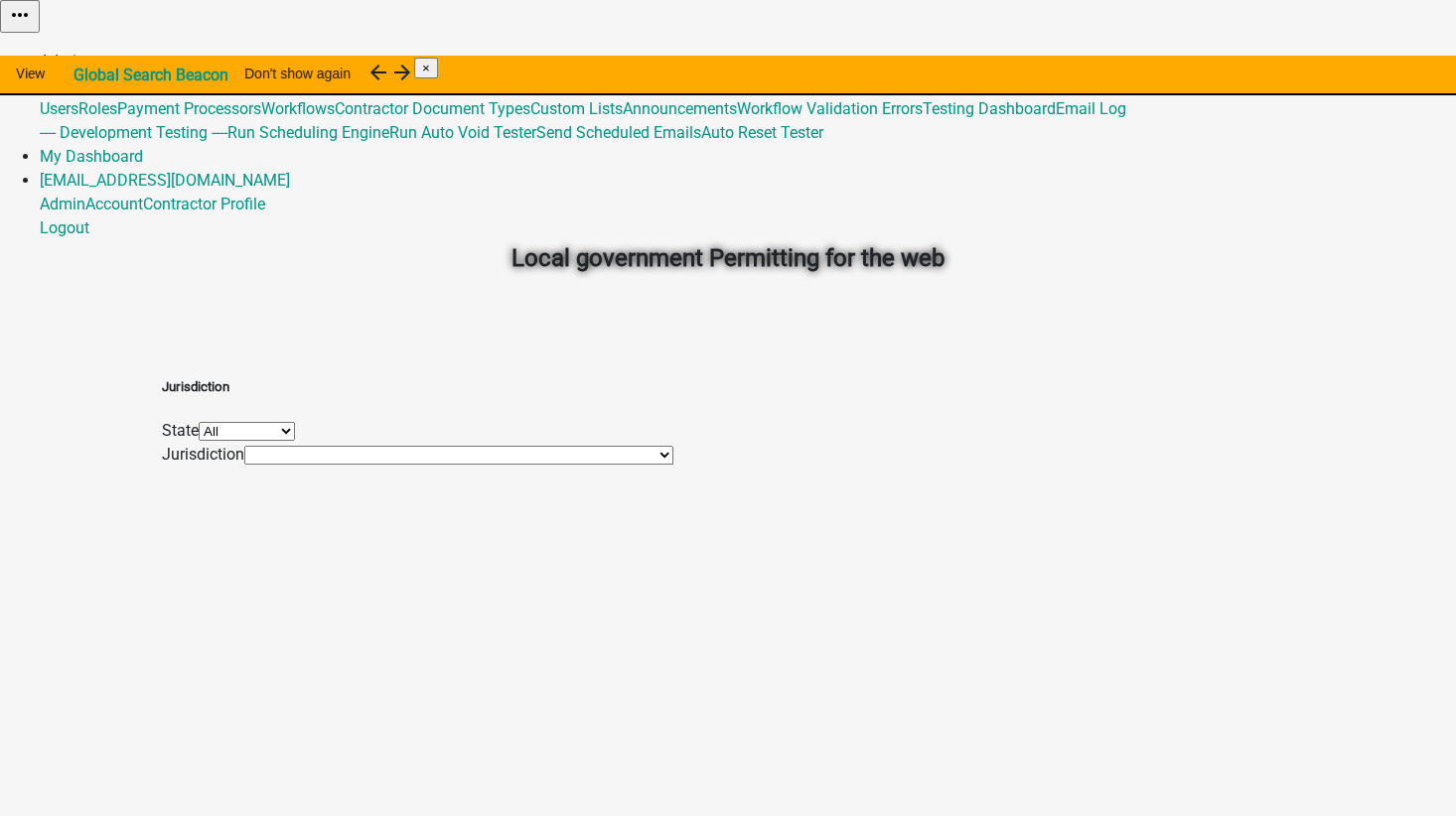
click at [86, 52] on link "Admin" at bounding box center [63, 61] width 46 height 19
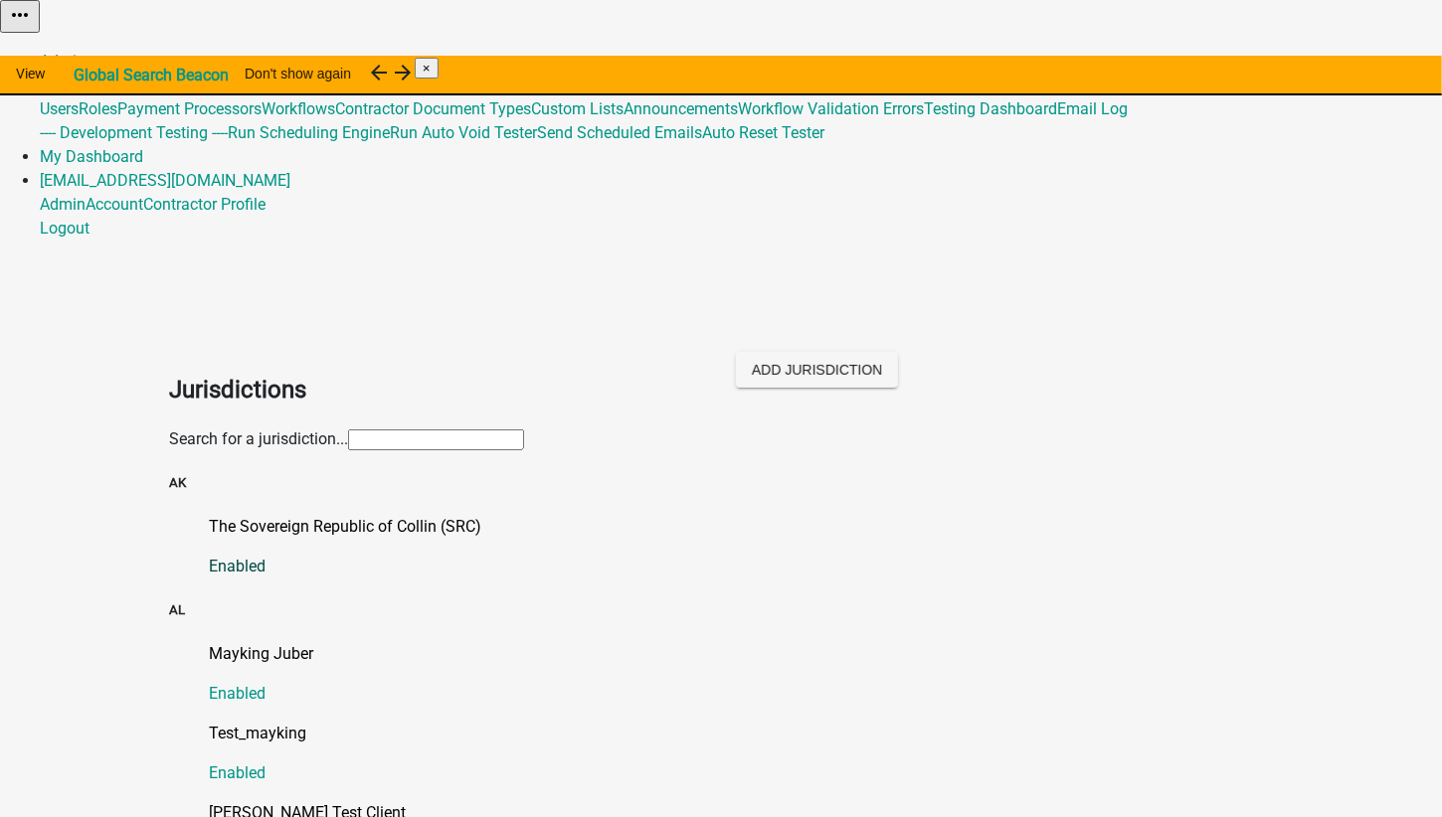
click at [323, 515] on p "The Sovereign Republic of Collin (SRC)" at bounding box center [741, 527] width 1064 height 24
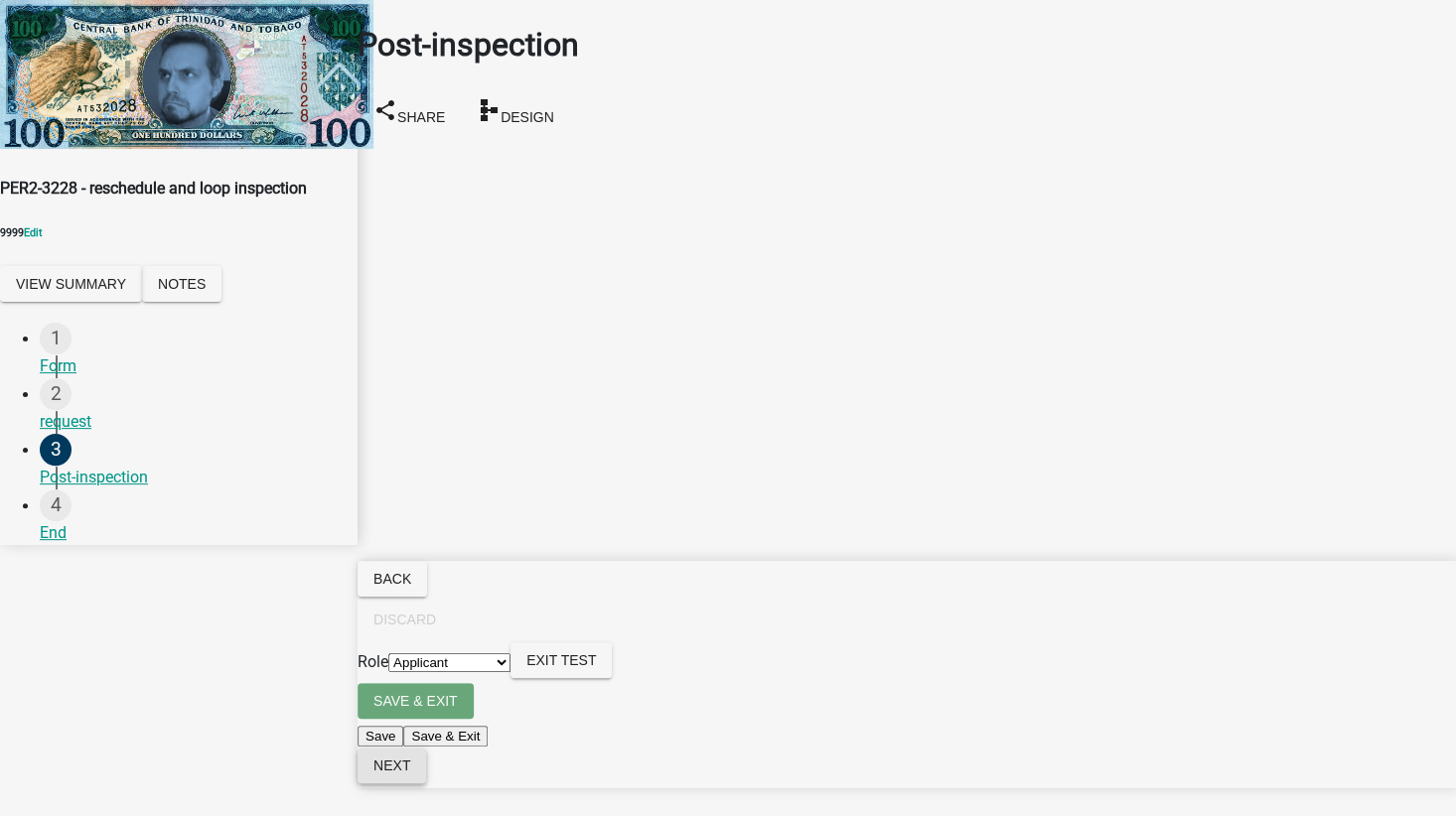
click at [410, 774] on span "Next" at bounding box center [391, 766] width 37 height 16
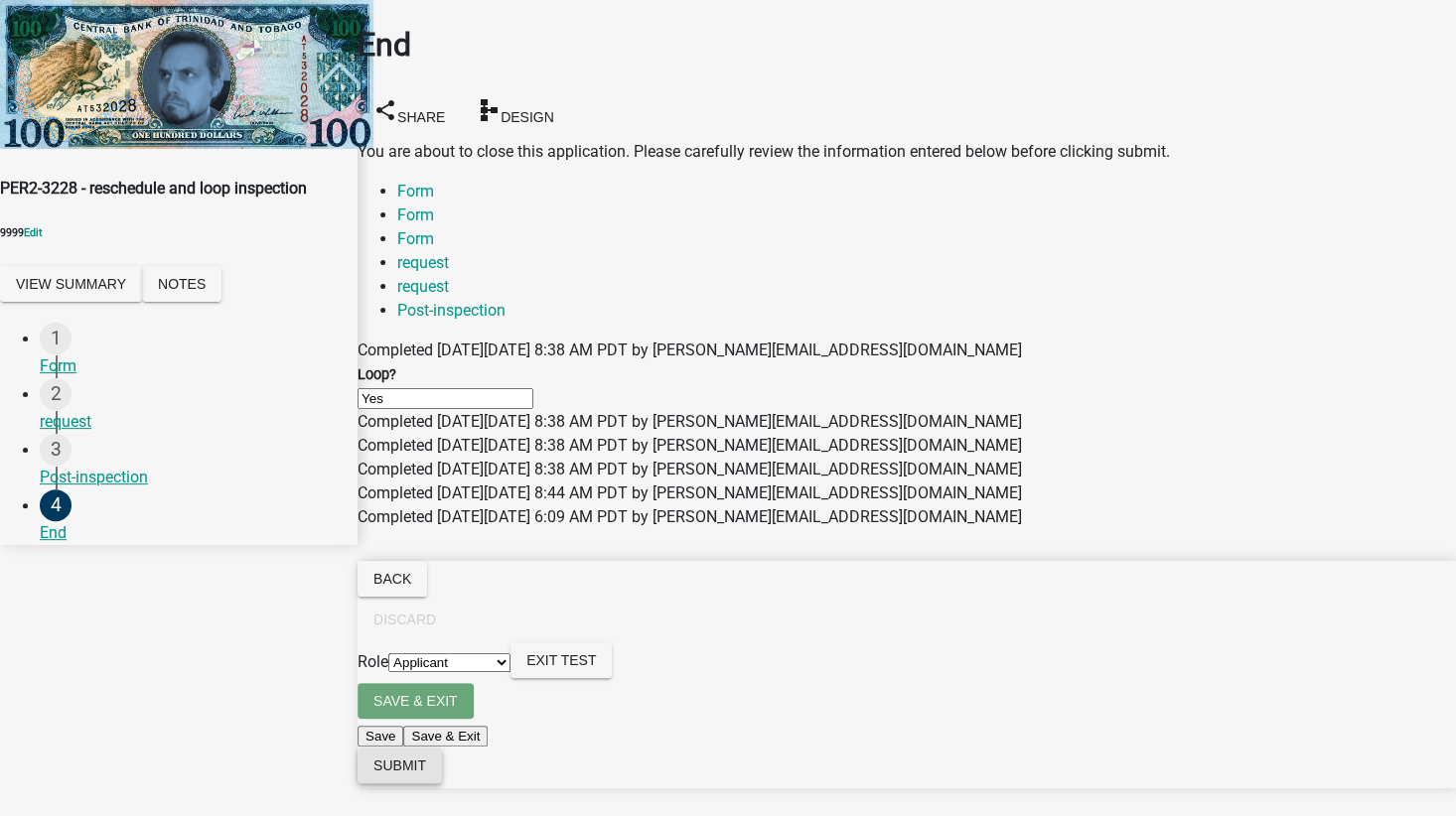
click at [426, 774] on span "Submit" at bounding box center [399, 766] width 53 height 16
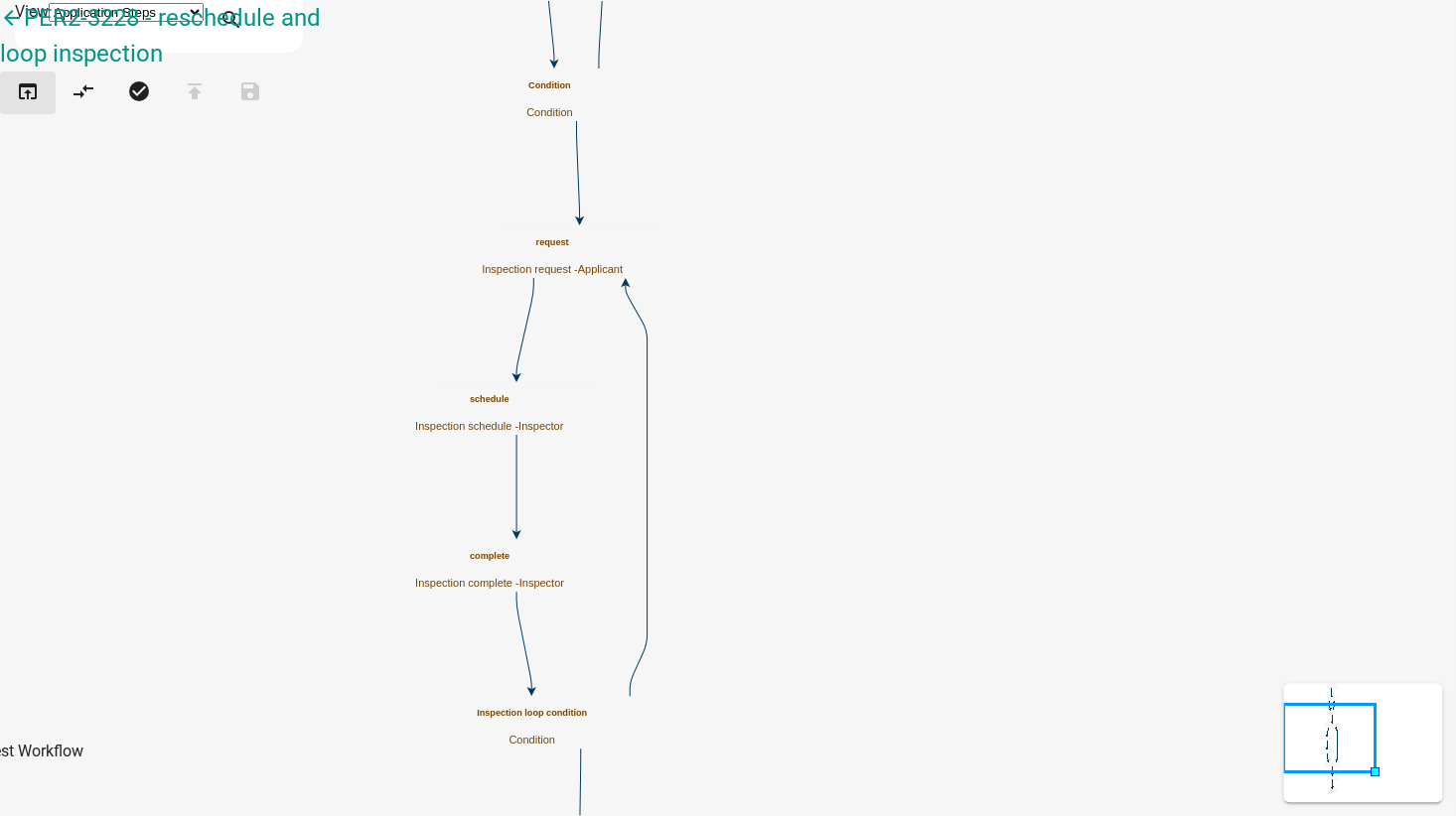
click at [33, 107] on icon "open_in_browser" at bounding box center [28, 94] width 24 height 28
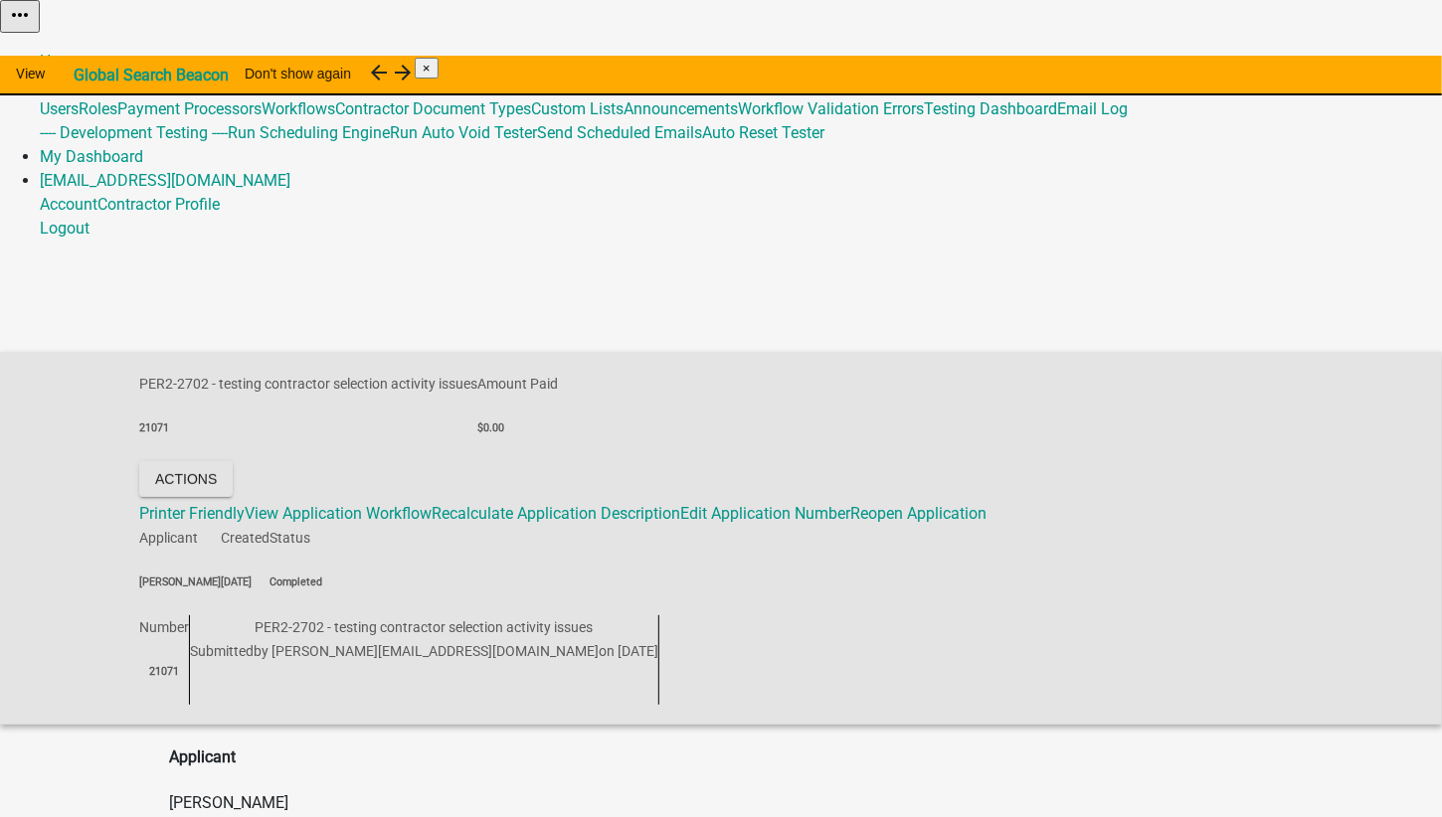
click at [237, 376] on span "PER2-2702 - testing contractor selection activity issues" at bounding box center [308, 384] width 338 height 16
drag, startPoint x: 237, startPoint y: 127, endPoint x: 181, endPoint y: 129, distance: 55.7
click at [181, 376] on span "PER2-2702 - testing contractor selection activity issues" at bounding box center [308, 384] width 338 height 16
drag, startPoint x: 181, startPoint y: 129, endPoint x: 191, endPoint y: 128, distance: 10.0
drag, startPoint x: 191, startPoint y: 128, endPoint x: 916, endPoint y: 32, distance: 731.3
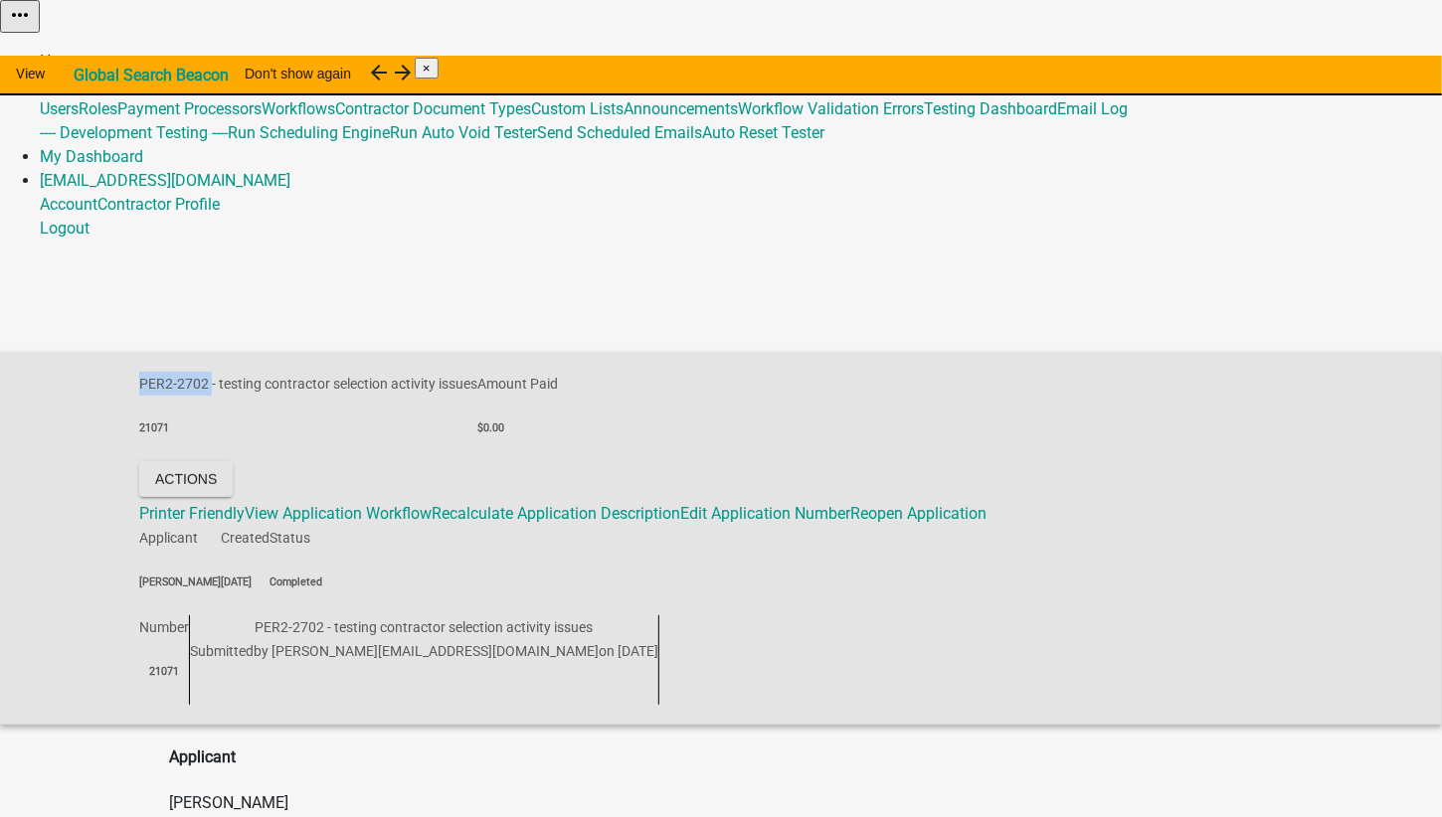
click at [82, 52] on link "Home" at bounding box center [61, 61] width 42 height 19
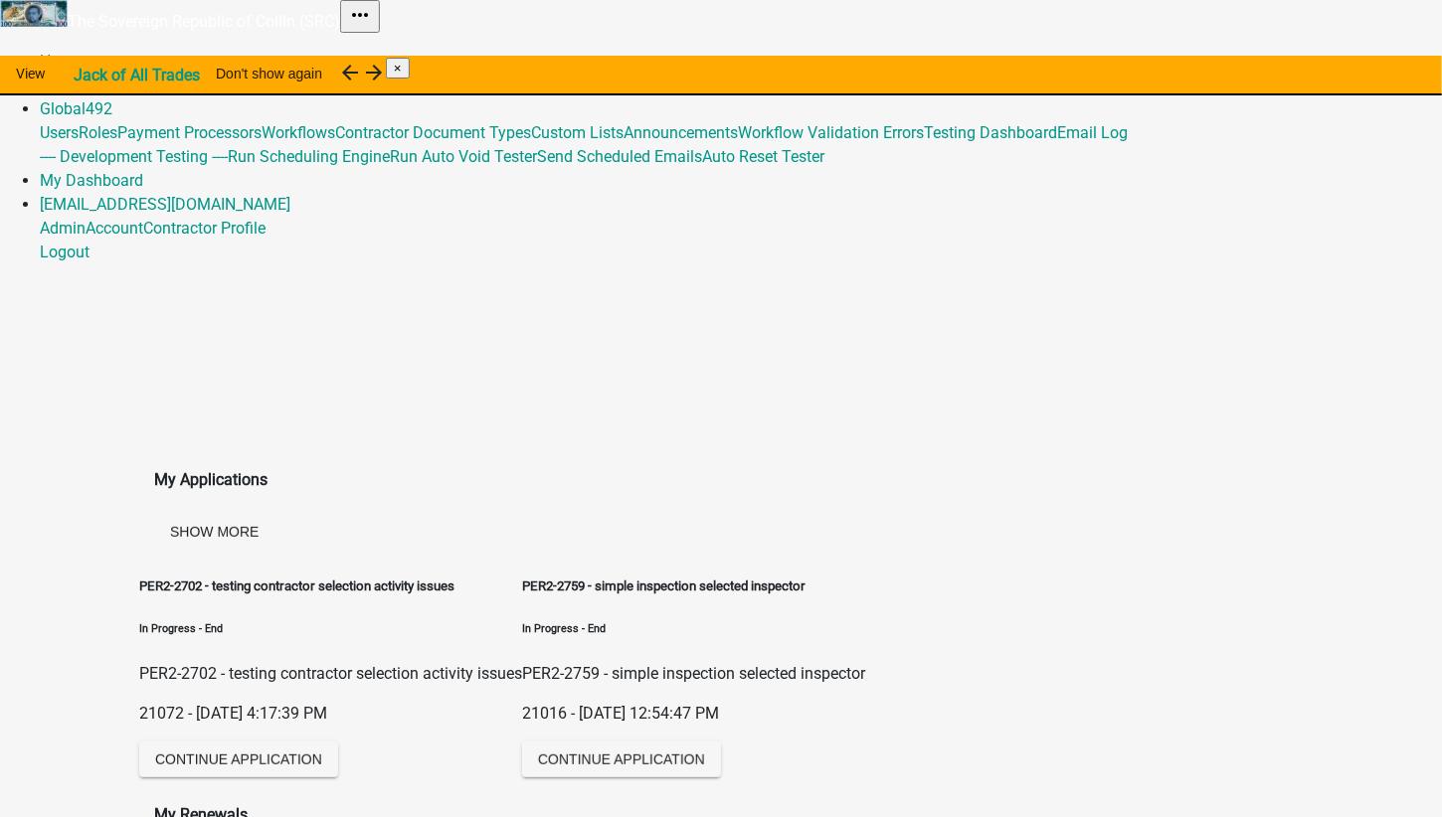
click at [86, 76] on link "Admin" at bounding box center [63, 85] width 46 height 19
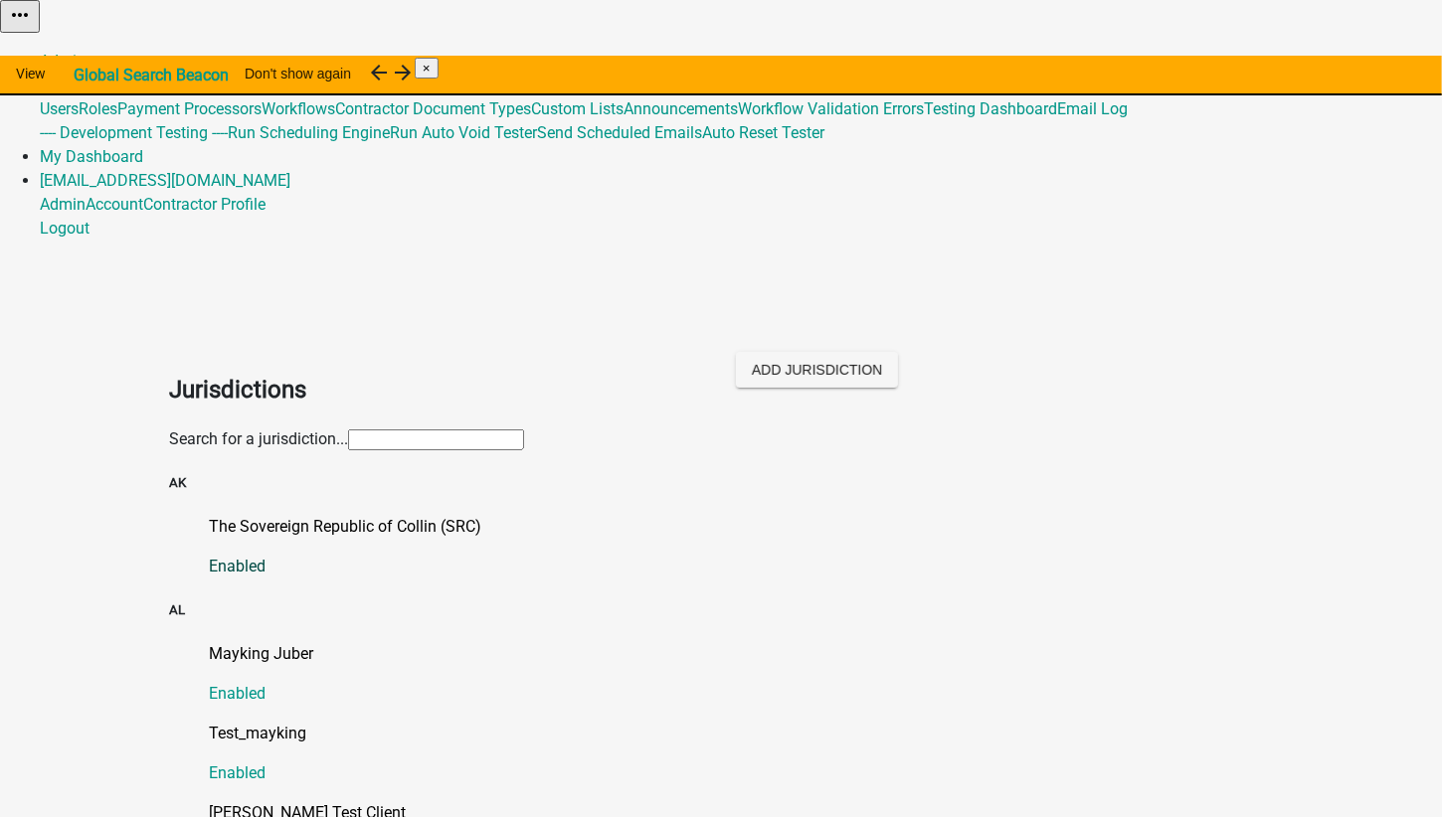
click at [307, 515] on p "The Sovereign Republic of Collin (SRC)" at bounding box center [741, 527] width 1064 height 24
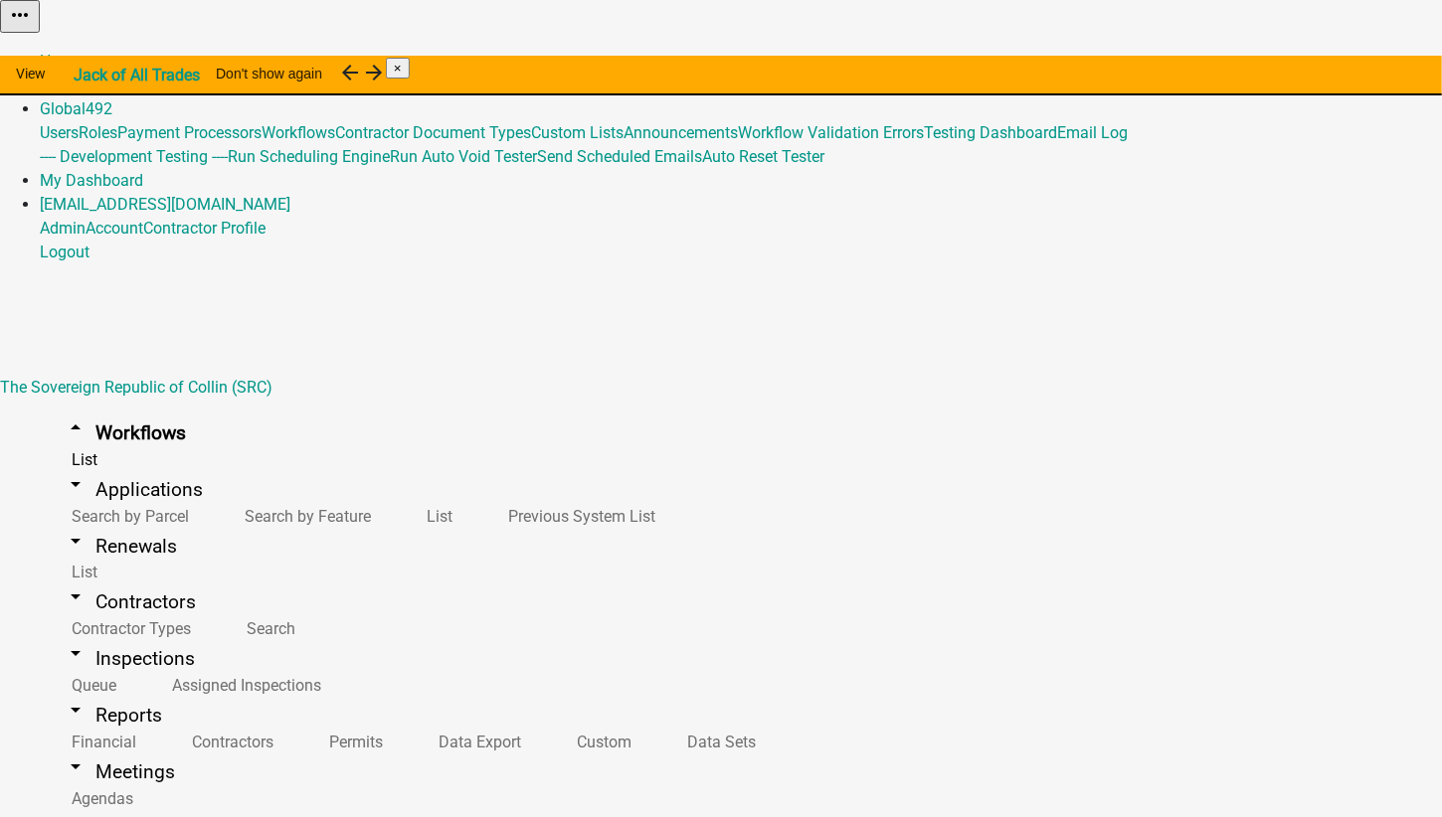
scroll to position [4649, 0]
drag, startPoint x: 1357, startPoint y: 465, endPoint x: 1343, endPoint y: 470, distance: 14.8
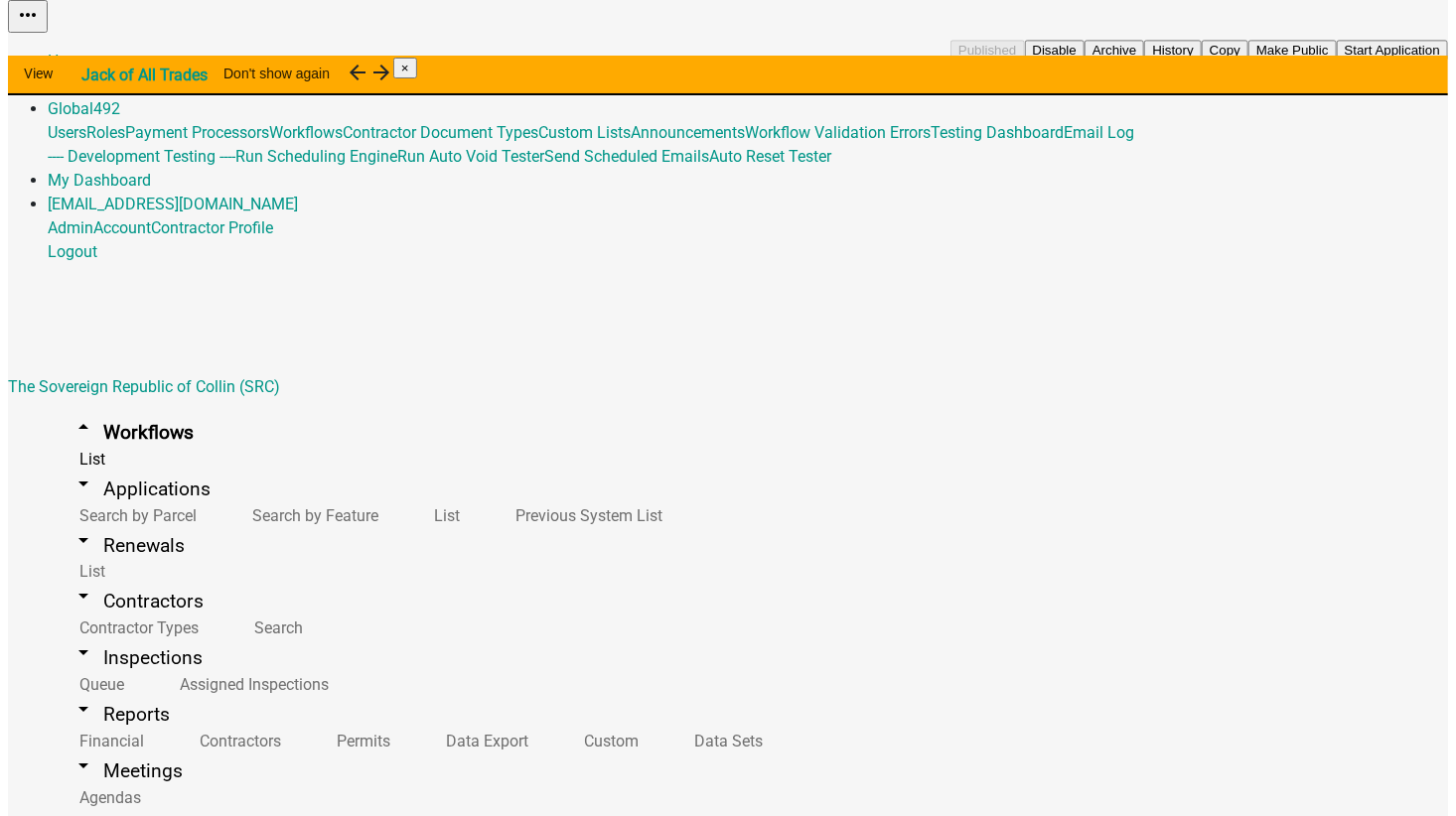
scroll to position [4841, 0]
click at [1328, 61] on button "Start Application" at bounding box center [1383, 50] width 111 height 21
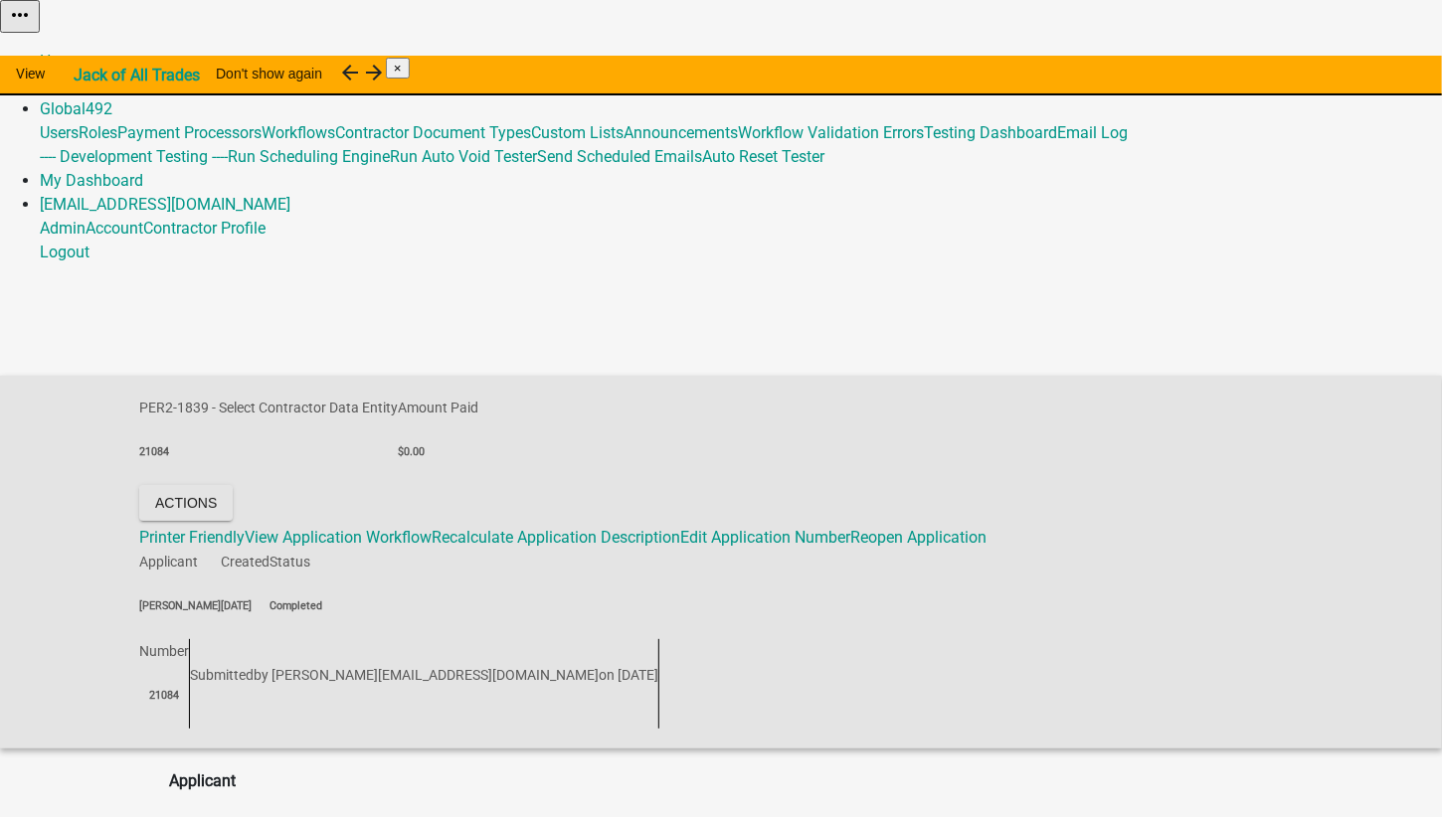
click at [86, 76] on link "Admin" at bounding box center [63, 85] width 46 height 19
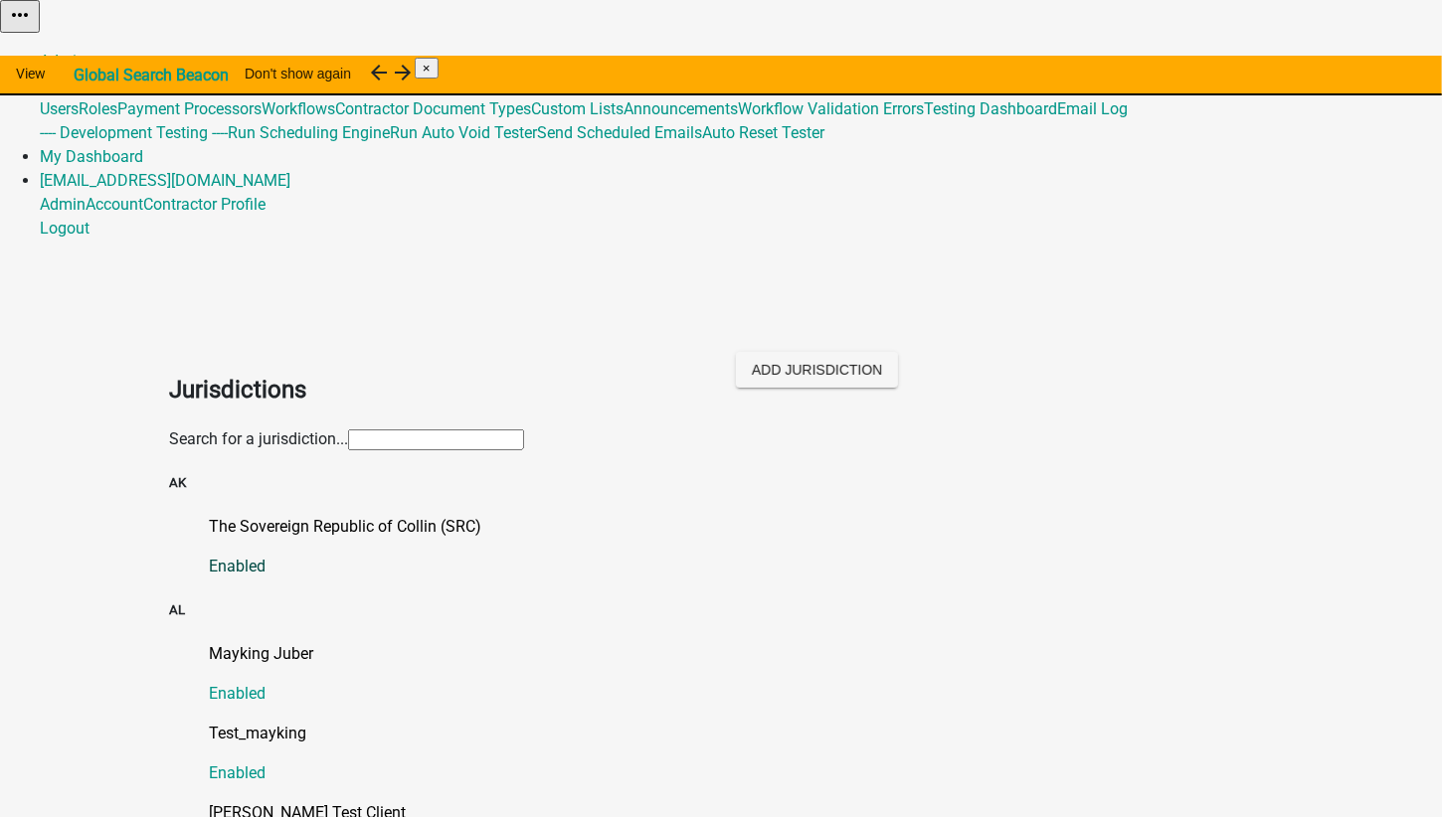
click at [306, 515] on p "The Sovereign Republic of Collin (SRC)" at bounding box center [741, 527] width 1064 height 24
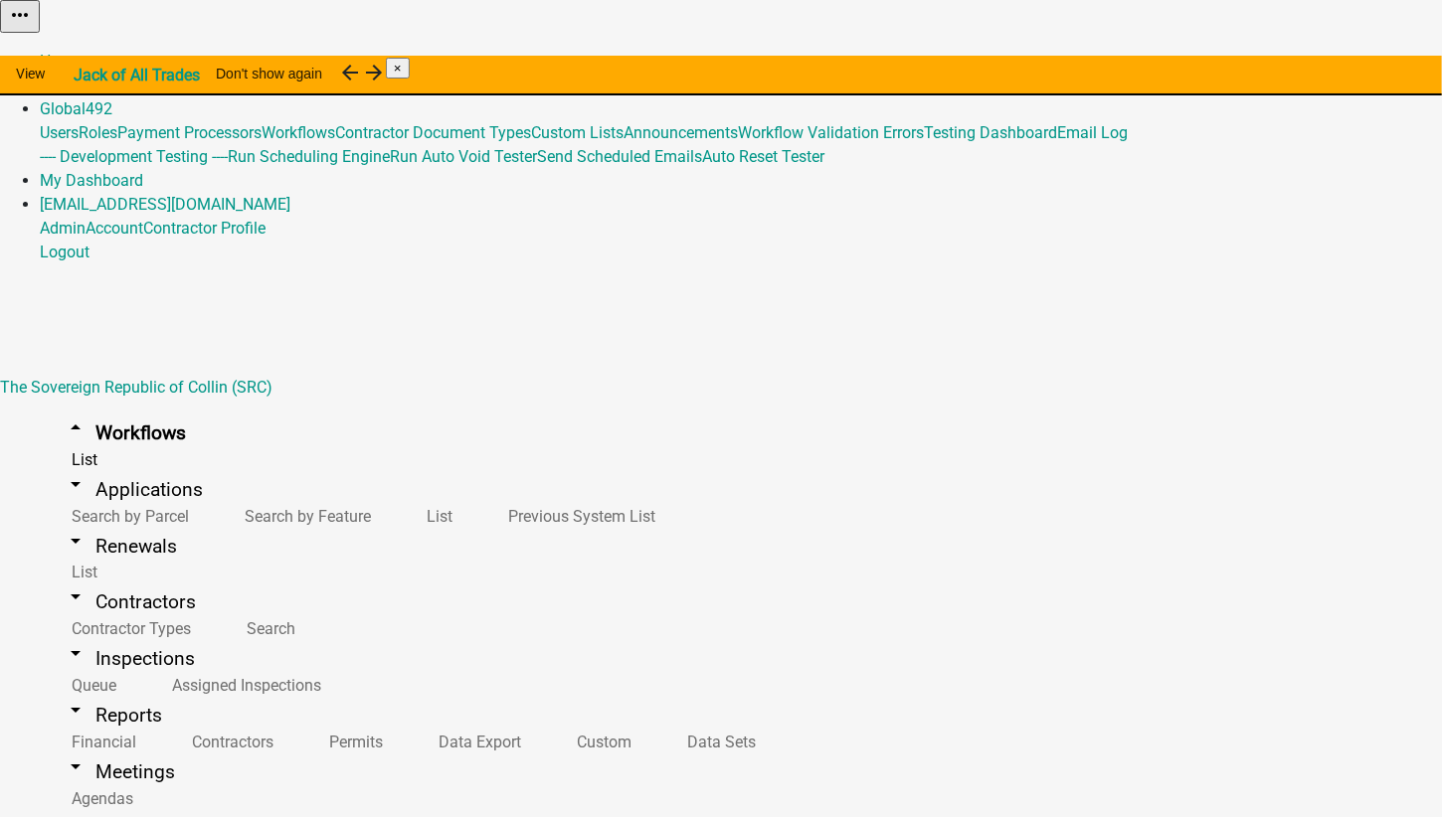
click at [1330, 61] on button "Start Application" at bounding box center [1385, 50] width 111 height 21
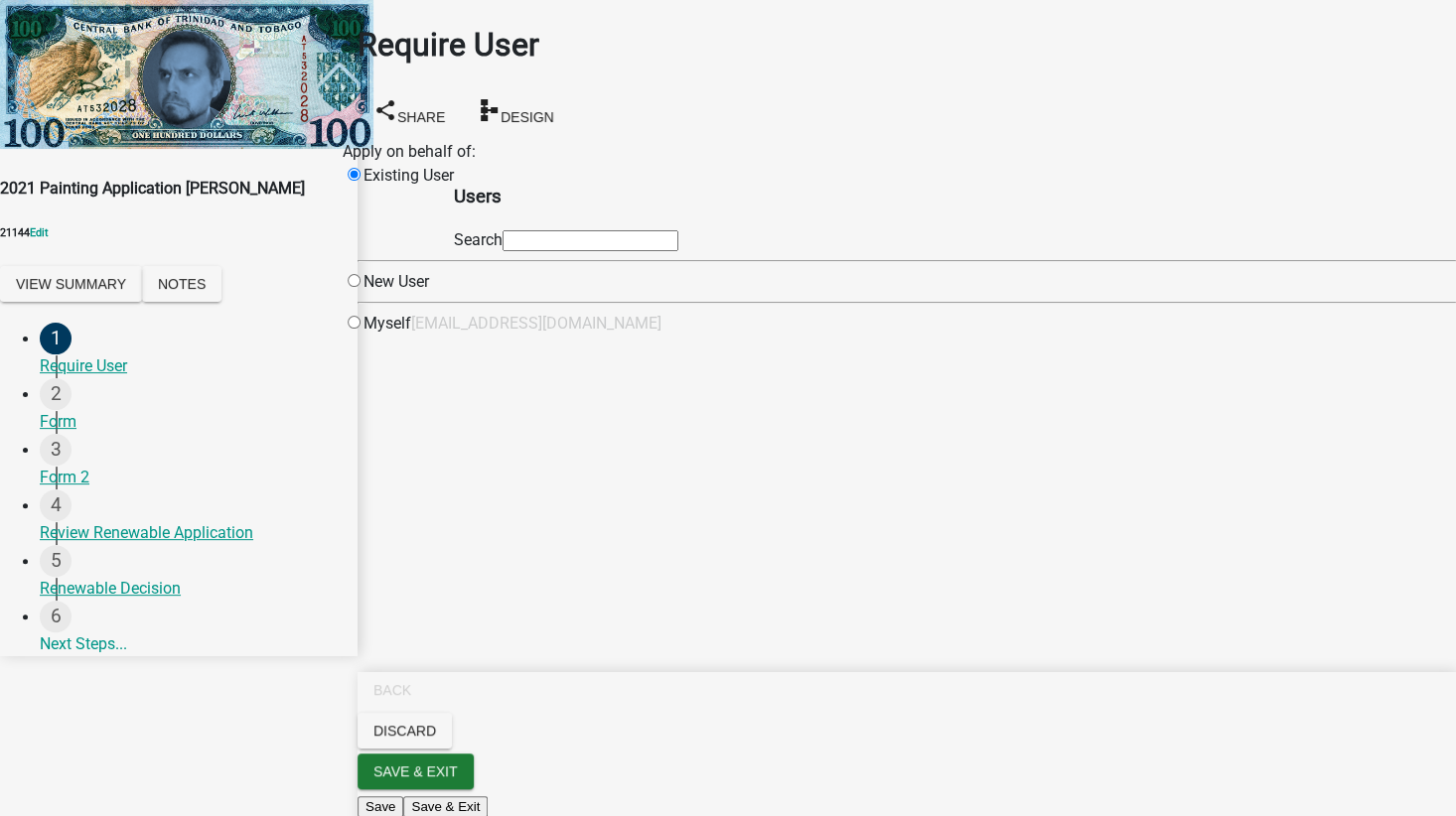
click at [664, 252] on input "text" at bounding box center [590, 241] width 176 height 21
type input "test1"
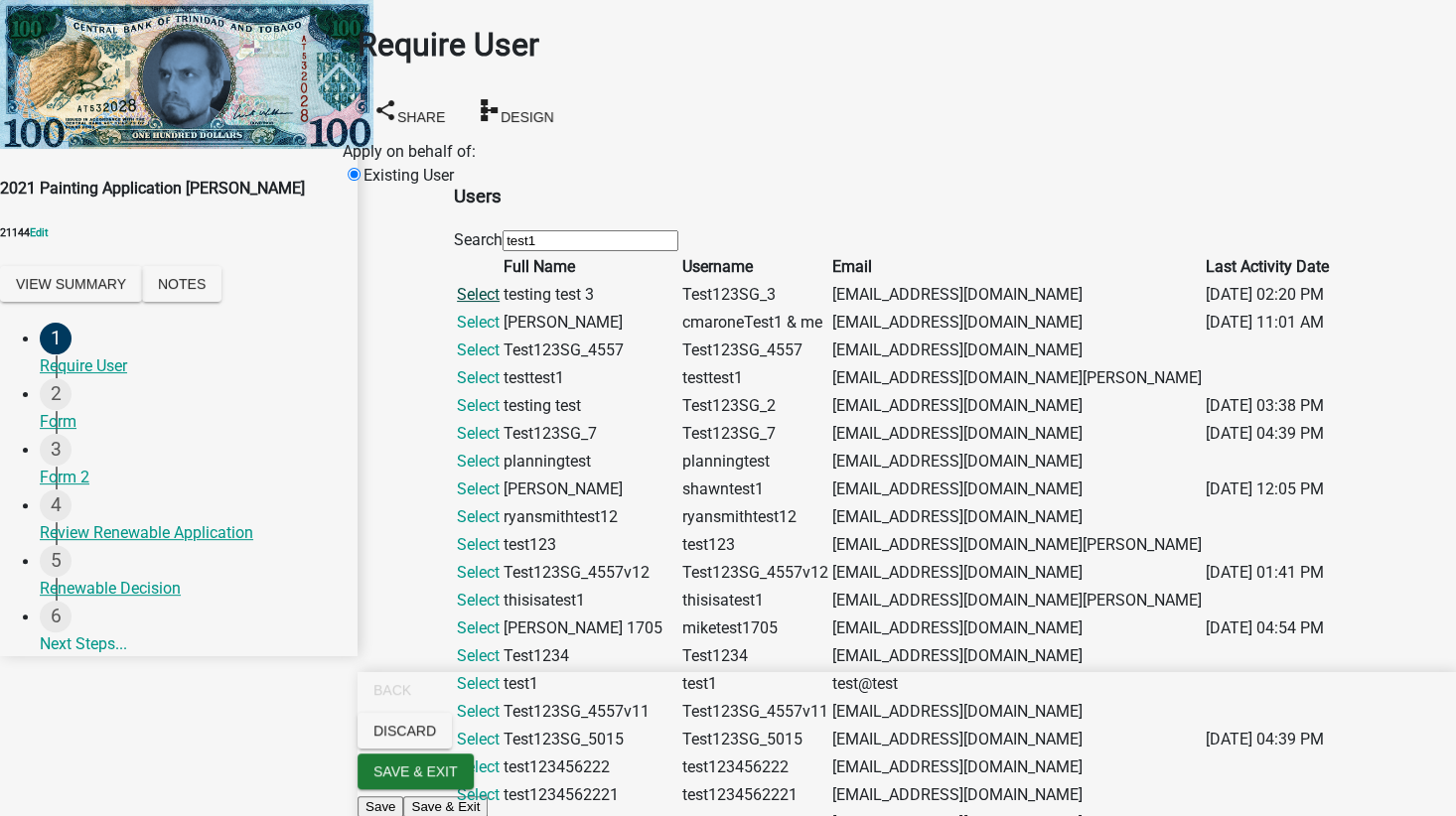
click at [499, 304] on link "Select" at bounding box center [477, 294] width 43 height 19
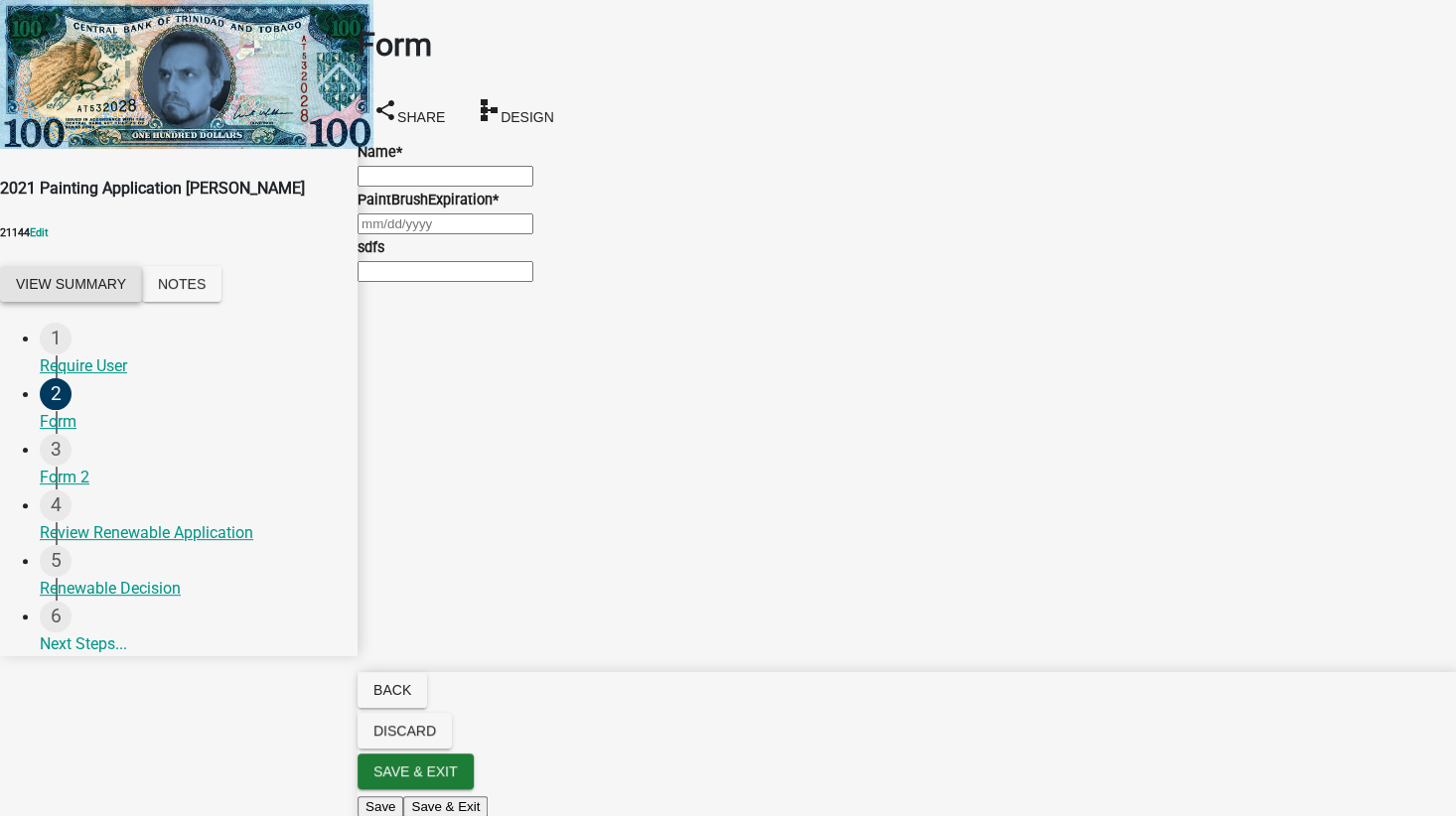
click at [67, 266] on button "View Summary" at bounding box center [71, 284] width 142 height 36
click at [511, 187] on input "Name *" at bounding box center [445, 176] width 176 height 21
type input "test test"
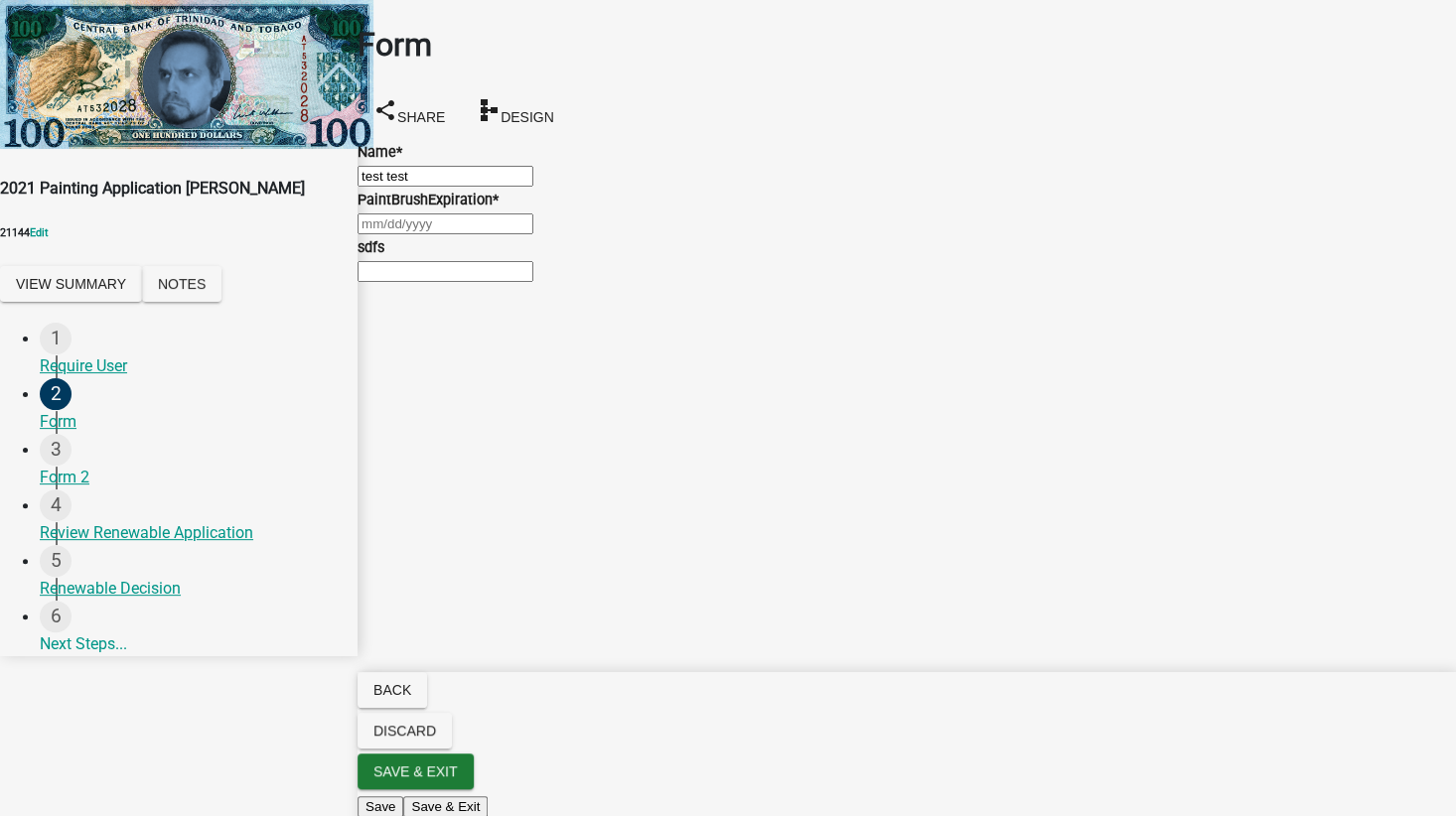
click at [479, 236] on div at bounding box center [907, 224] width 1098 height 24
select select "9"
select select "2025"
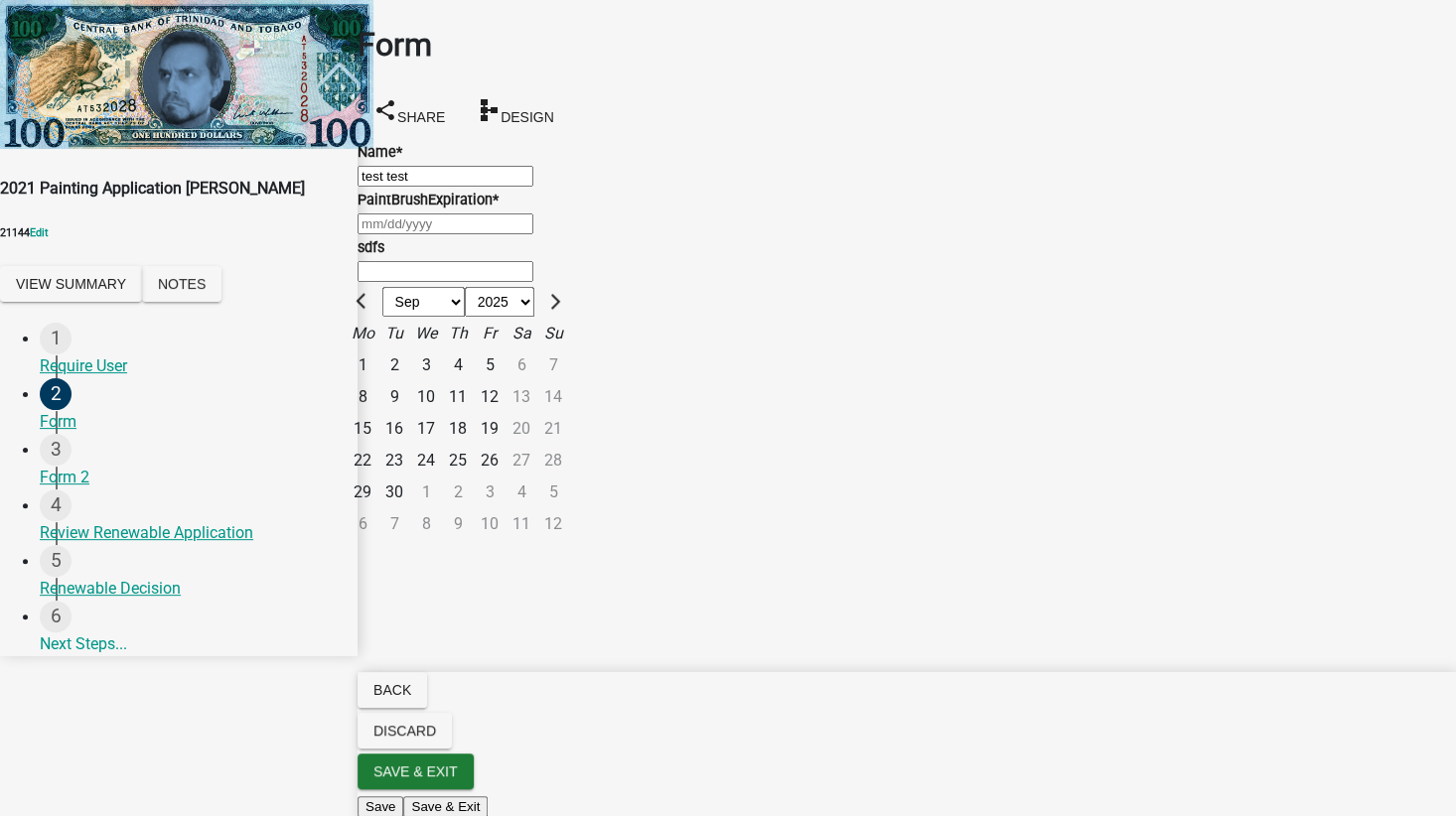
click at [441, 413] on div "10" at bounding box center [426, 398] width 32 height 32
type input "[DATE]"
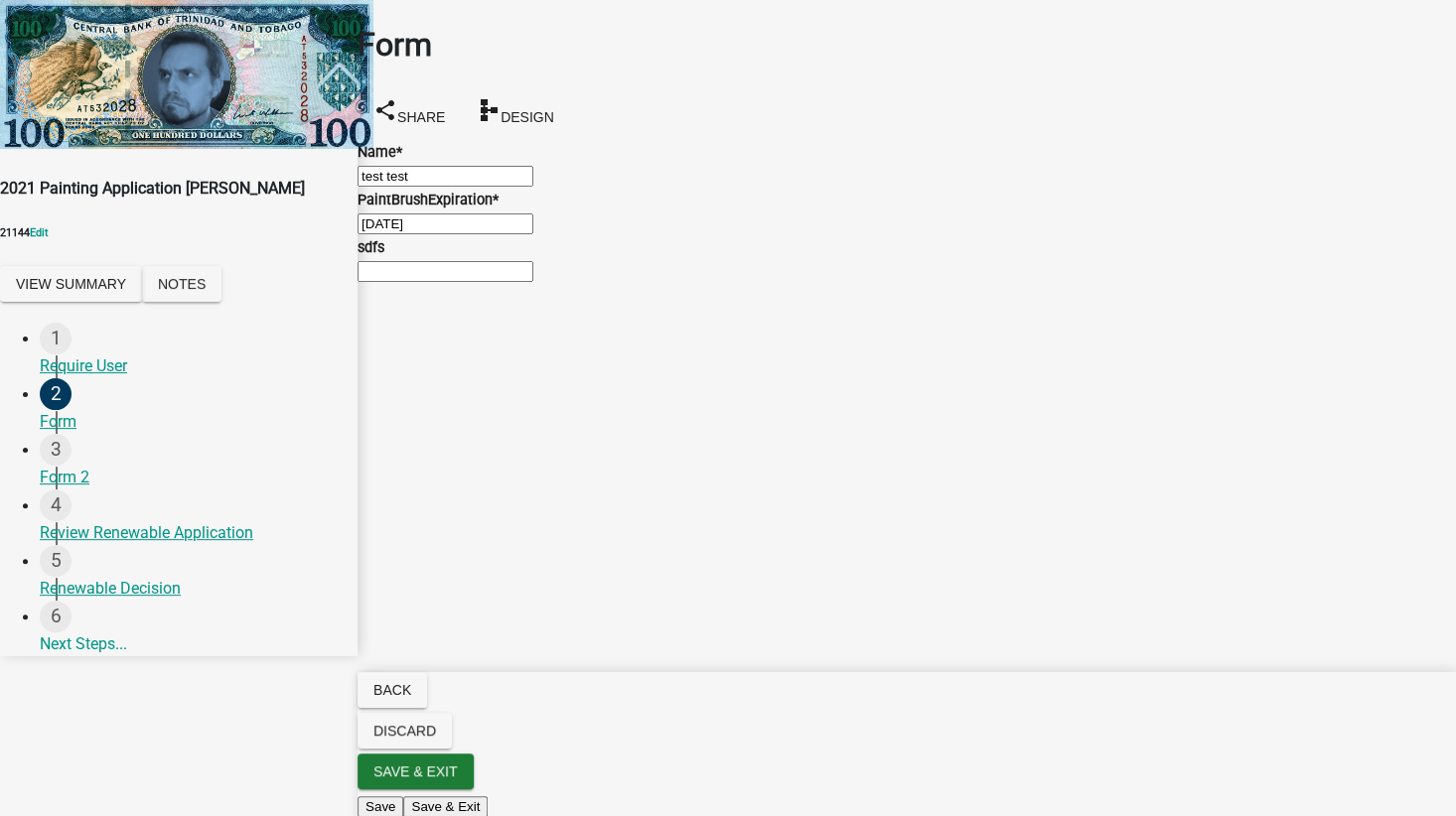
click at [415, 282] on input "sdfs" at bounding box center [445, 272] width 176 height 21
type input "ewrty"
click at [421, 185] on div at bounding box center [907, 176] width 1098 height 24
select select "9"
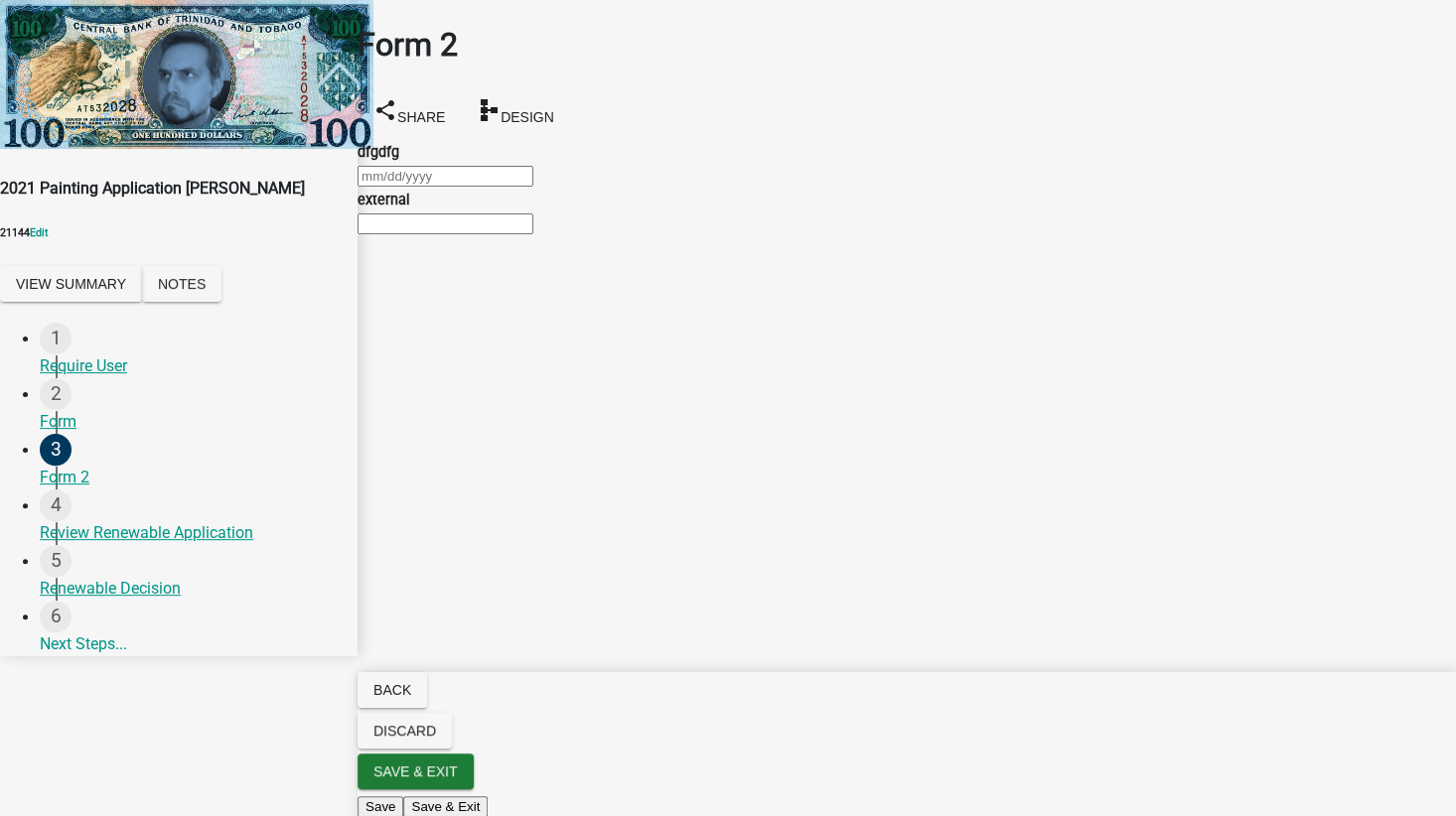
select select "2025"
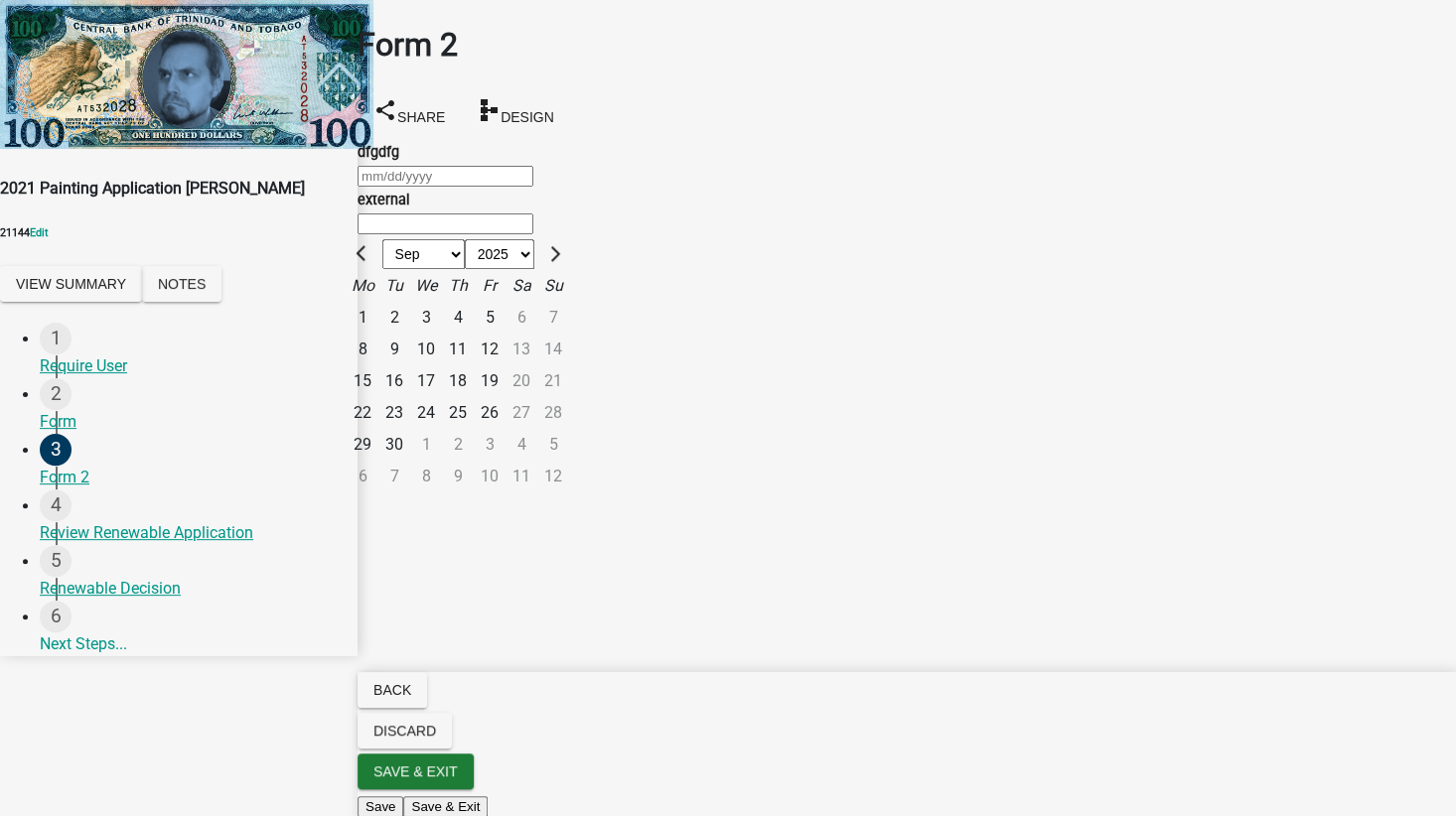
click at [441, 334] on div "10" at bounding box center [426, 350] width 32 height 32
type input "[DATE]"
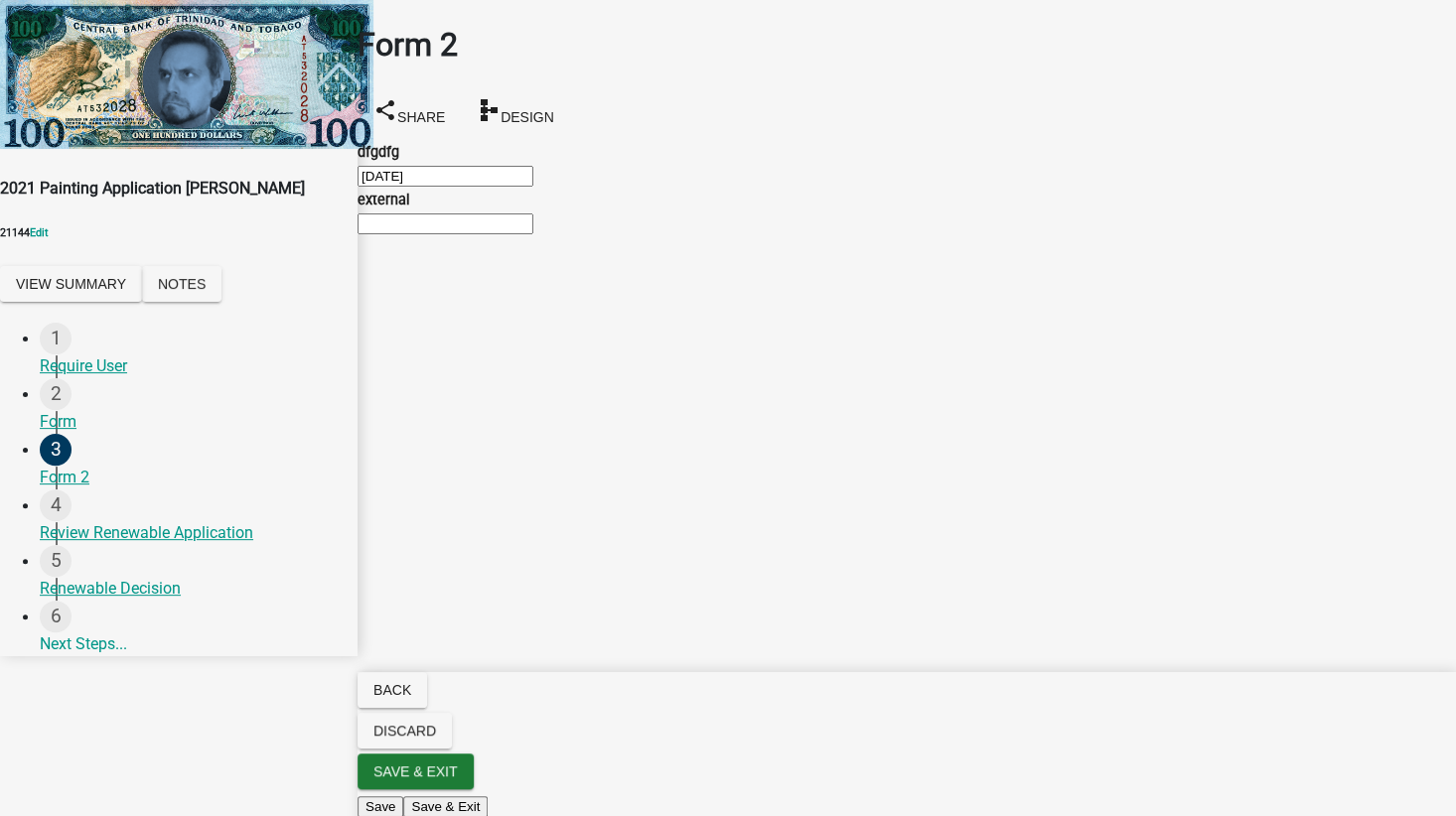
click at [476, 235] on input "external" at bounding box center [445, 224] width 176 height 21
type input "sdfghjkl;/.,"
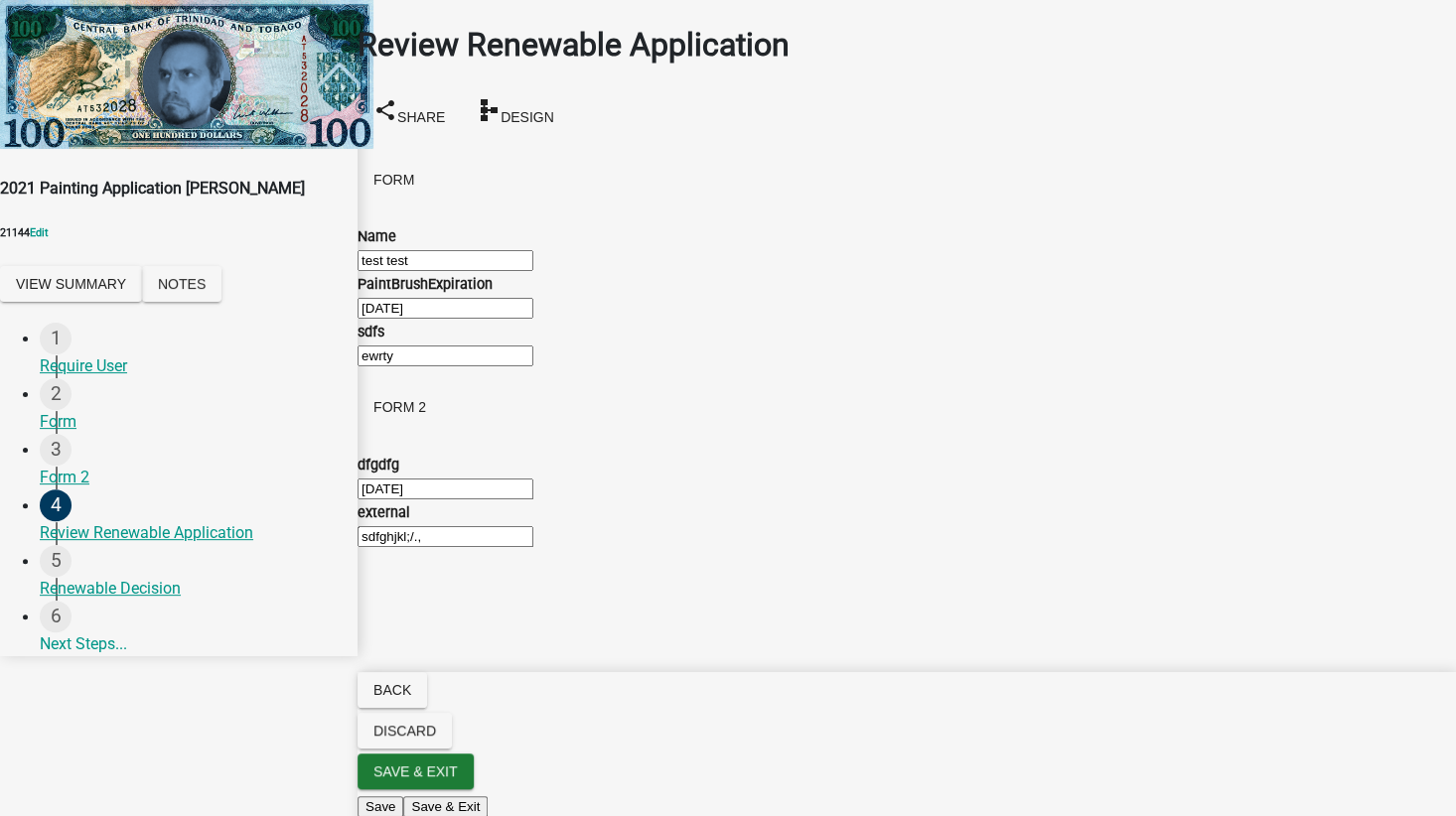
scroll to position [179, 0]
click at [116, 267] on button "View Summary" at bounding box center [71, 284] width 142 height 36
click at [187, 59] on link "View Application Workflow" at bounding box center [93, 49] width 187 height 19
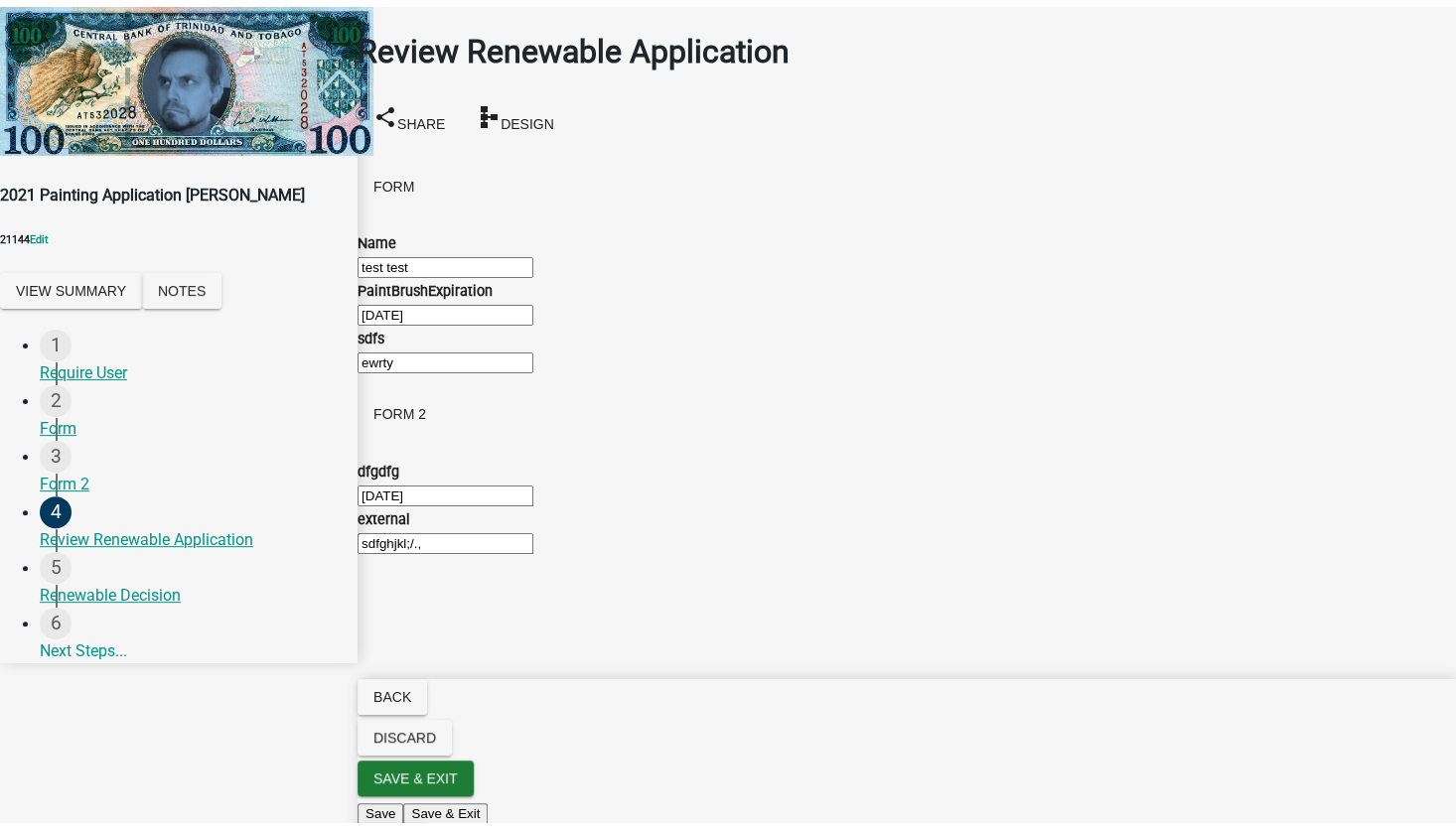
scroll to position [0, 0]
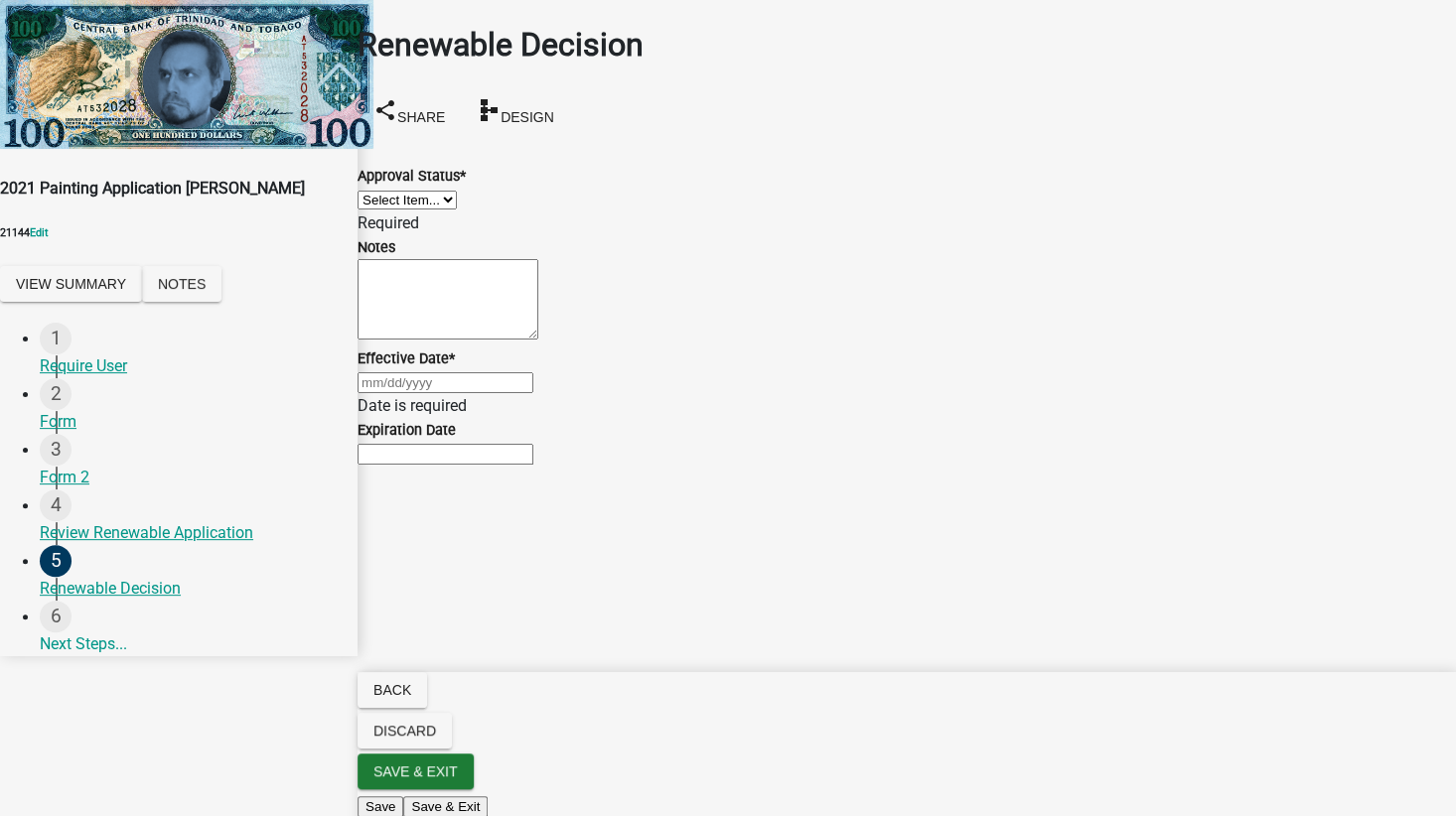
click at [449, 210] on select "Select Item... Approved Denied" at bounding box center [406, 200] width 99 height 19
click at [381, 191] on select "Select Item... Approved Denied" at bounding box center [406, 200] width 99 height 19
select select "f8f2dc06-1870-4fcb-b9bf-a5131ebd5ac1"
select select "9"
select select "2025"
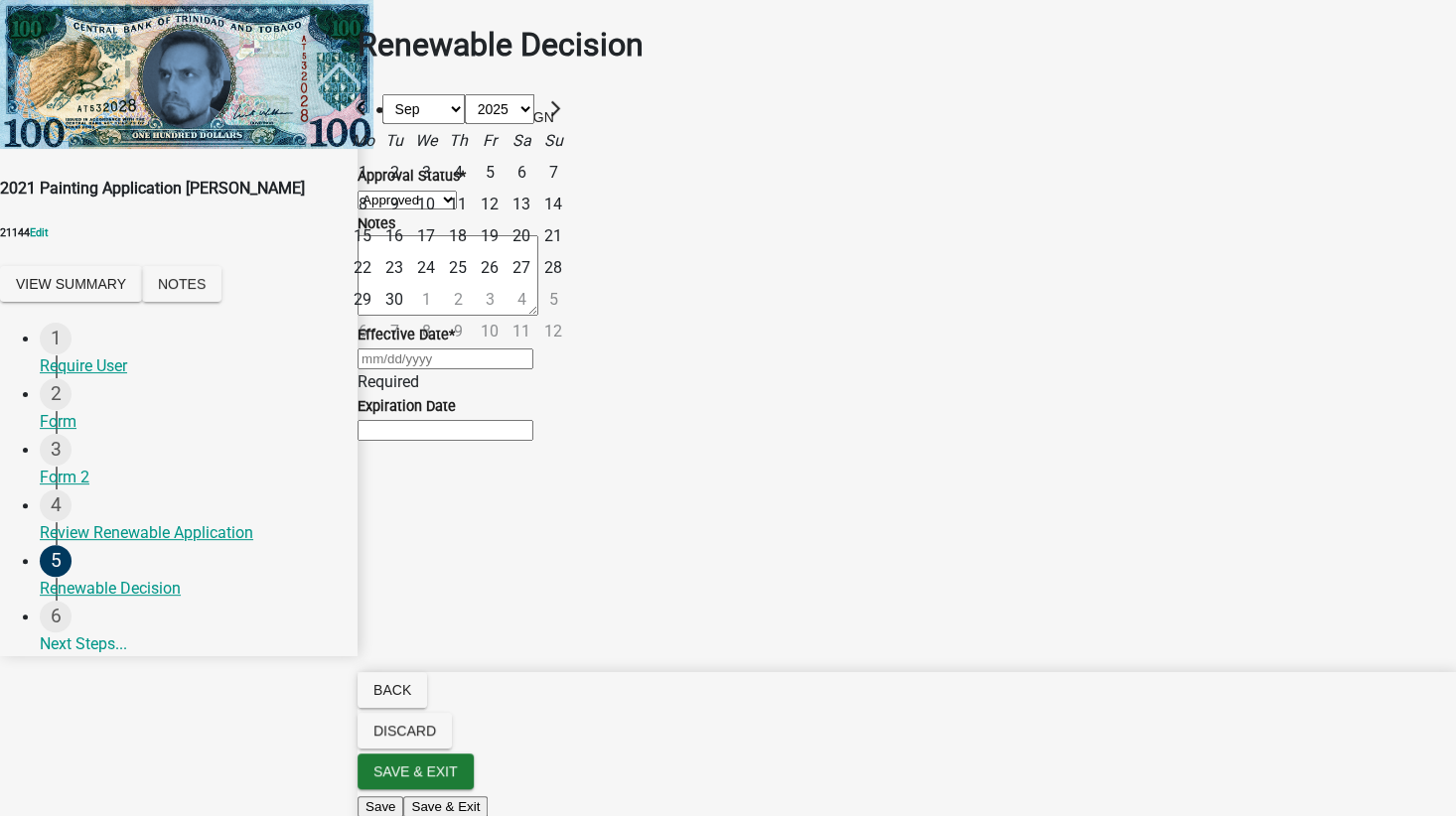
click at [465, 370] on input "Effective Date *" at bounding box center [445, 359] width 176 height 21
click at [441, 221] on div "10" at bounding box center [426, 205] width 32 height 32
type input "[DATE]"
